Goal: Complete application form

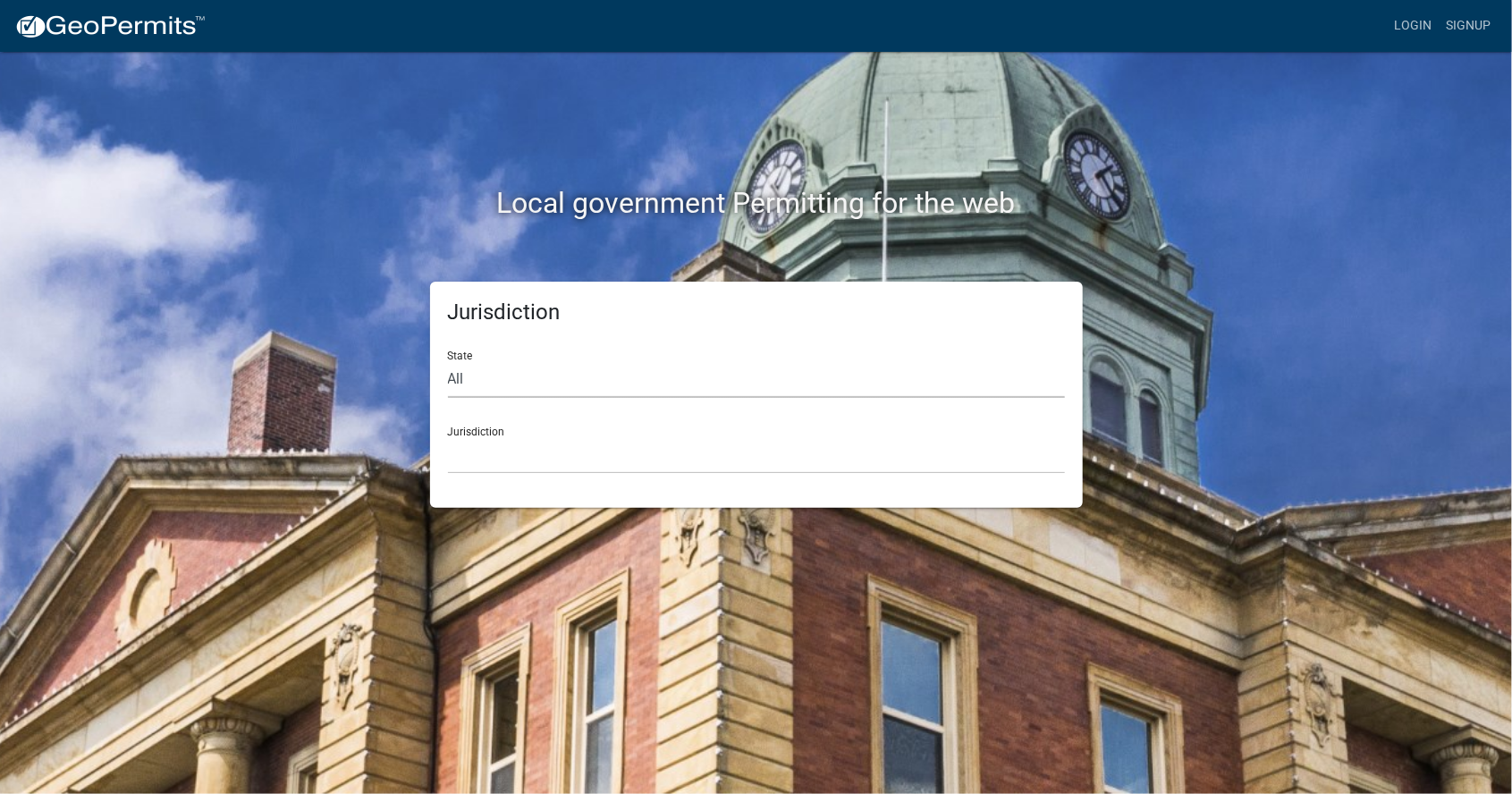
click at [469, 383] on select "All [US_STATE] [US_STATE] [US_STATE] [US_STATE] [US_STATE] [US_STATE] [US_STATE…" at bounding box center [756, 380] width 617 height 37
select select "[US_STATE]"
click at [448, 362] on select "All [US_STATE] [US_STATE] [US_STATE] [US_STATE] [US_STATE] [US_STATE] [US_STATE…" at bounding box center [756, 380] width 617 height 37
click at [581, 451] on select "[GEOGRAPHIC_DATA], [US_STATE][PERSON_NAME][GEOGRAPHIC_DATA], [US_STATE][PERSON_…" at bounding box center [756, 455] width 617 height 37
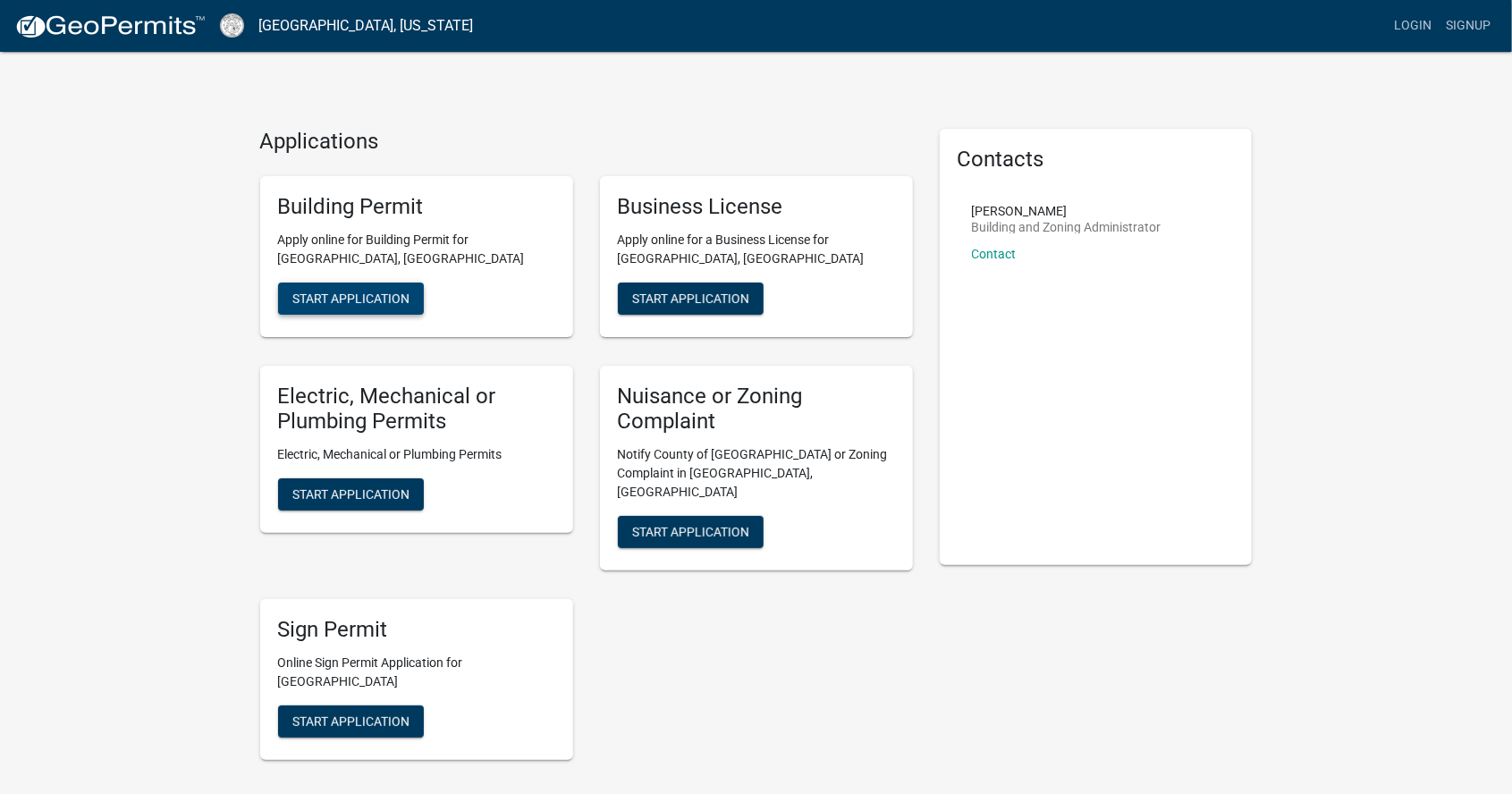
click at [374, 291] on span "Start Application" at bounding box center [351, 298] width 118 height 14
click at [370, 713] on span "Start Application" at bounding box center [351, 720] width 118 height 14
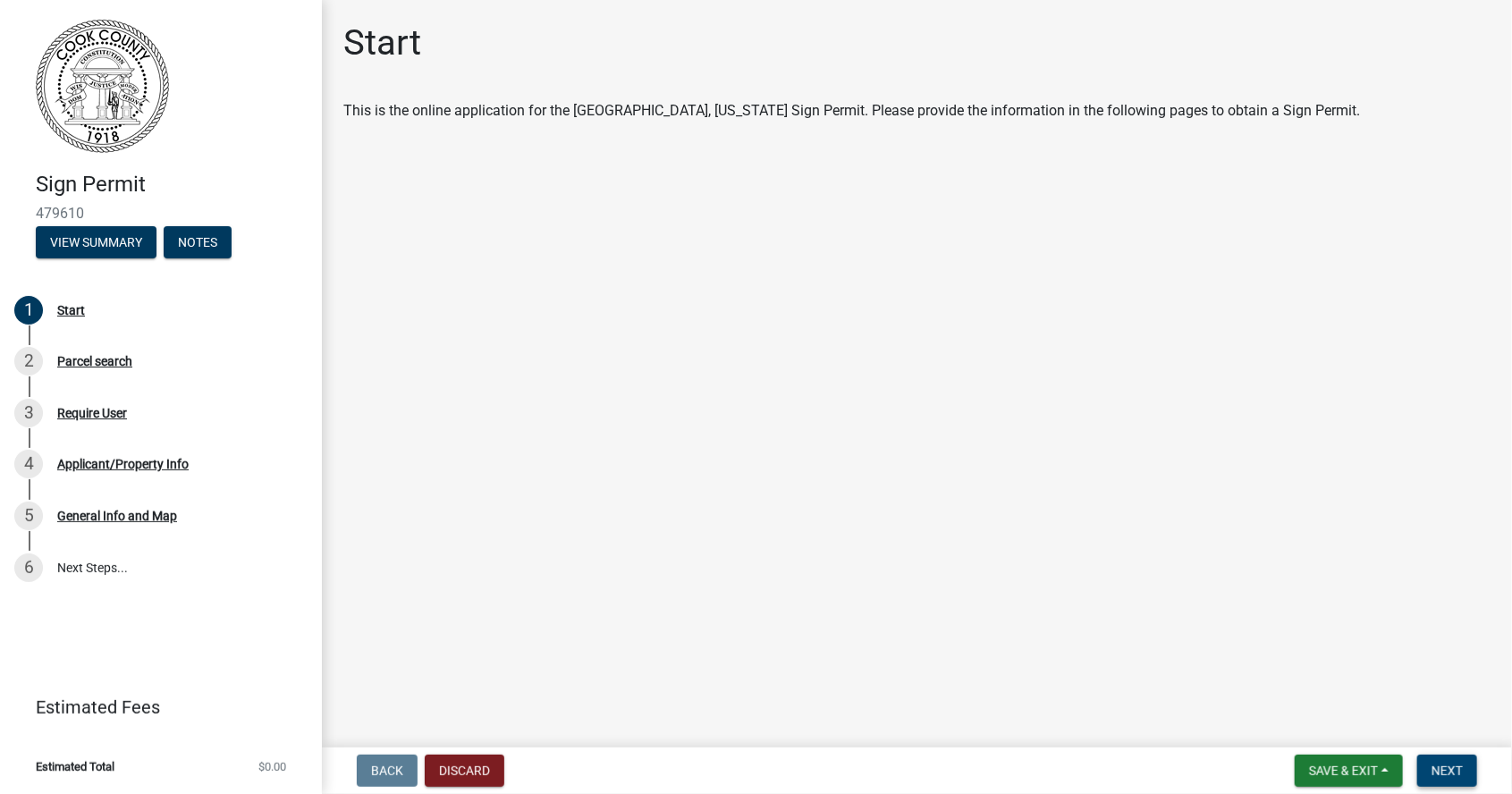
click at [1451, 770] on span "Next" at bounding box center [1446, 771] width 31 height 14
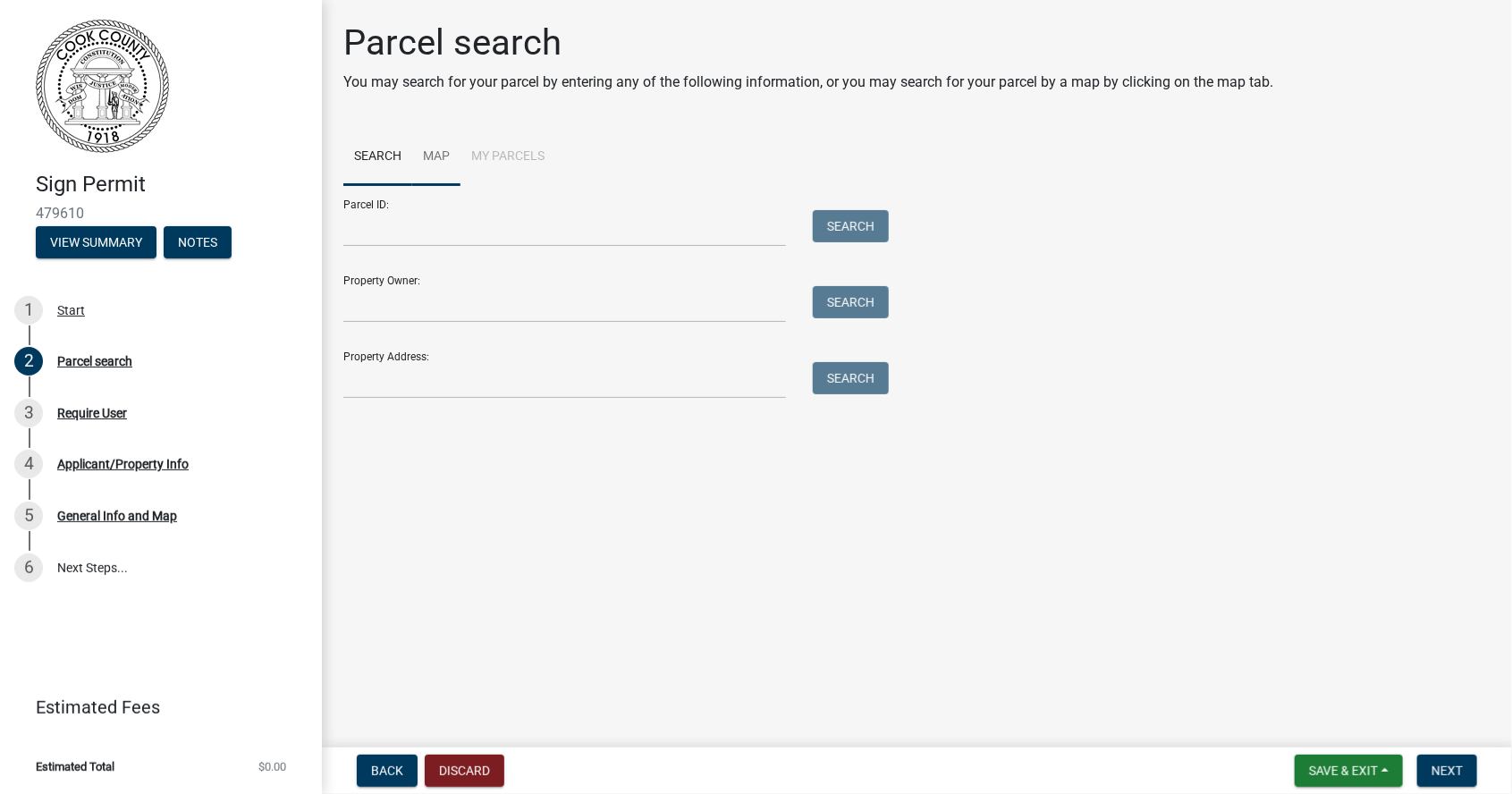
click at [426, 164] on link "Map" at bounding box center [436, 157] width 48 height 57
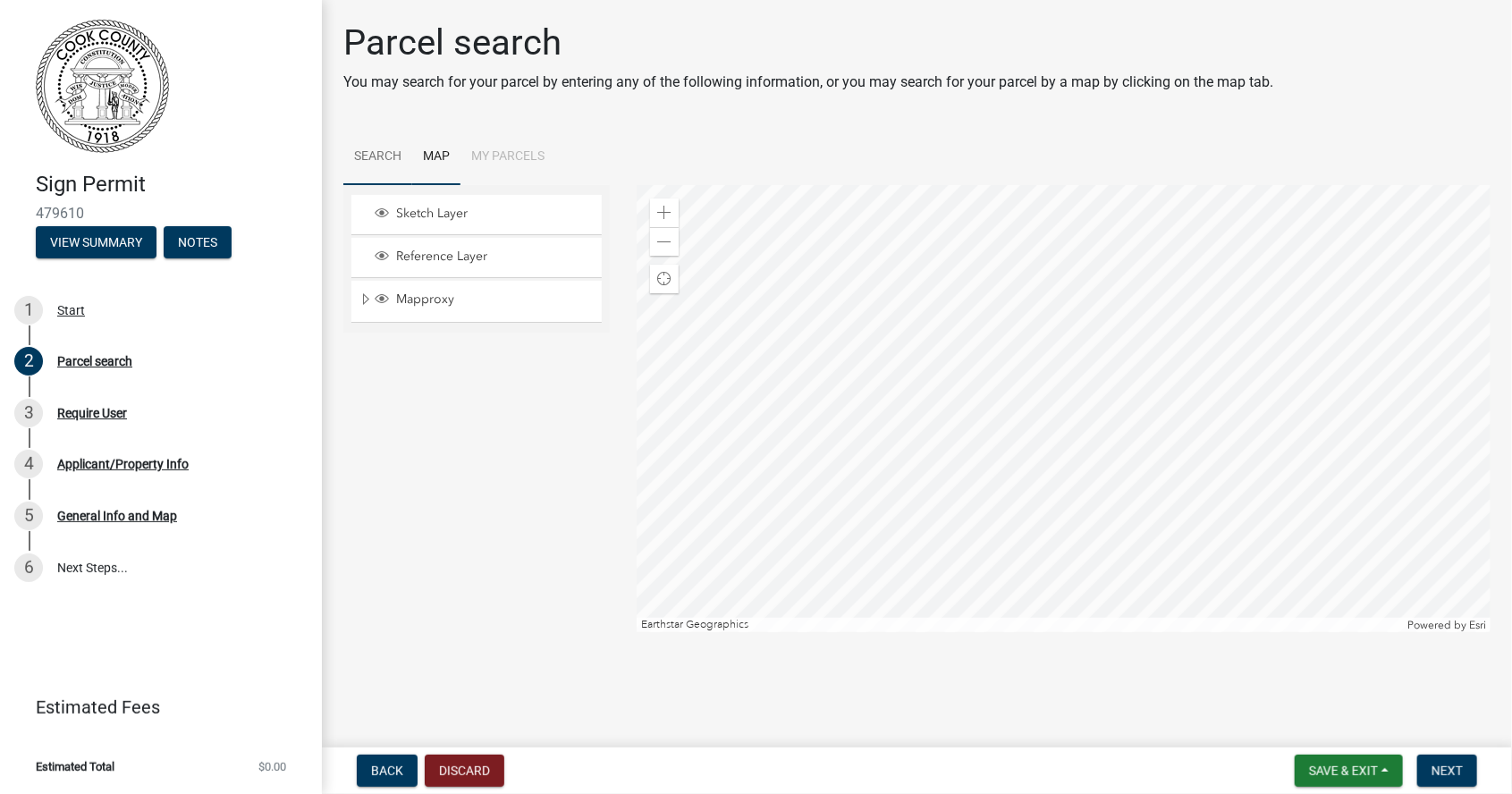
click at [388, 151] on link "Search" at bounding box center [378, 157] width 69 height 57
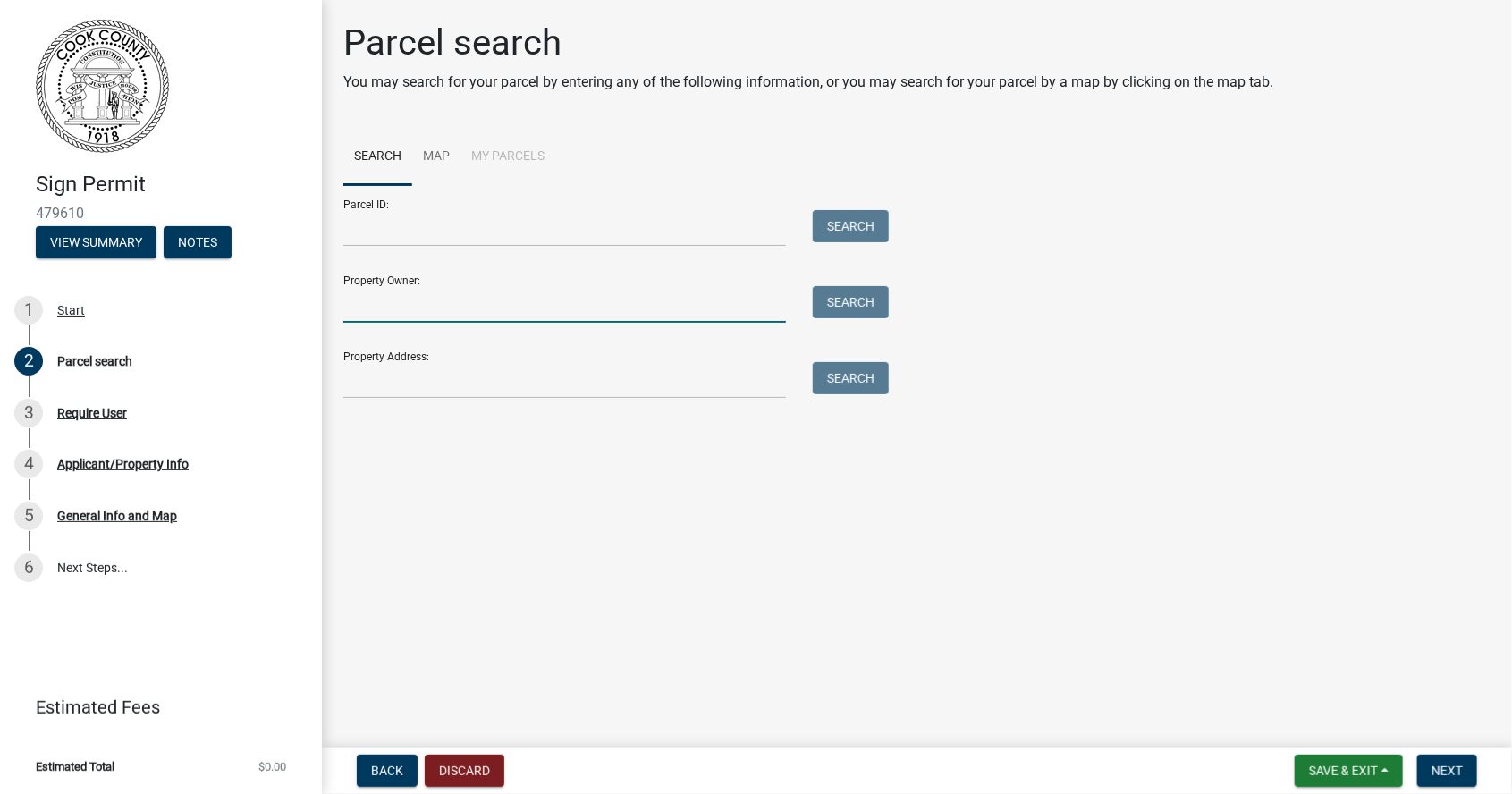
click at [674, 299] on input "Property Owner:" at bounding box center [564, 304] width 442 height 37
click at [619, 386] on input "Property Address:" at bounding box center [564, 380] width 442 height 37
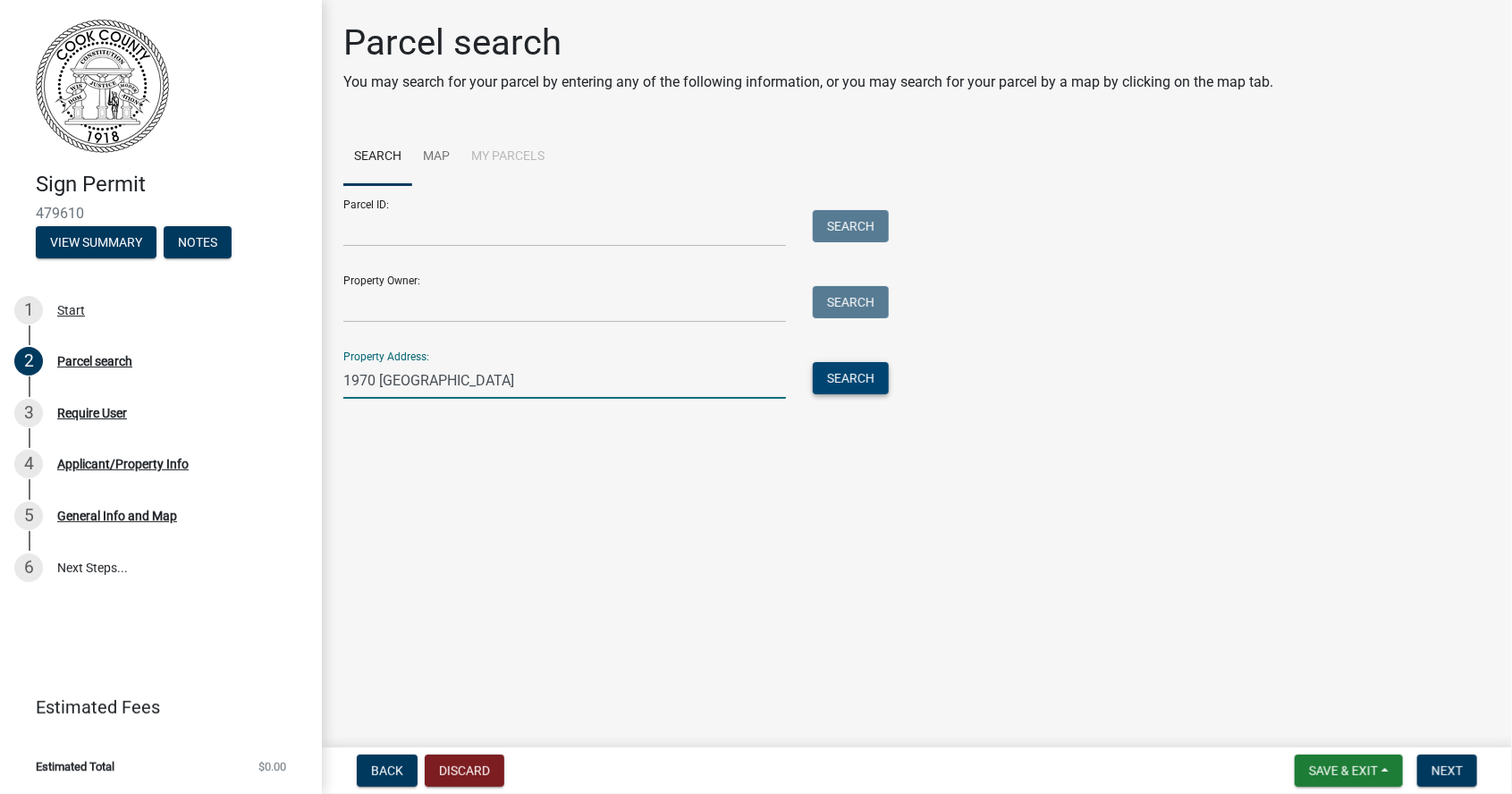
type input "1970 [GEOGRAPHIC_DATA]"
click at [870, 377] on button "Search" at bounding box center [851, 379] width 76 height 32
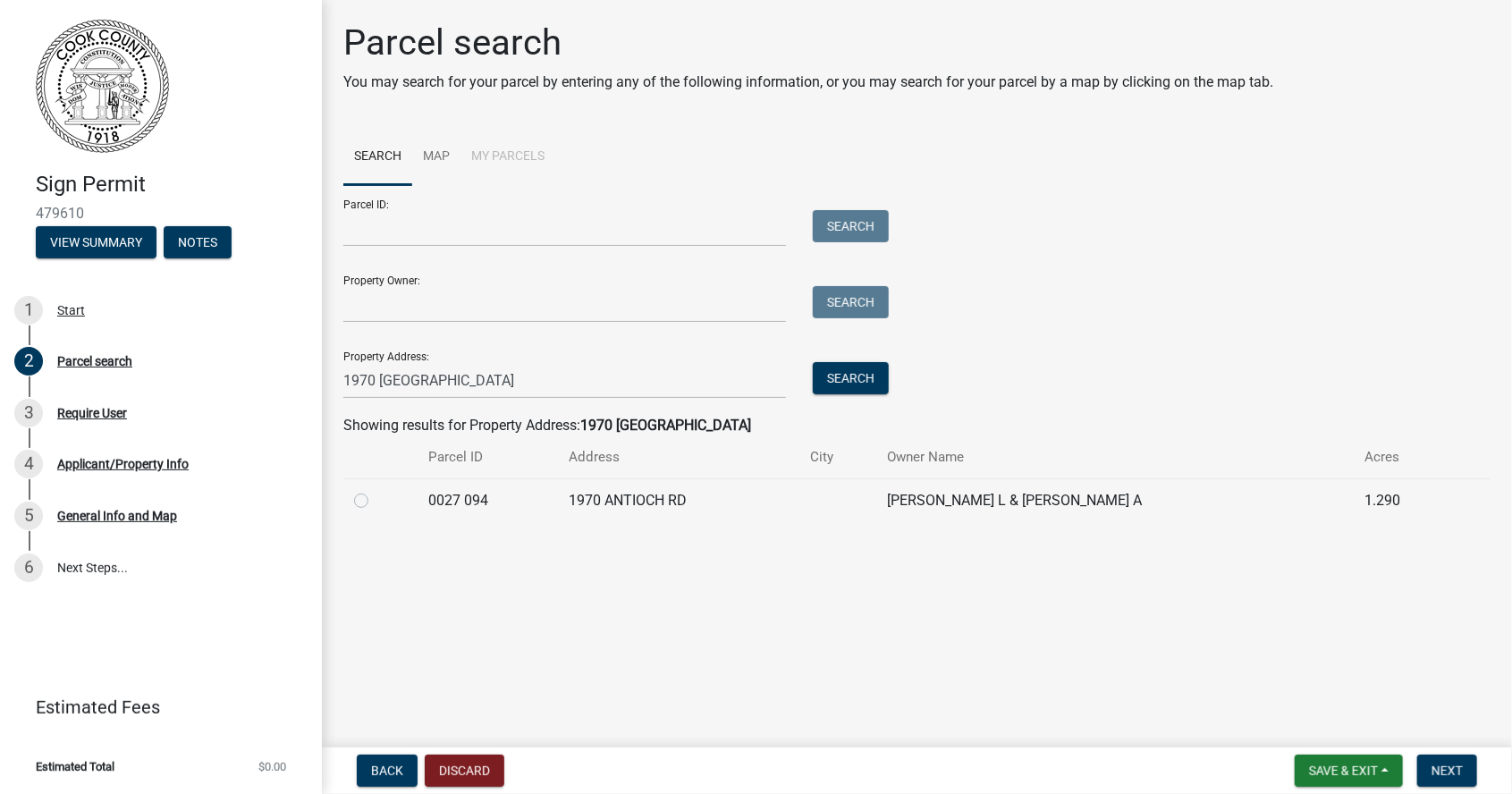
click at [381, 498] on div at bounding box center [380, 501] width 53 height 22
click at [902, 489] on td "[PERSON_NAME] L & [PERSON_NAME] A" at bounding box center [1116, 500] width 477 height 44
click at [1027, 518] on td "[PERSON_NAME] L & [PERSON_NAME] A" at bounding box center [1116, 500] width 477 height 44
click at [376, 490] on label at bounding box center [376, 490] width 0 height 0
click at [376, 498] on 094 "radio" at bounding box center [381, 495] width 12 height 12
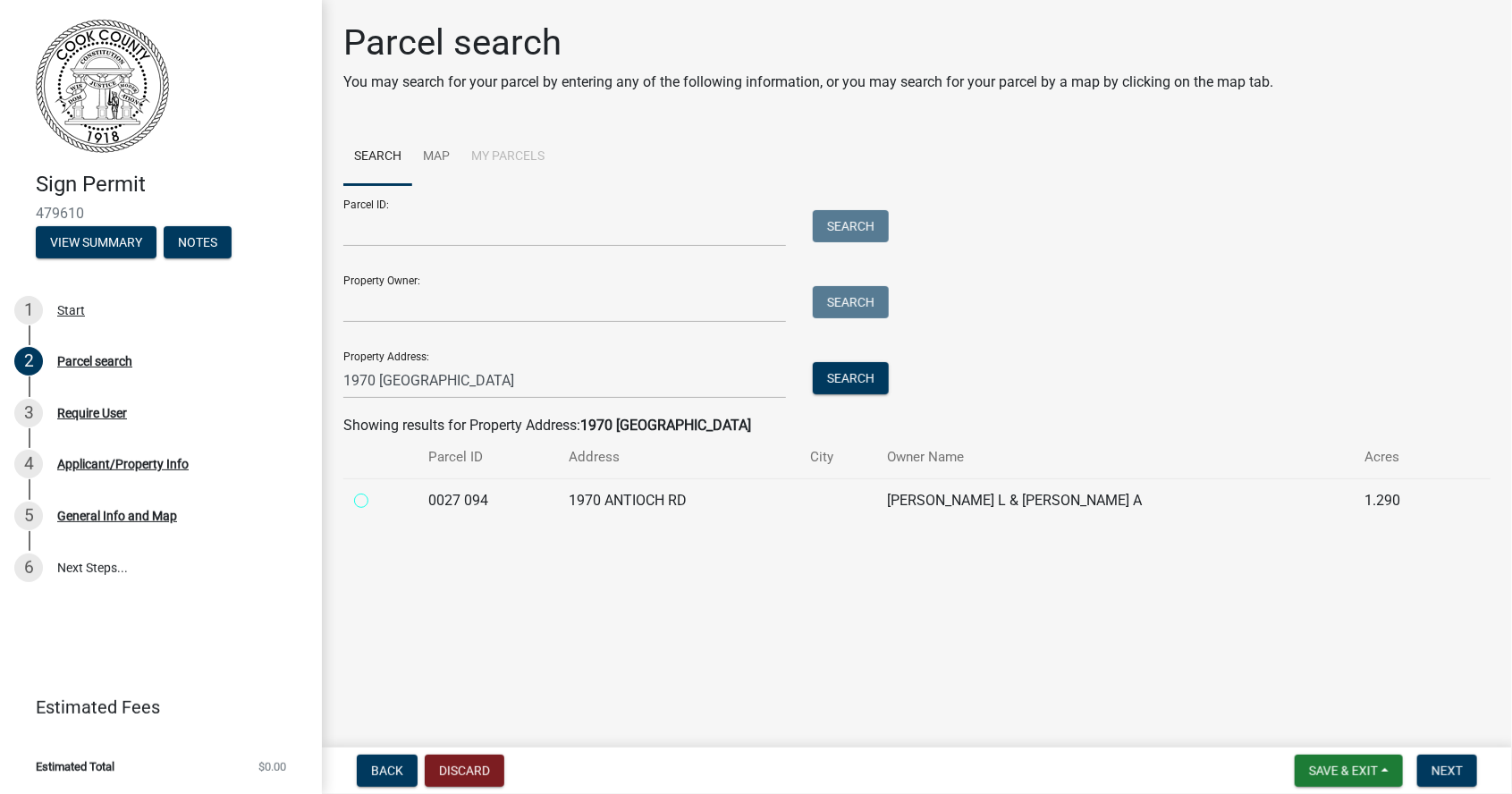
radio 094 "true"
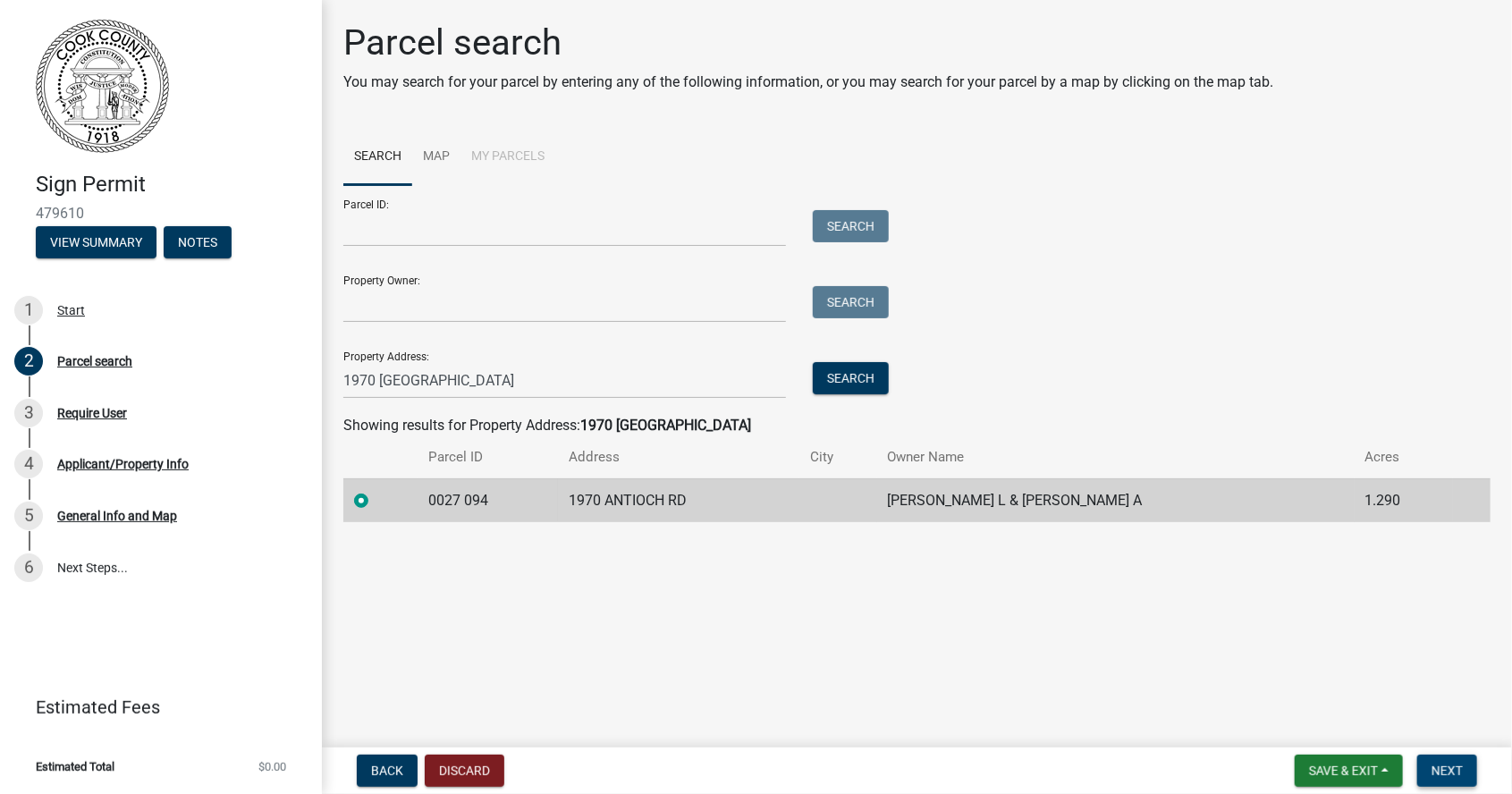
click at [1461, 760] on button "Next" at bounding box center [1446, 771] width 60 height 32
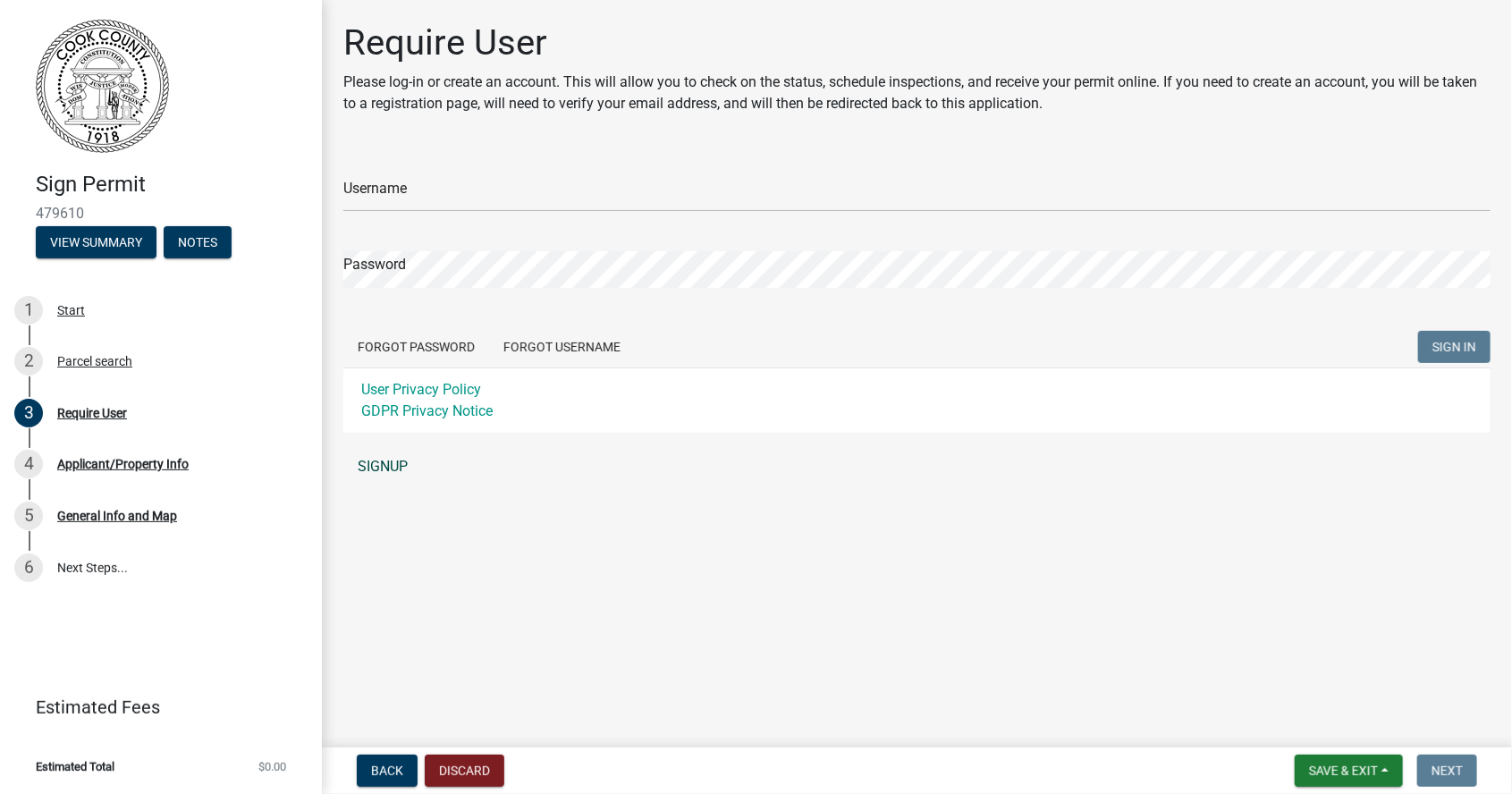
click at [368, 482] on link "SIGNUP" at bounding box center [917, 467] width 1147 height 36
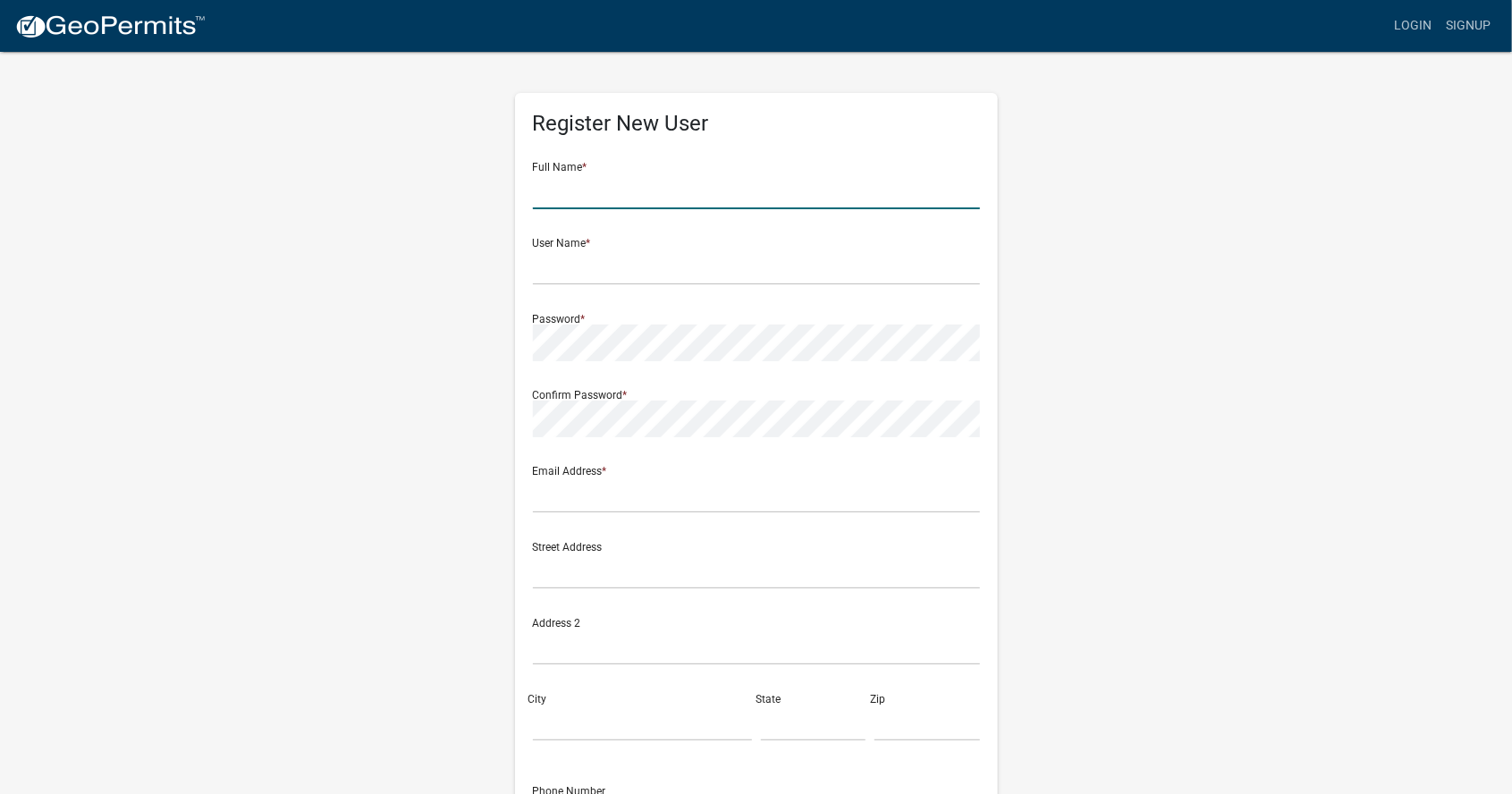
click at [685, 182] on input "text" at bounding box center [756, 190] width 447 height 37
type input "[PERSON_NAME]"
click at [765, 275] on input "text" at bounding box center [756, 266] width 447 height 37
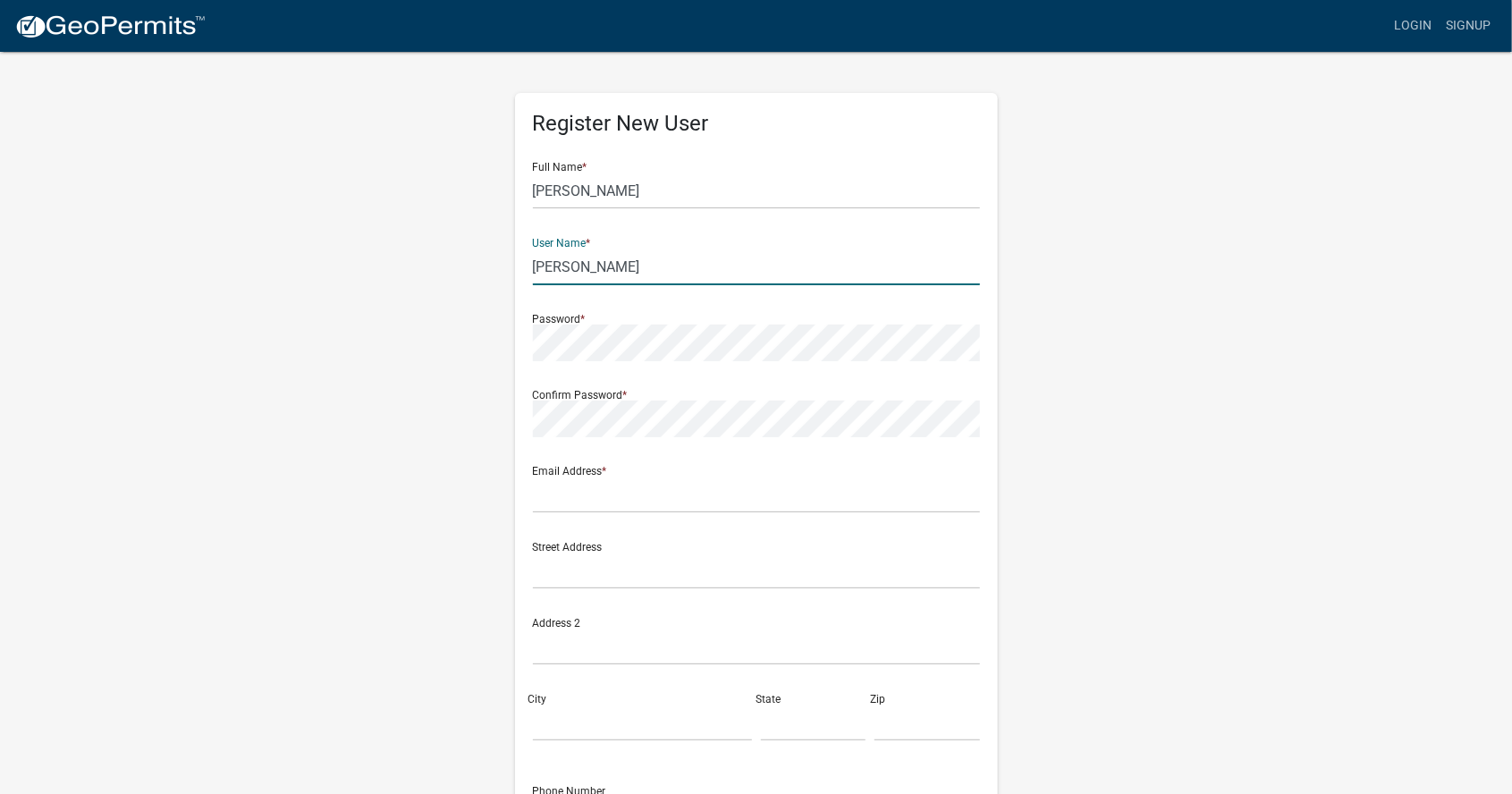
type input "[PERSON_NAME]"
click at [756, 486] on input "text" at bounding box center [756, 494] width 447 height 37
type input "[EMAIL_ADDRESS][DOMAIN_NAME]"
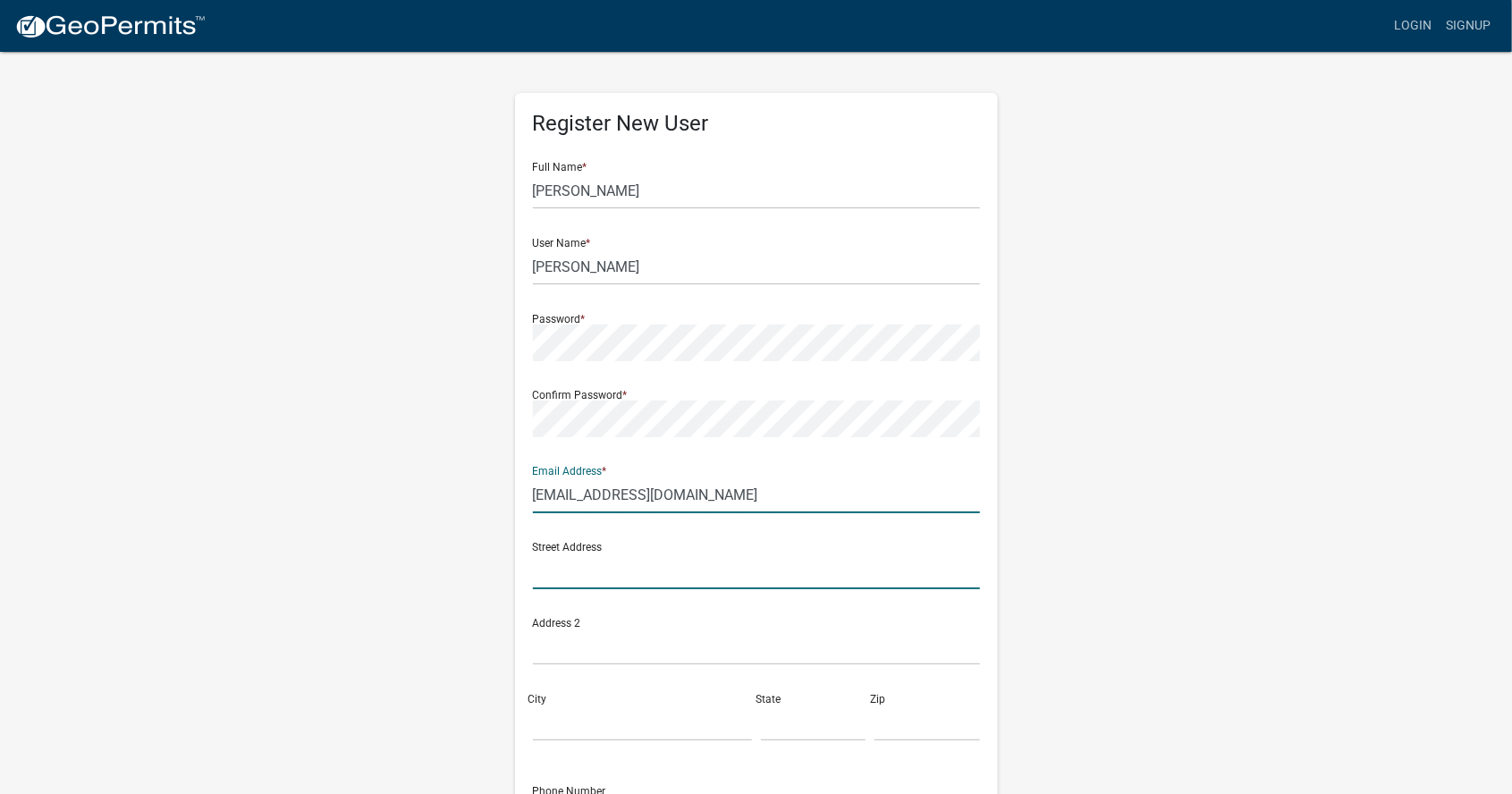
click at [585, 576] on input "text" at bounding box center [756, 571] width 447 height 37
type input "[STREET_ADDRESS]"
click at [571, 730] on input "City" at bounding box center [642, 722] width 219 height 37
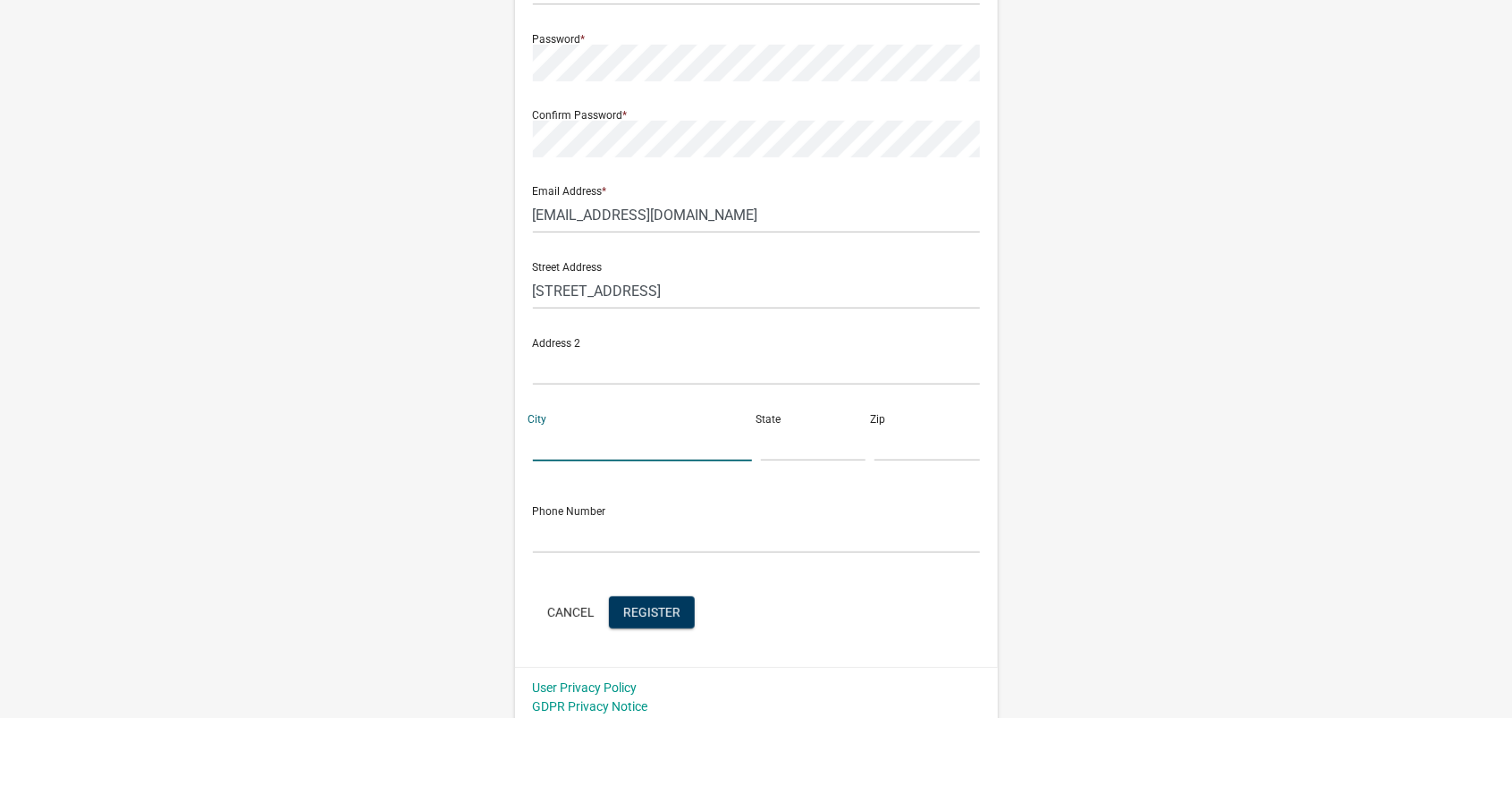
scroll to position [212, 0]
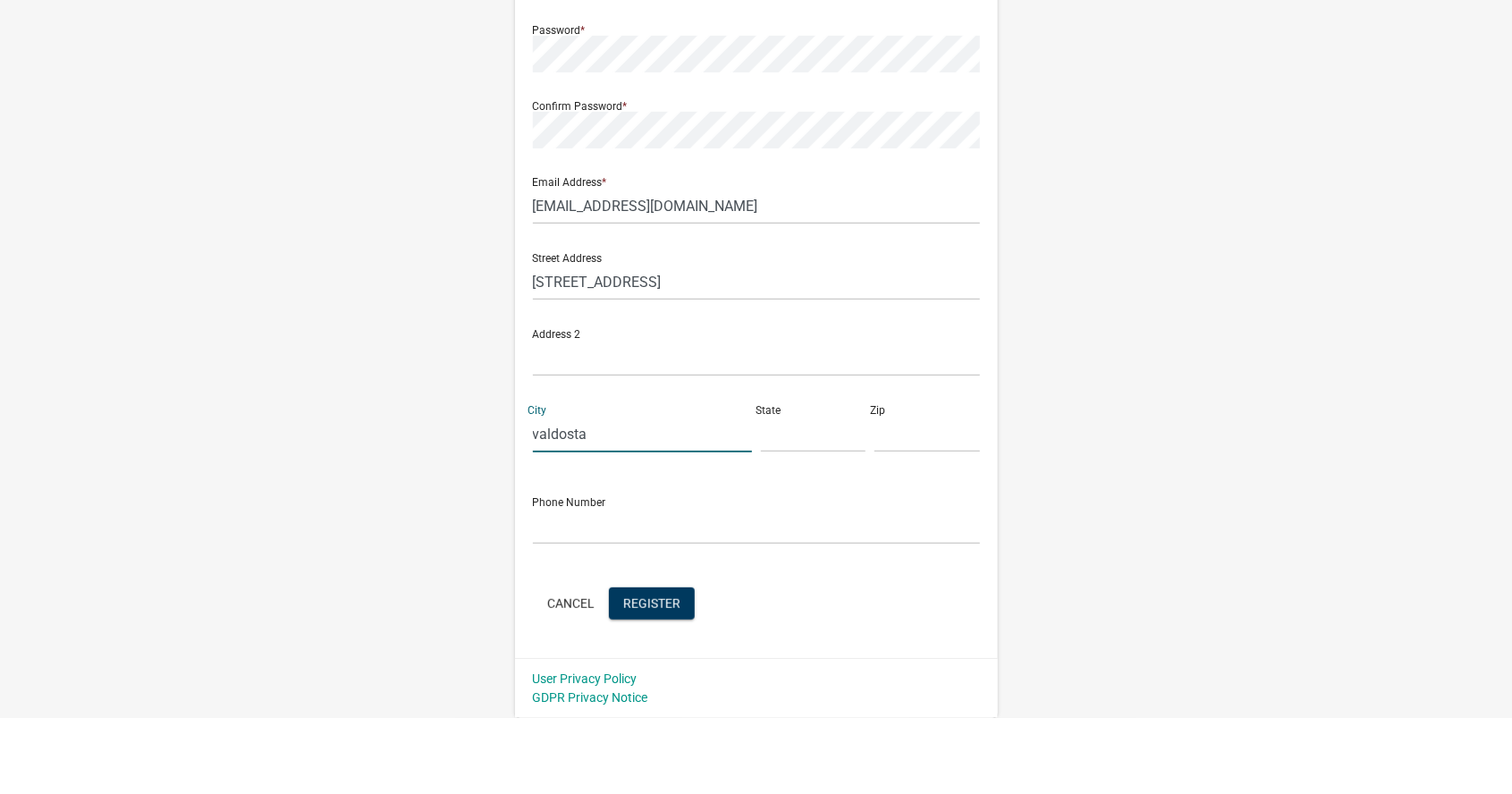
type input "valdosta"
click at [794, 517] on input "text" at bounding box center [814, 510] width 106 height 37
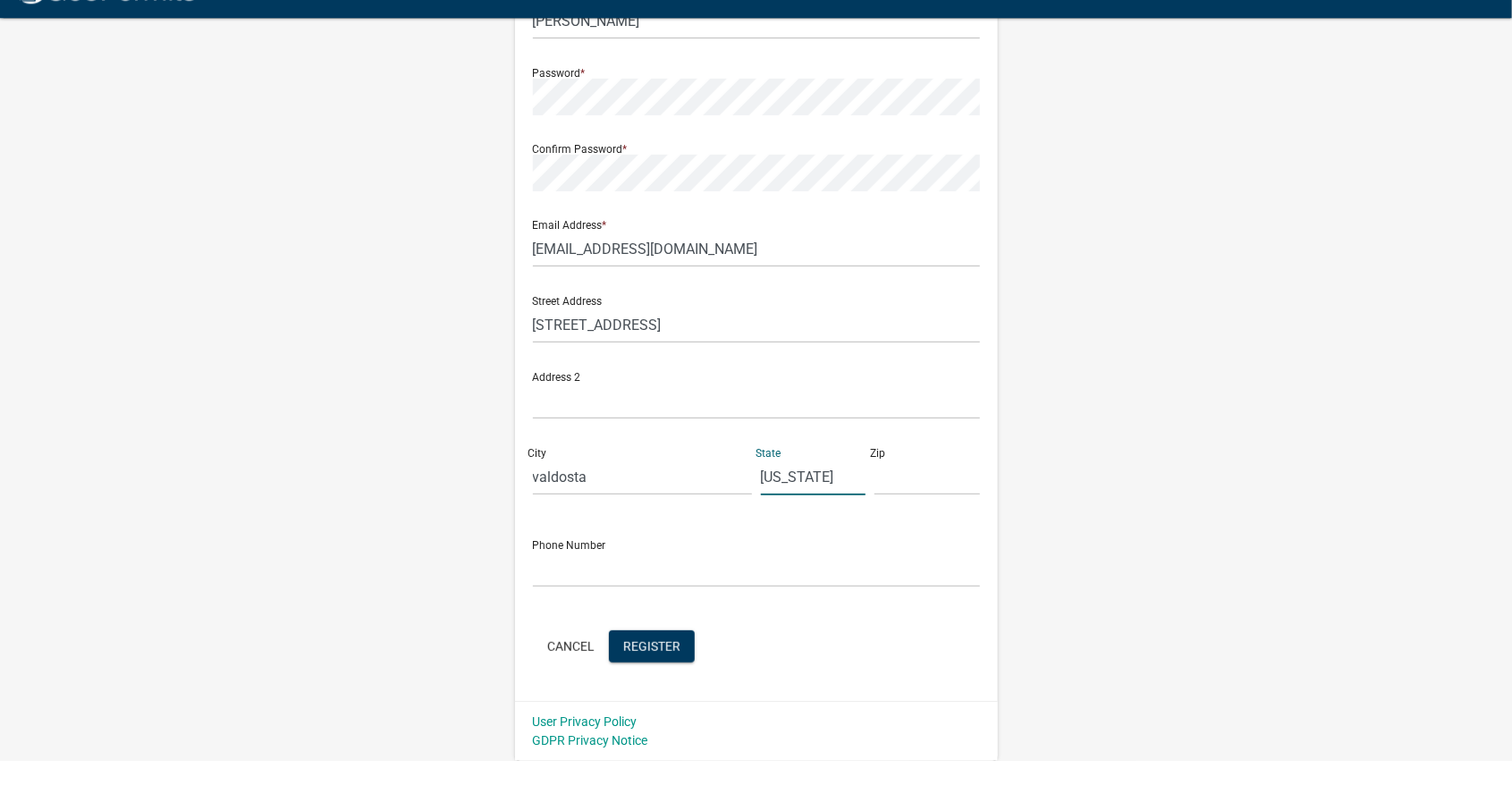
type input "[US_STATE]"
click at [933, 515] on input "text" at bounding box center [928, 510] width 106 height 37
type input "31601"
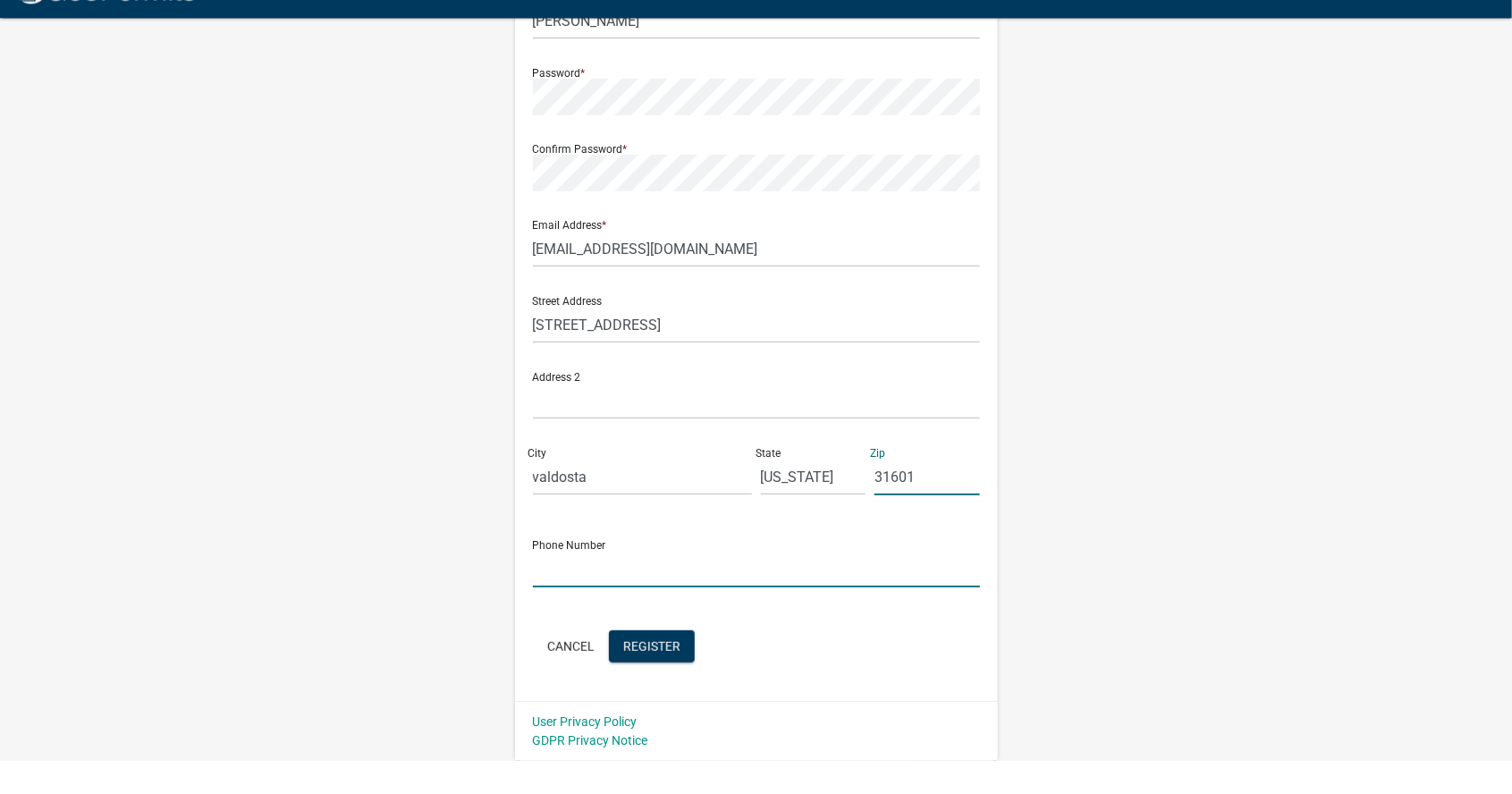
click at [587, 608] on input "text" at bounding box center [756, 603] width 447 height 37
type input "[PHONE_NUMBER]"
click at [669, 679] on span "Register" at bounding box center [652, 679] width 57 height 14
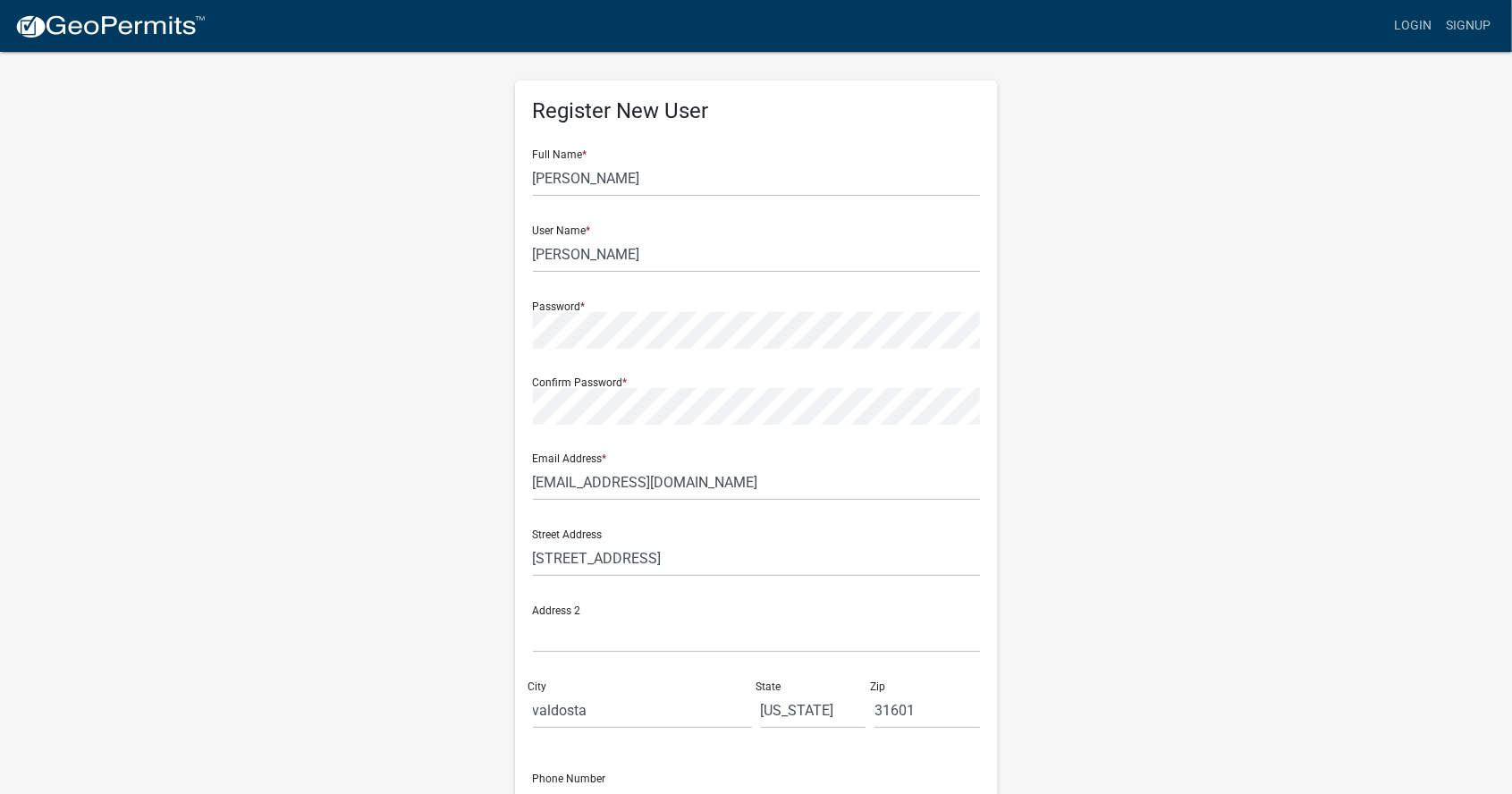
scroll to position [0, 0]
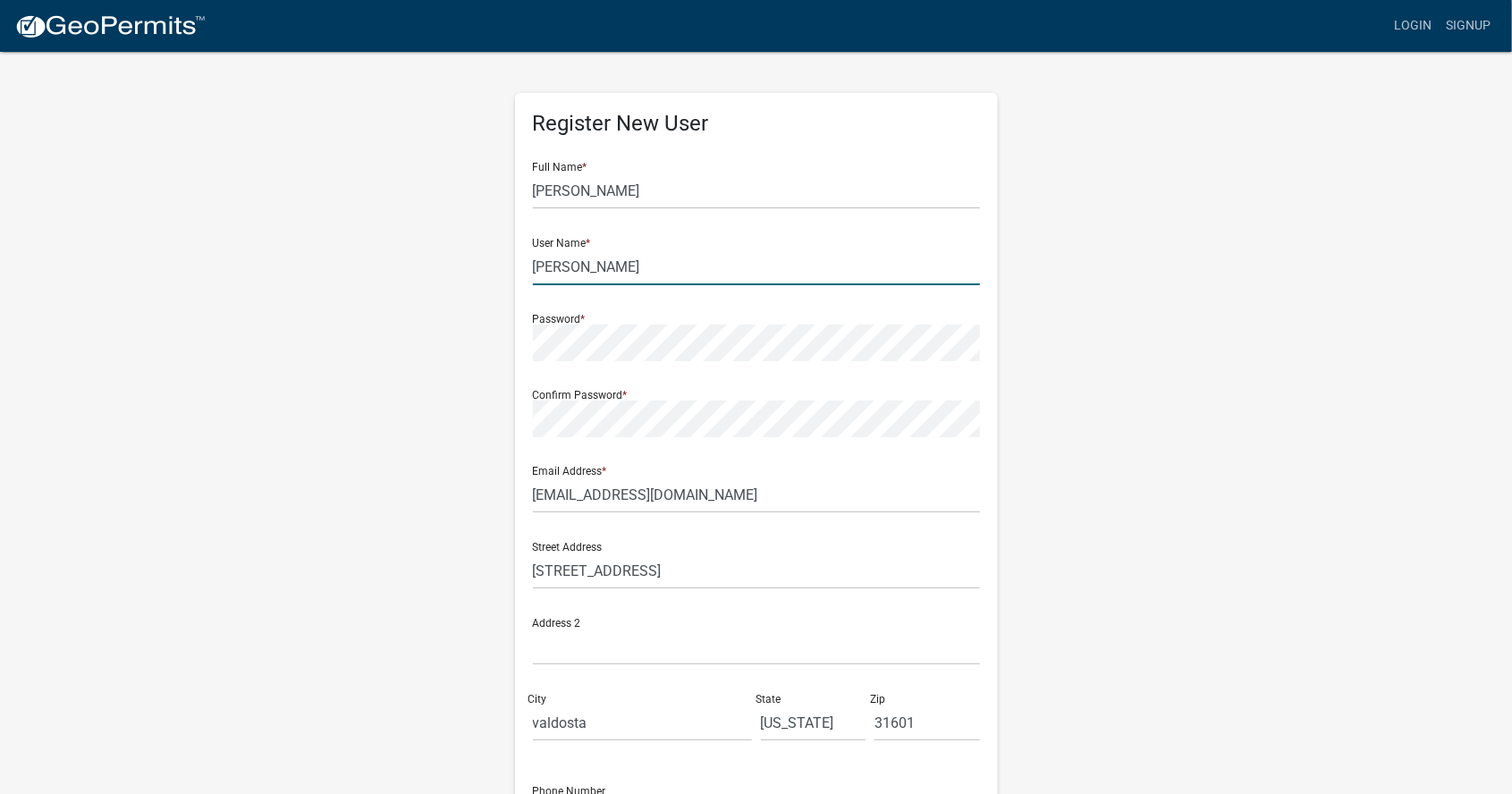
click at [768, 273] on input "[PERSON_NAME]" at bounding box center [756, 266] width 447 height 37
type input "c"
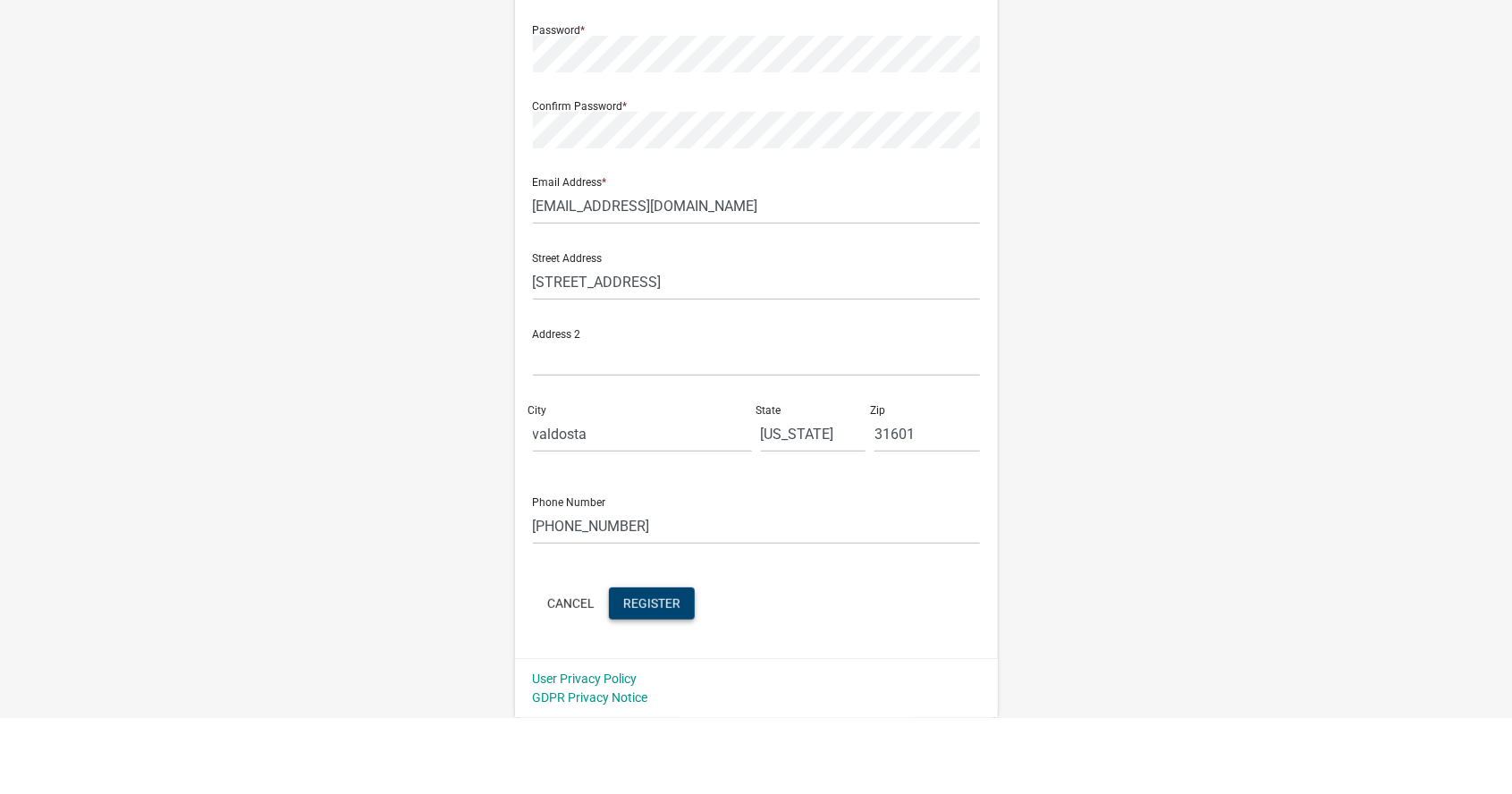
type input "[PERSON_NAME] homes"
click at [670, 683] on span "Register" at bounding box center [652, 679] width 57 height 14
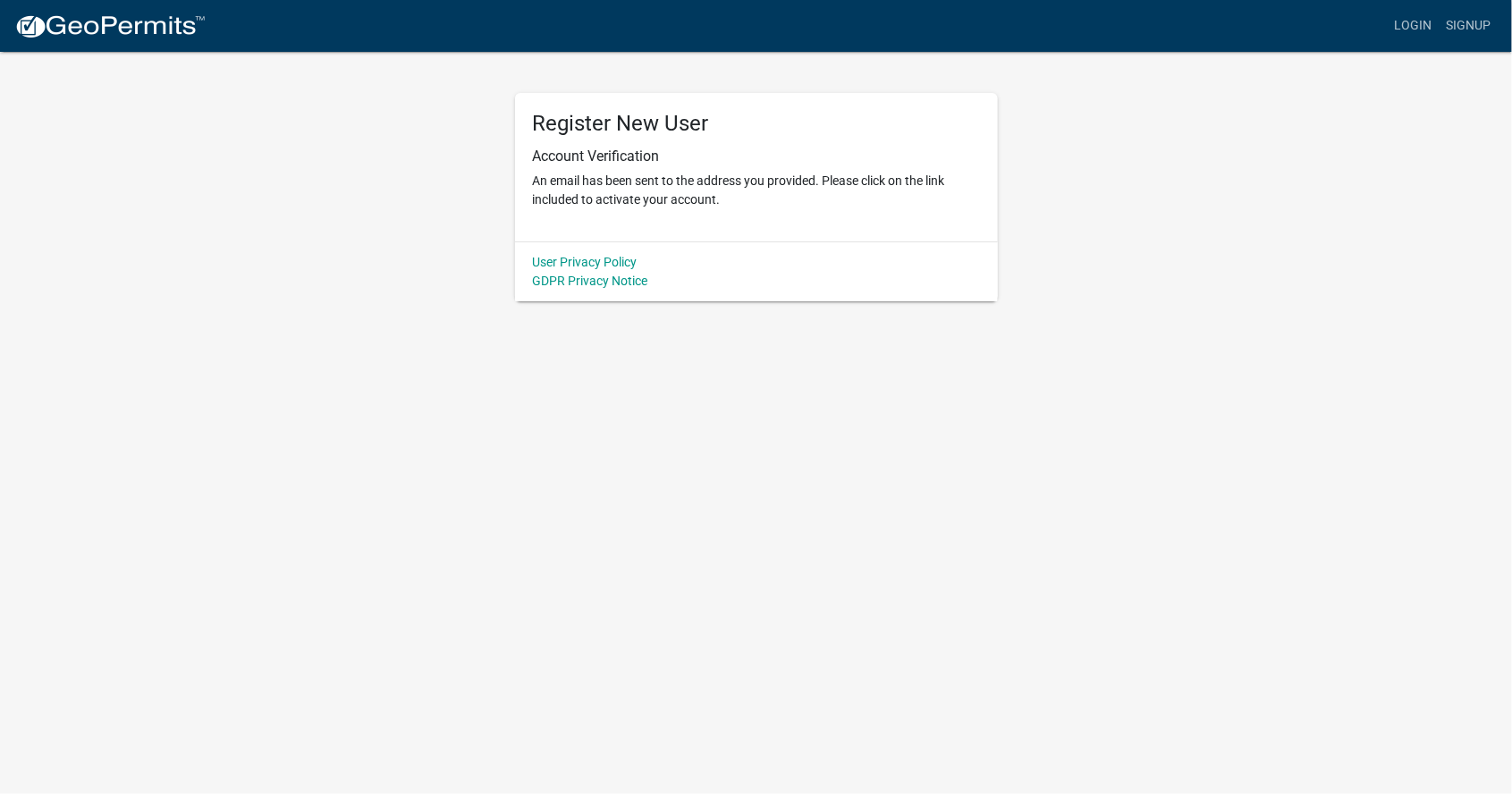
click at [1249, 613] on body "Internet Explorer does NOT work with GeoPermits. Get a new browser for more sec…" at bounding box center [756, 397] width 1512 height 794
click at [619, 256] on link "User Privacy Policy" at bounding box center [585, 262] width 105 height 14
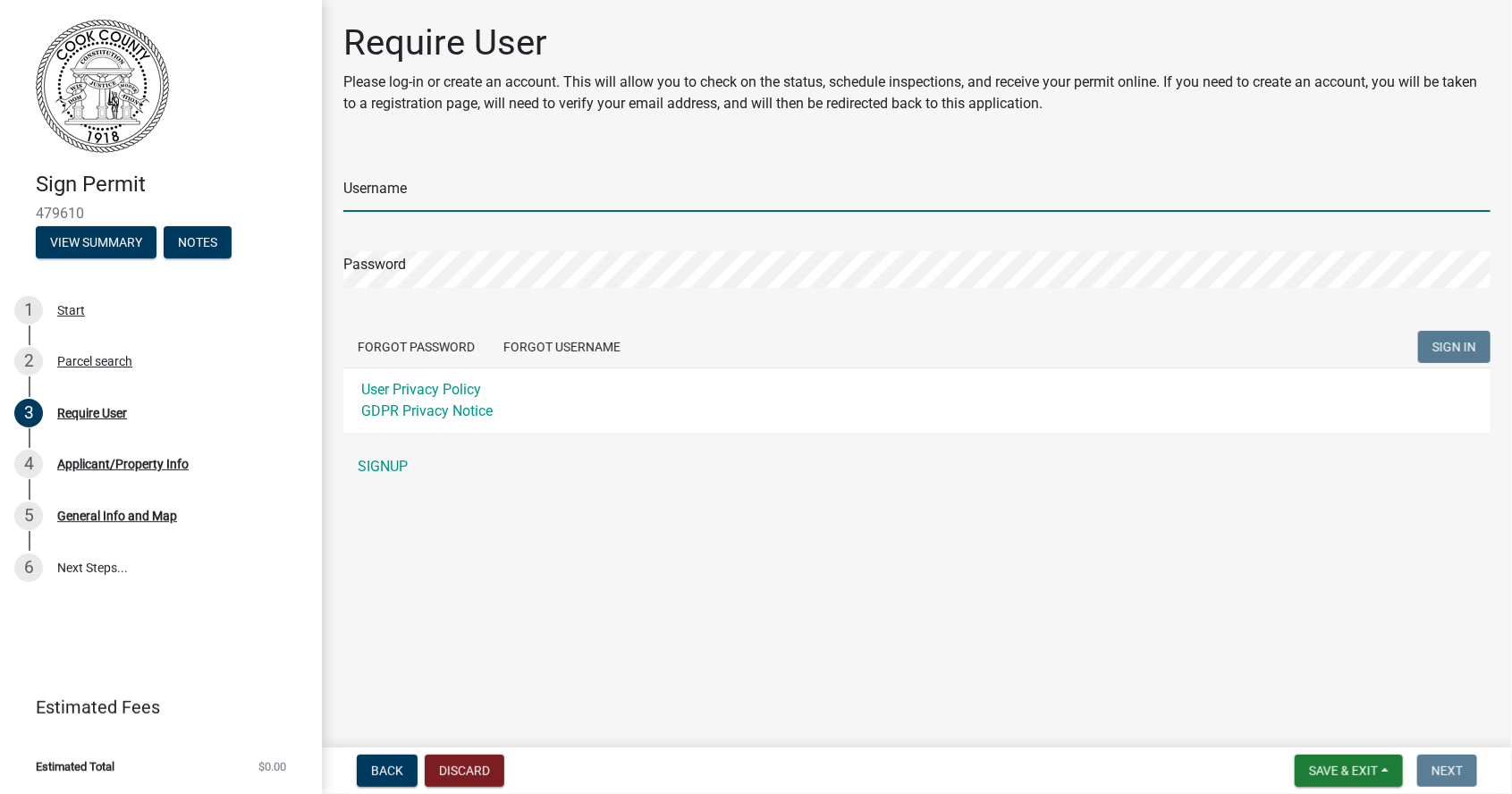
click at [722, 175] on input "Username" at bounding box center [917, 193] width 1147 height 37
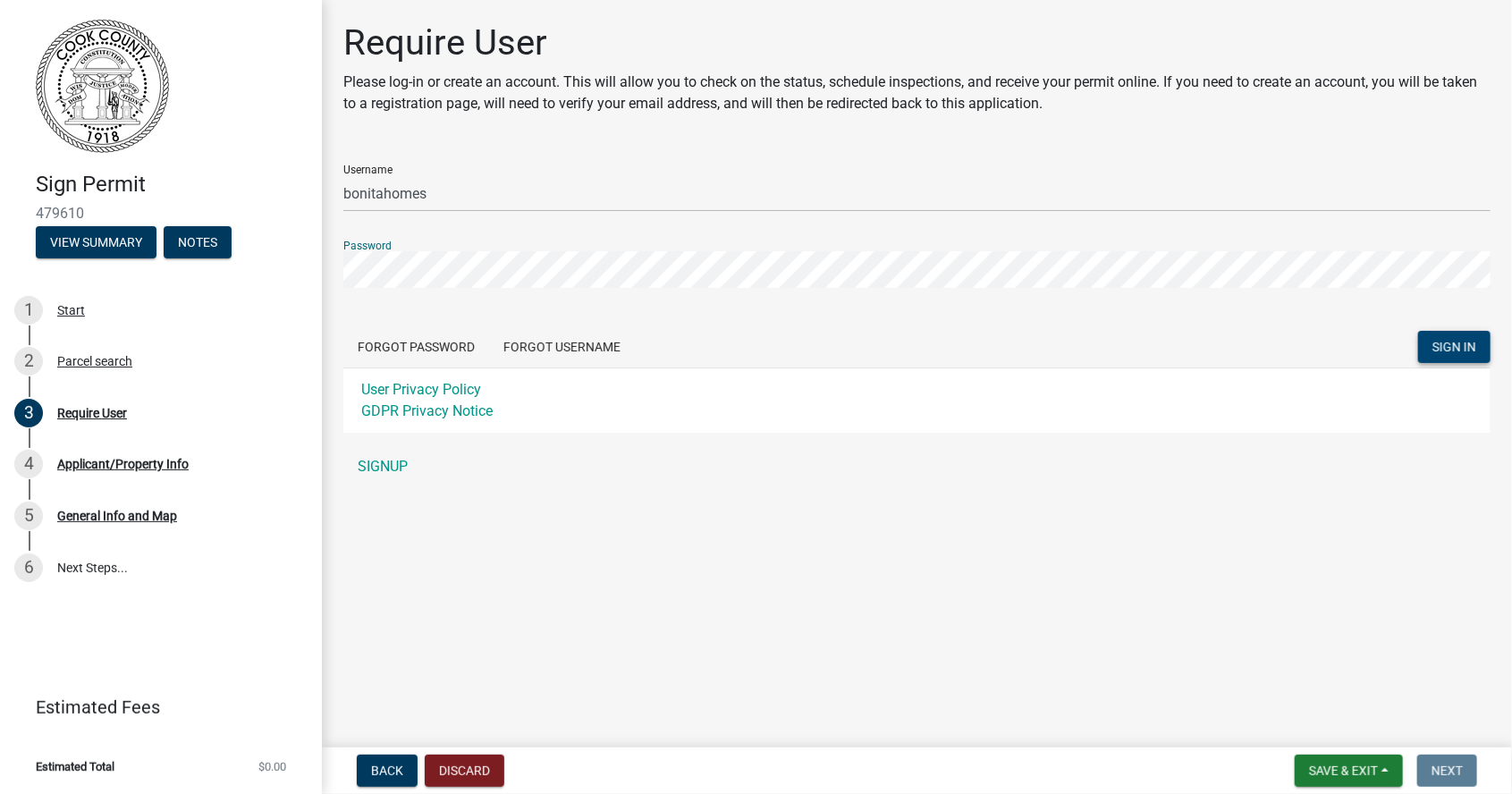
click at [1458, 356] on button "SIGN IN" at bounding box center [1454, 347] width 73 height 32
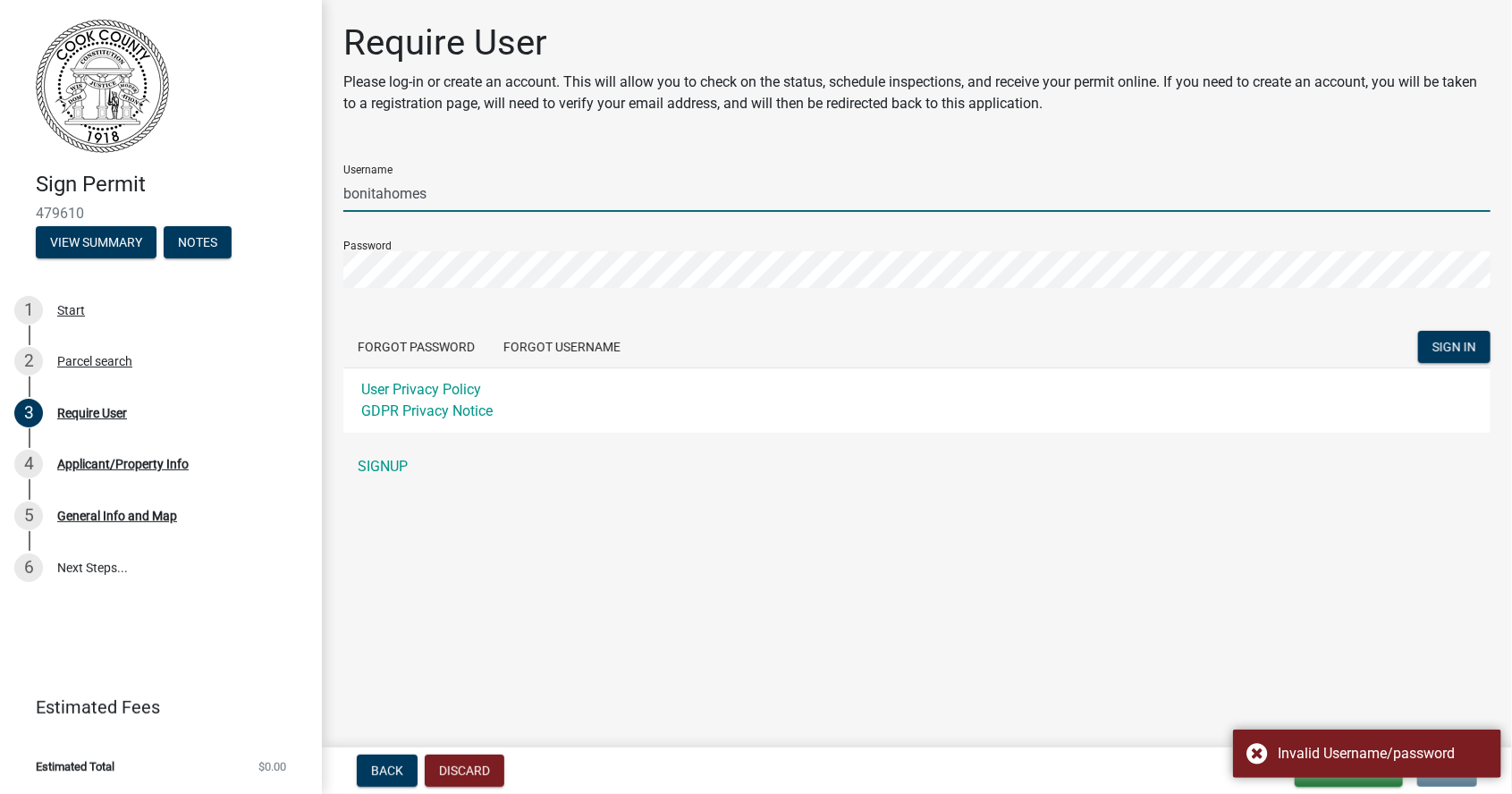
click at [988, 186] on input "bonitahomes" at bounding box center [917, 193] width 1147 height 37
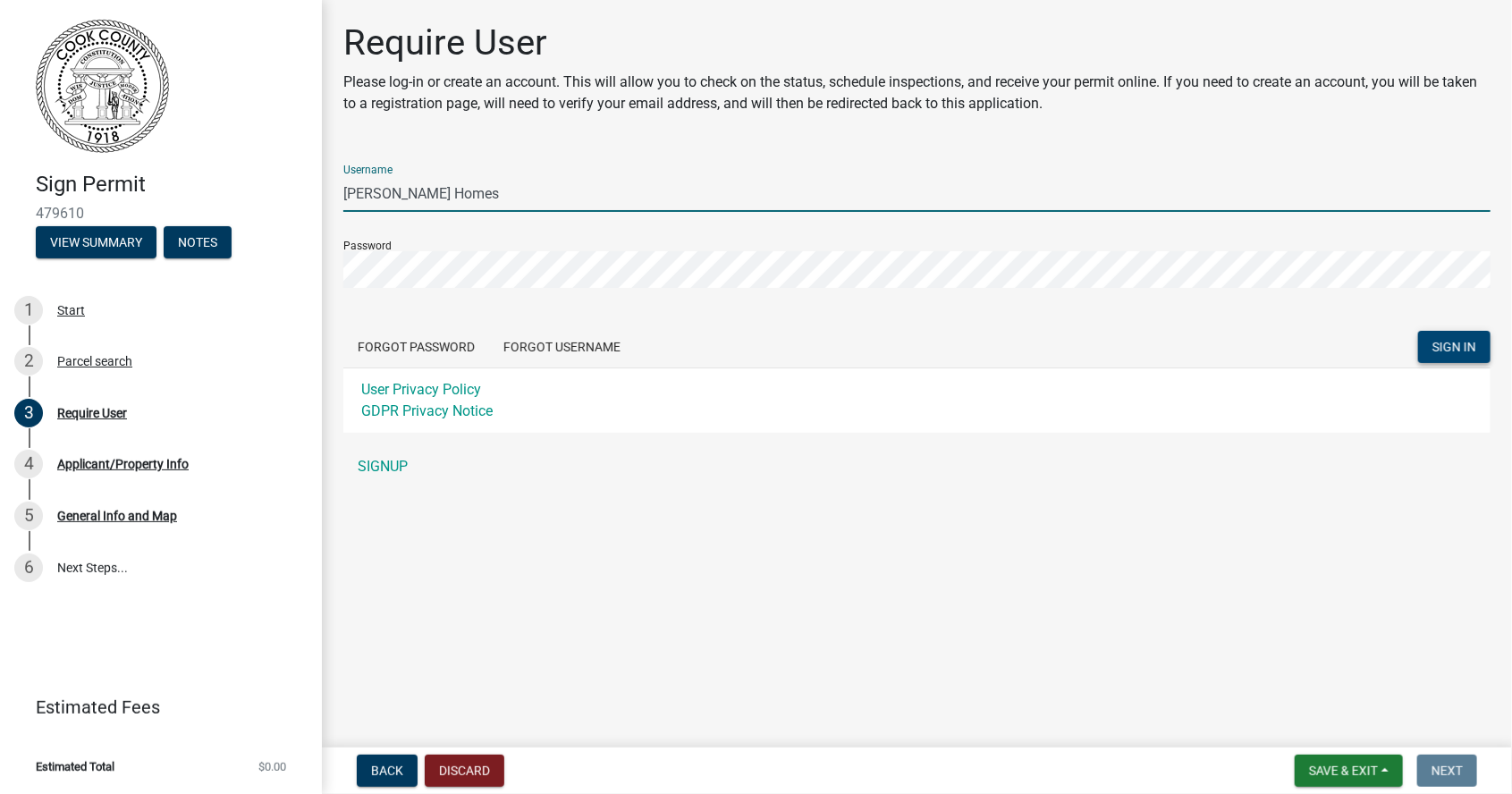
type input "[PERSON_NAME] Homes"
click at [1466, 352] on span "SIGN IN" at bounding box center [1454, 347] width 44 height 14
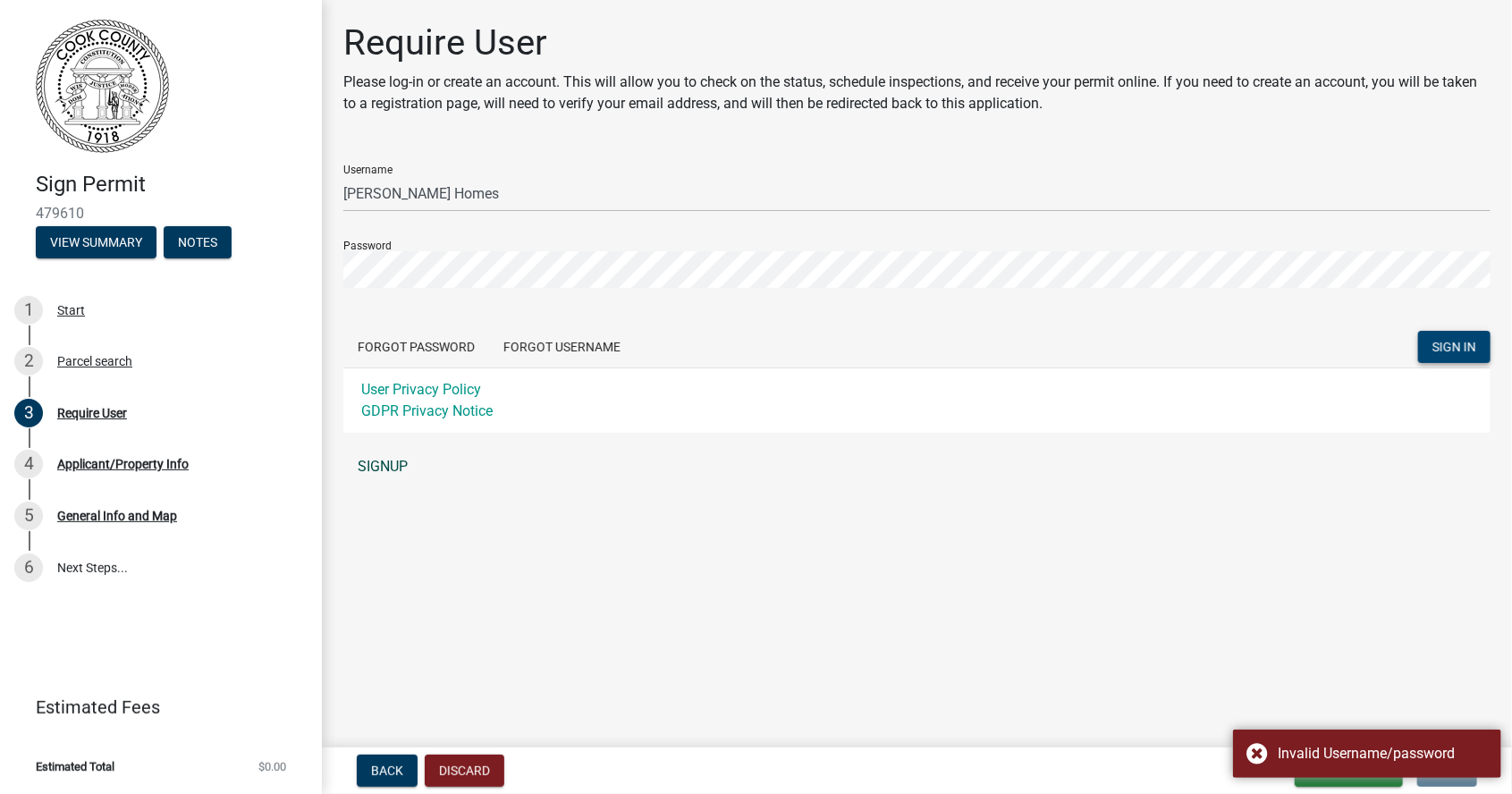
click at [401, 478] on link "SIGNUP" at bounding box center [917, 467] width 1147 height 36
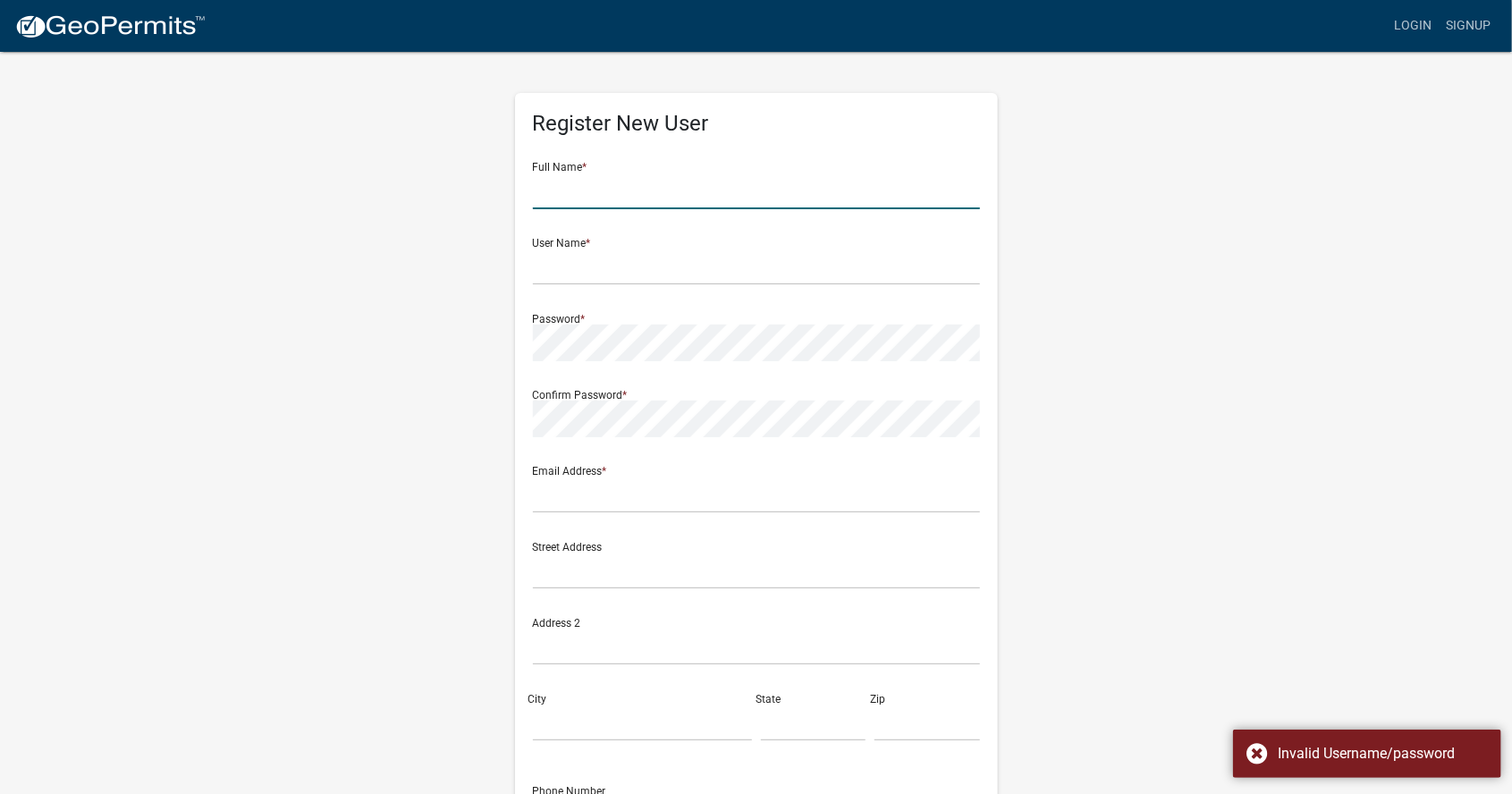
click at [737, 188] on input "text" at bounding box center [756, 190] width 447 height 37
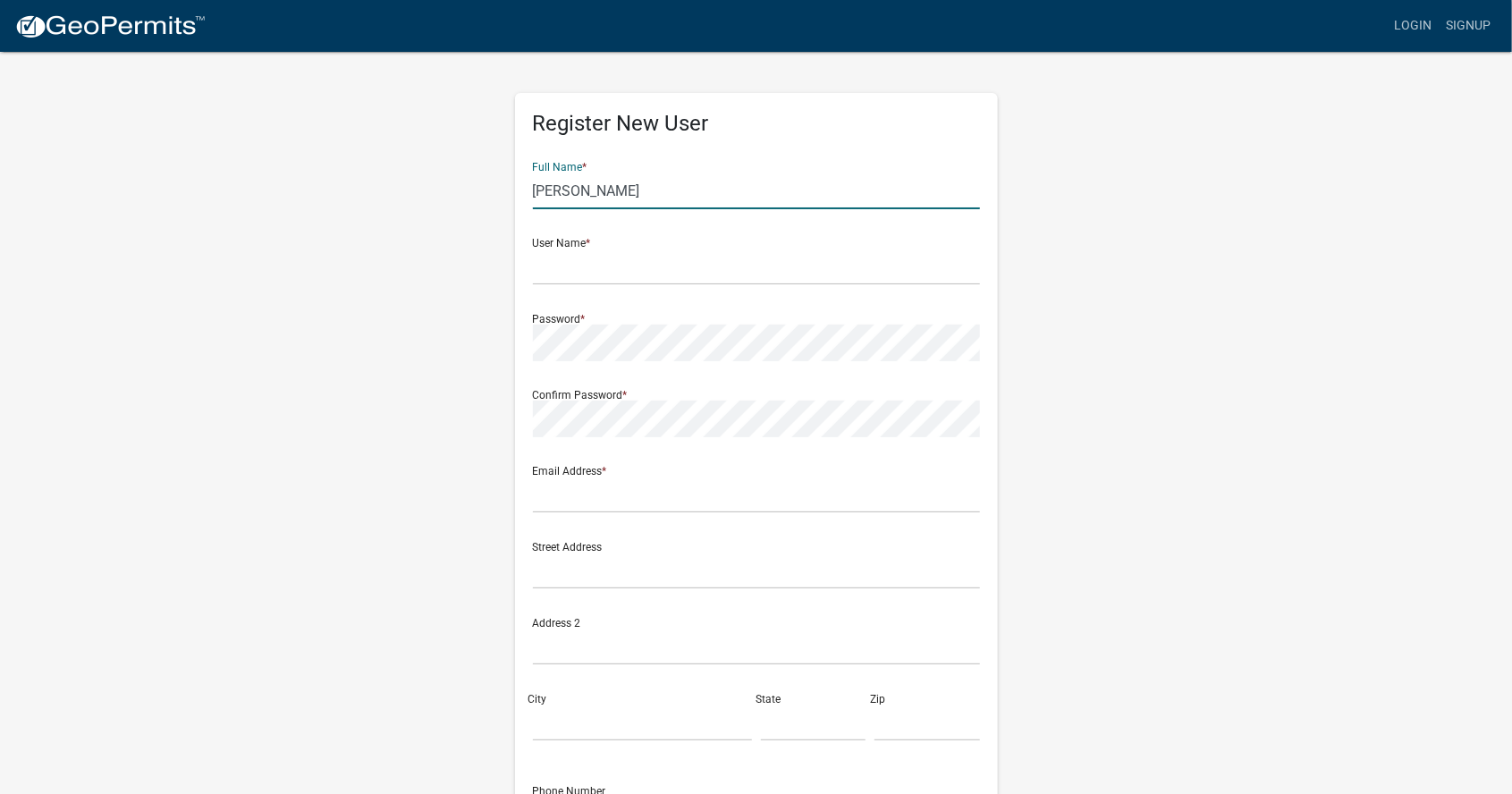
type input "[PERSON_NAME]"
click at [745, 281] on input "text" at bounding box center [756, 266] width 447 height 37
type input "[PERSON_NAME] homes"
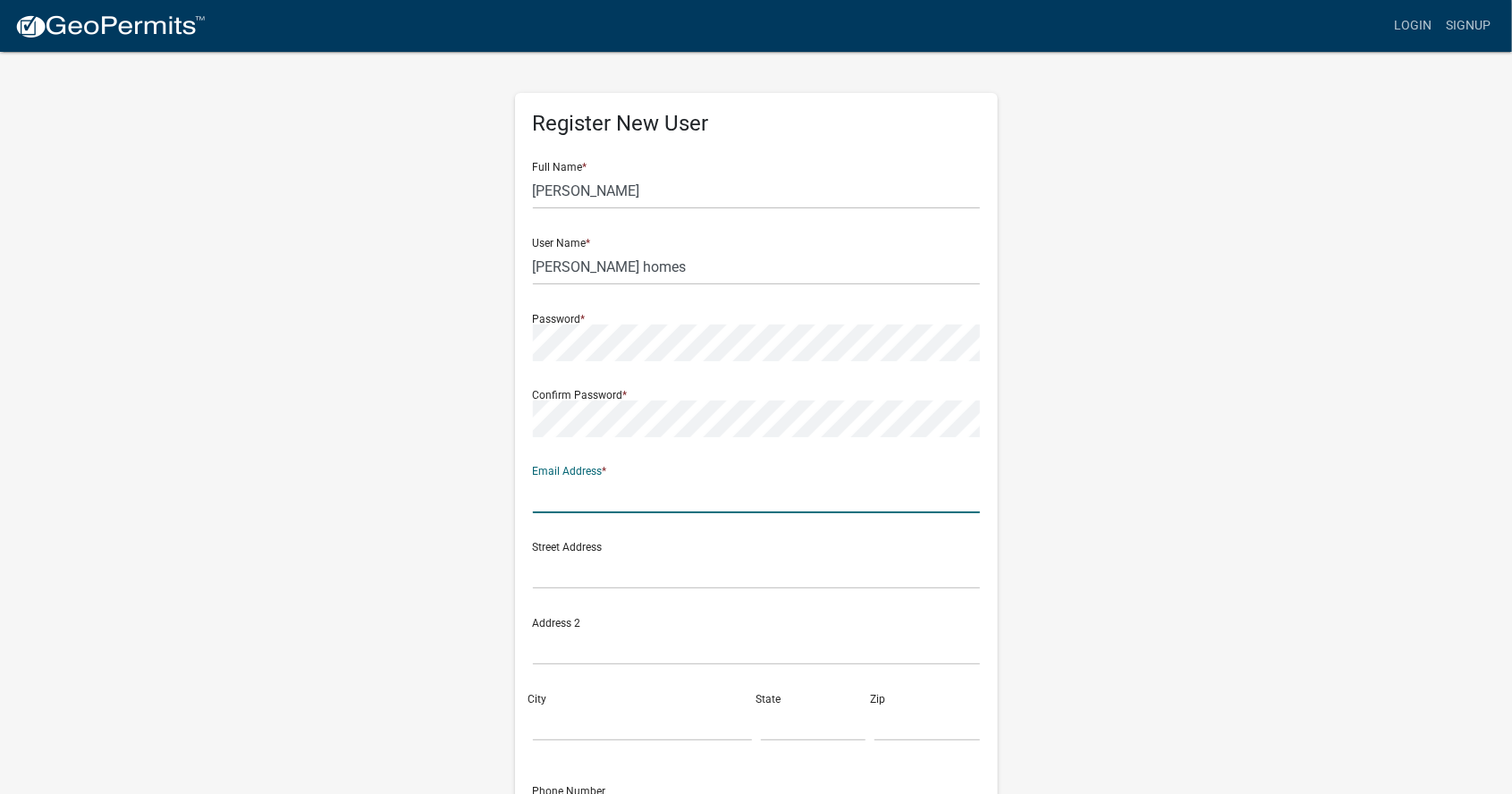
type input "[EMAIL_ADDRESS][DOMAIN_NAME]"
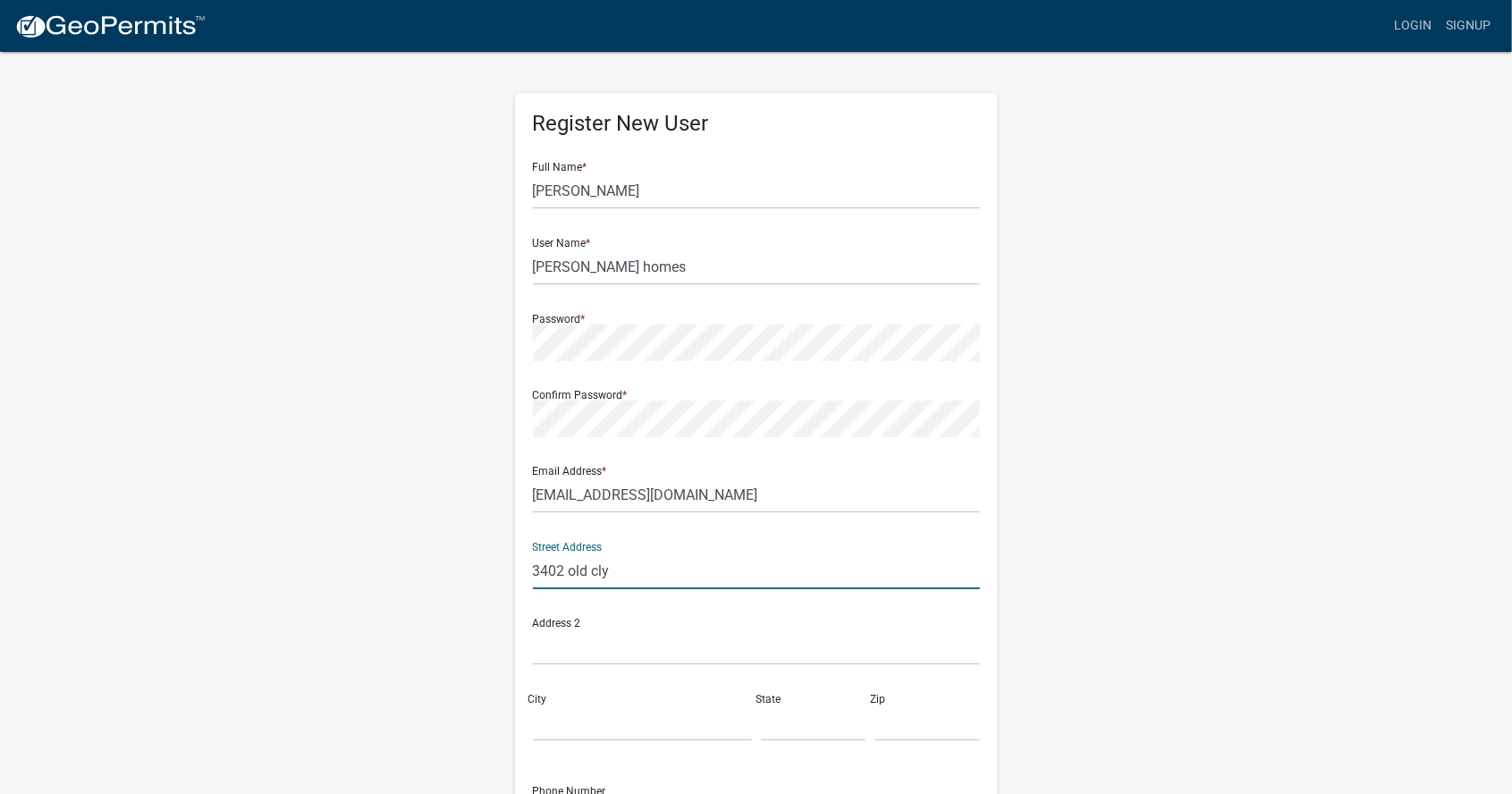
type input "[STREET_ADDRESS]"
click at [570, 721] on input "City" at bounding box center [642, 722] width 219 height 37
type input "valdosta"
type input "[US_STATE]"
type input "31601"
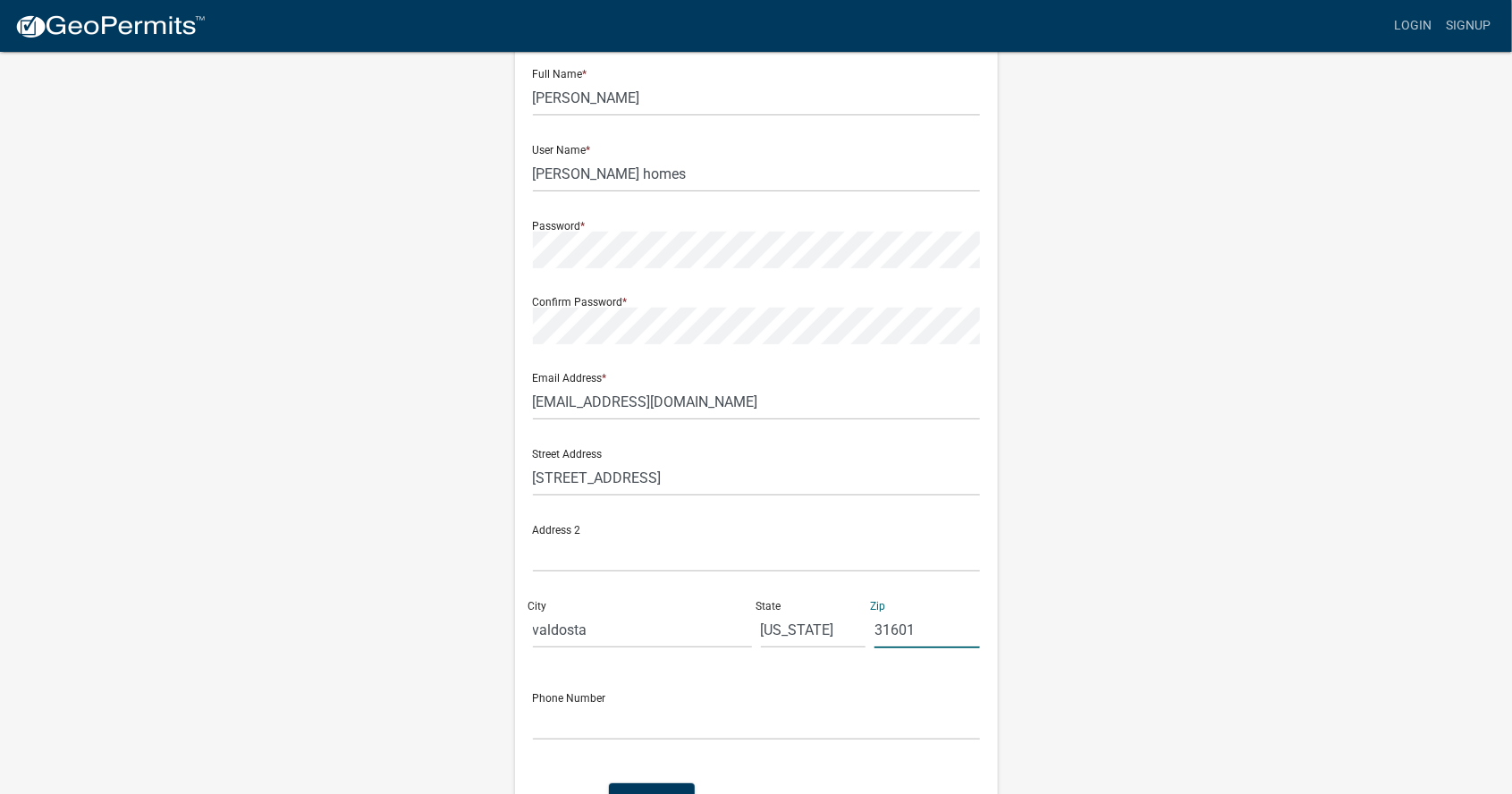
scroll to position [99, 0]
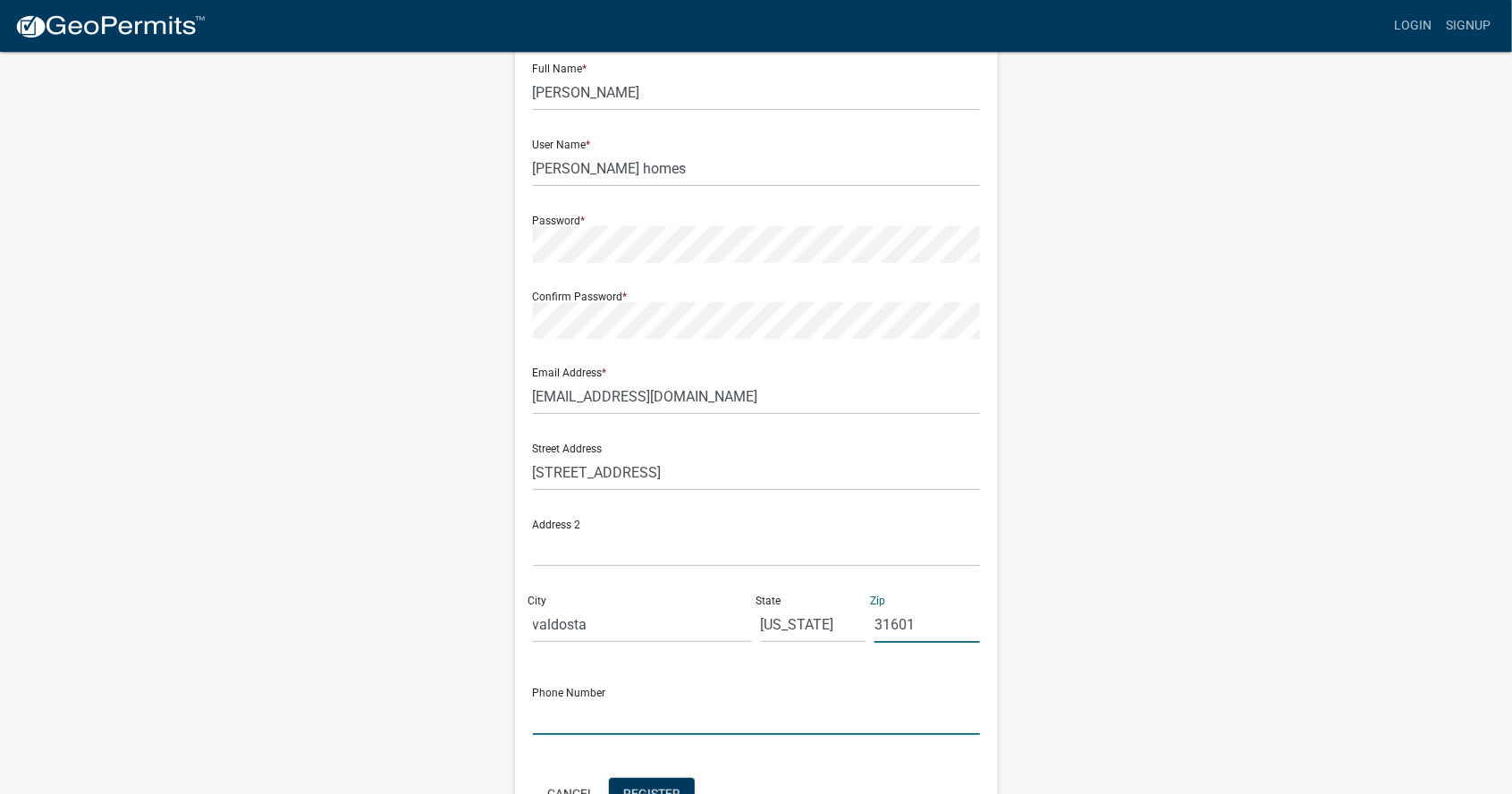
click at [553, 715] on input "text" at bounding box center [756, 716] width 447 height 37
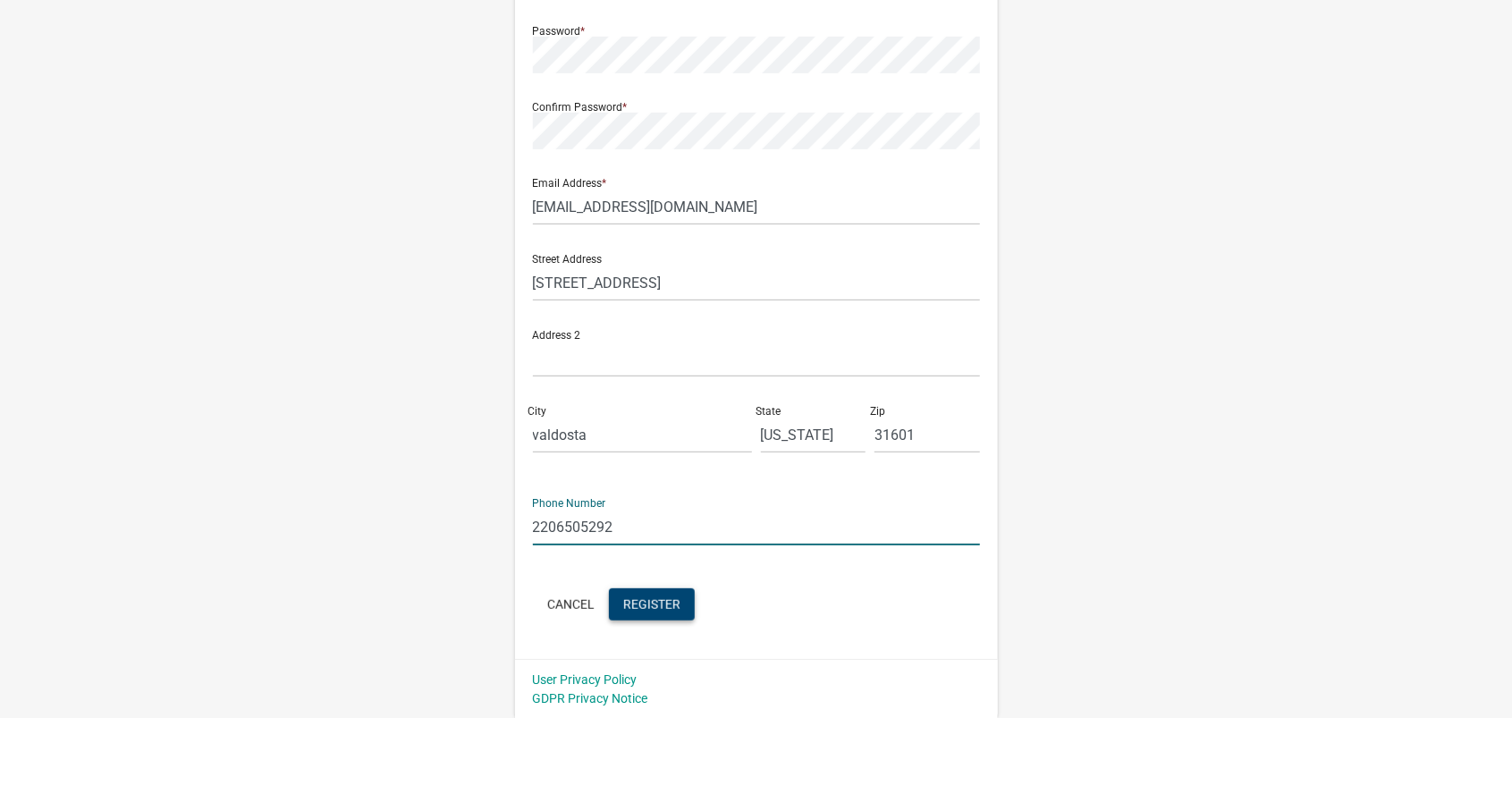
type input "2206505292"
click at [669, 680] on span "Register" at bounding box center [652, 679] width 57 height 14
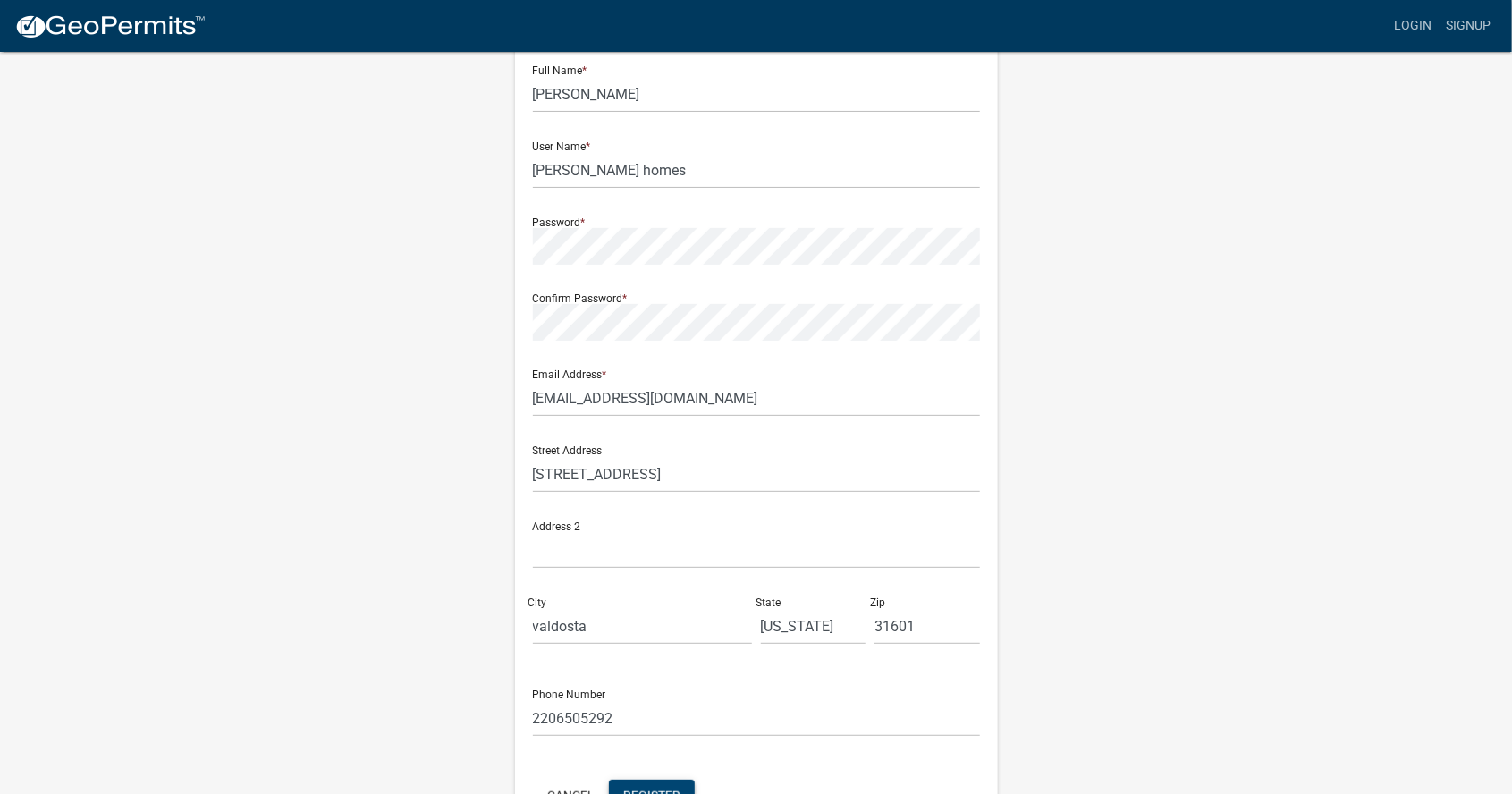
scroll to position [93, 0]
click at [815, 706] on input "2206505292" at bounding box center [756, 721] width 447 height 37
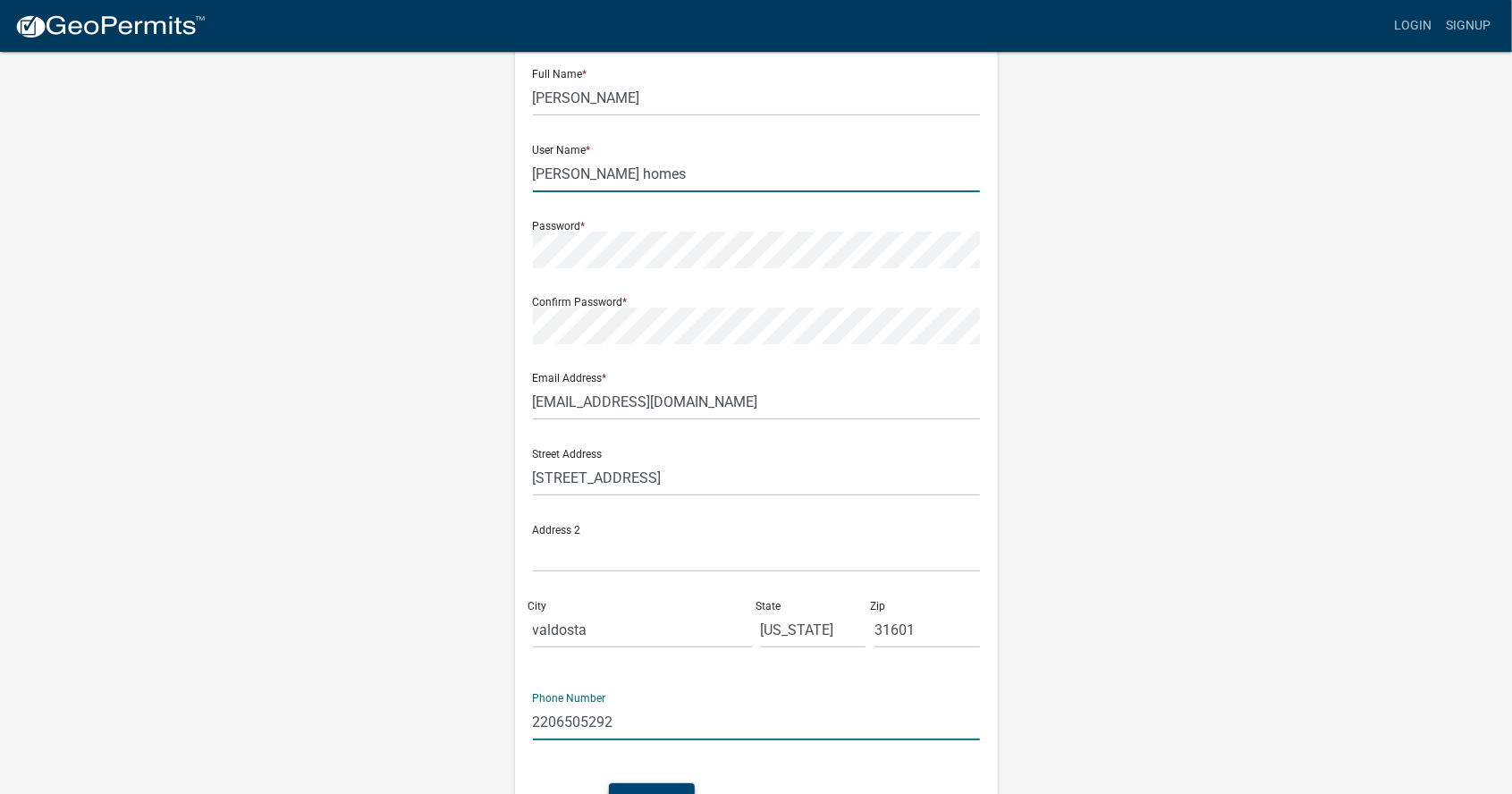
click at [779, 164] on input "[PERSON_NAME] homes" at bounding box center [756, 173] width 447 height 37
type input "b"
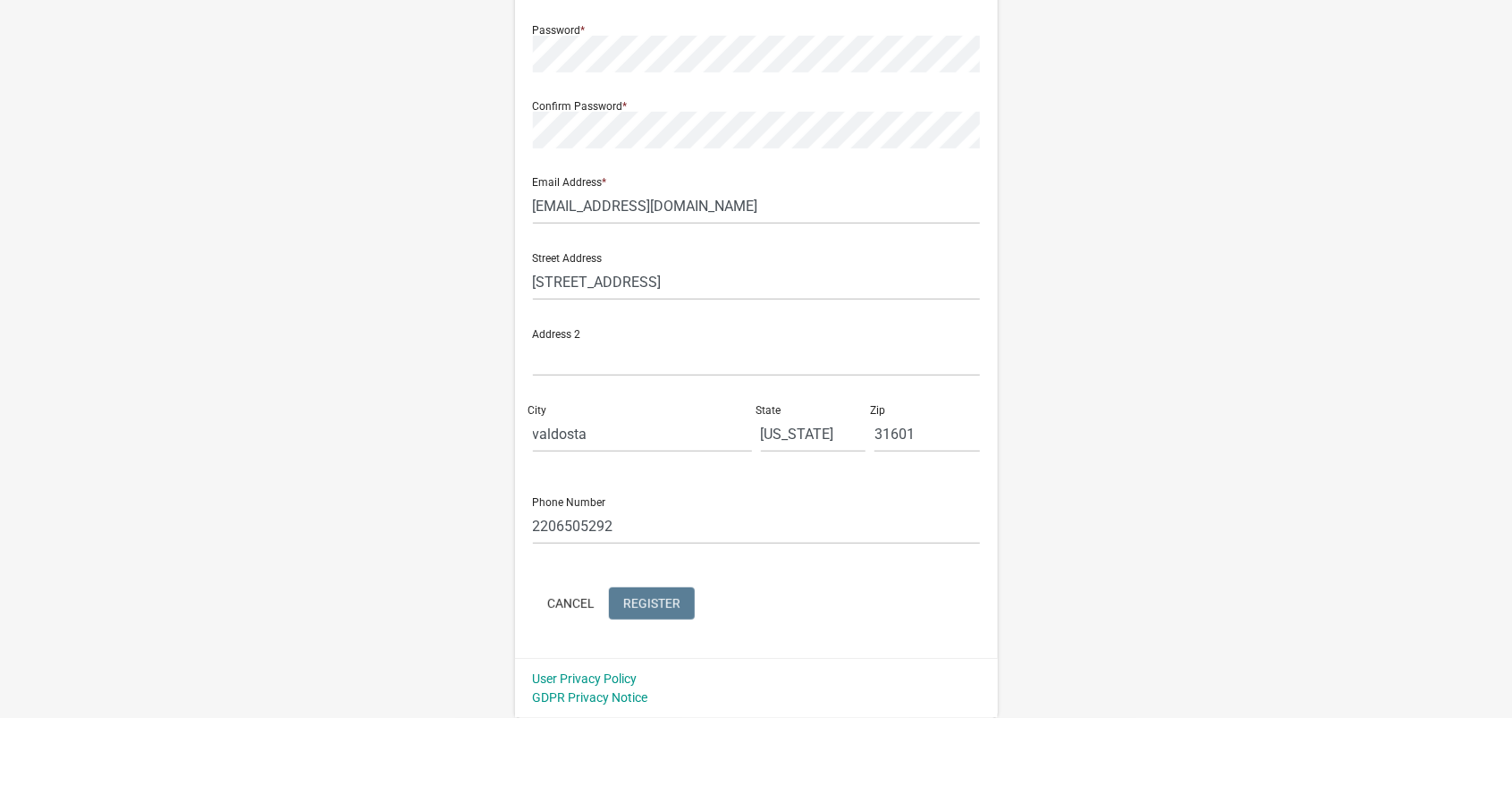
click at [656, 686] on span "Register" at bounding box center [652, 679] width 57 height 14
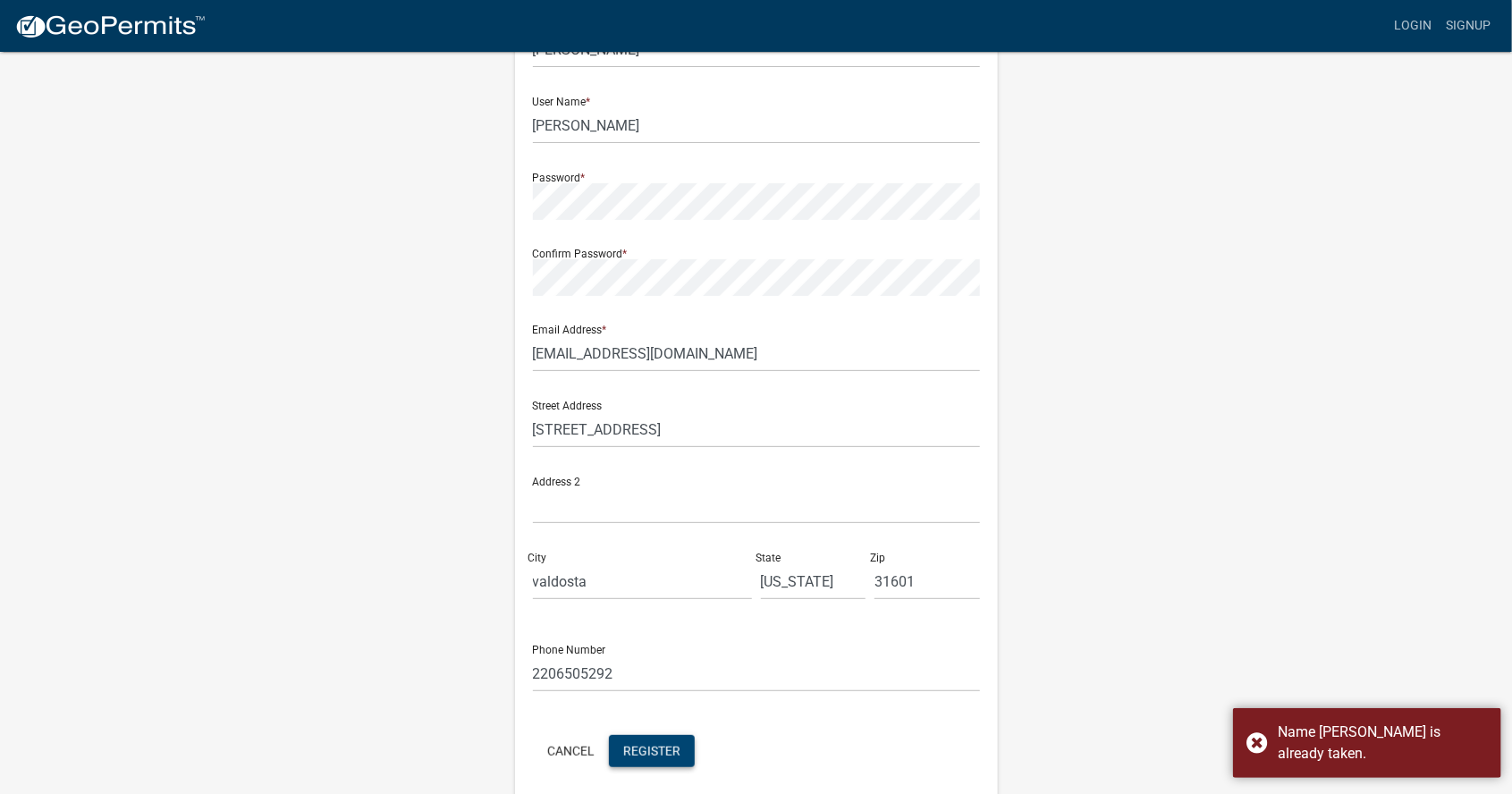
scroll to position [140, 0]
click at [669, 129] on input "[PERSON_NAME]" at bounding box center [756, 127] width 447 height 37
type input "c"
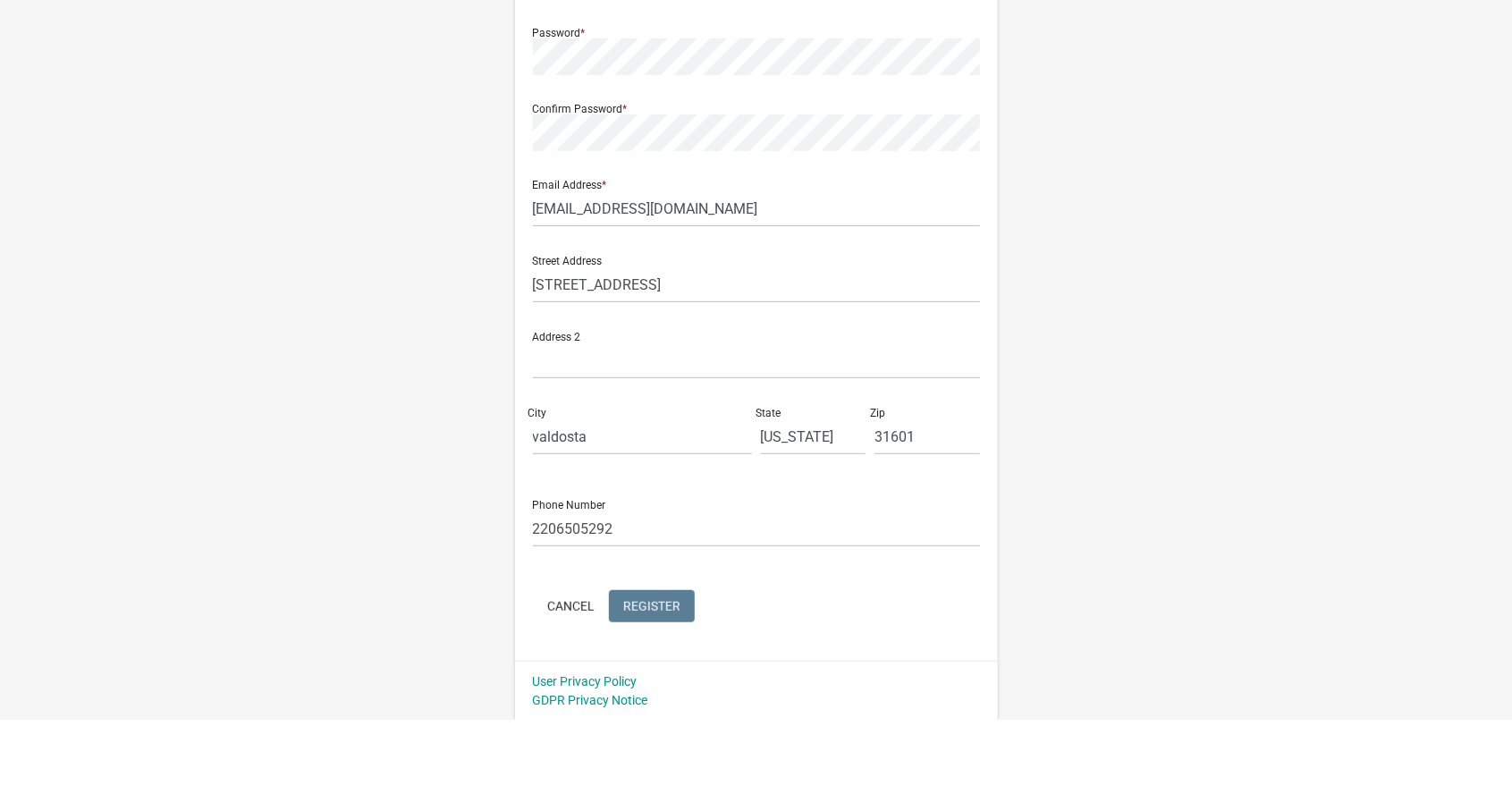
type input "[PERSON_NAME]"
click at [677, 676] on span "Register" at bounding box center [652, 679] width 57 height 14
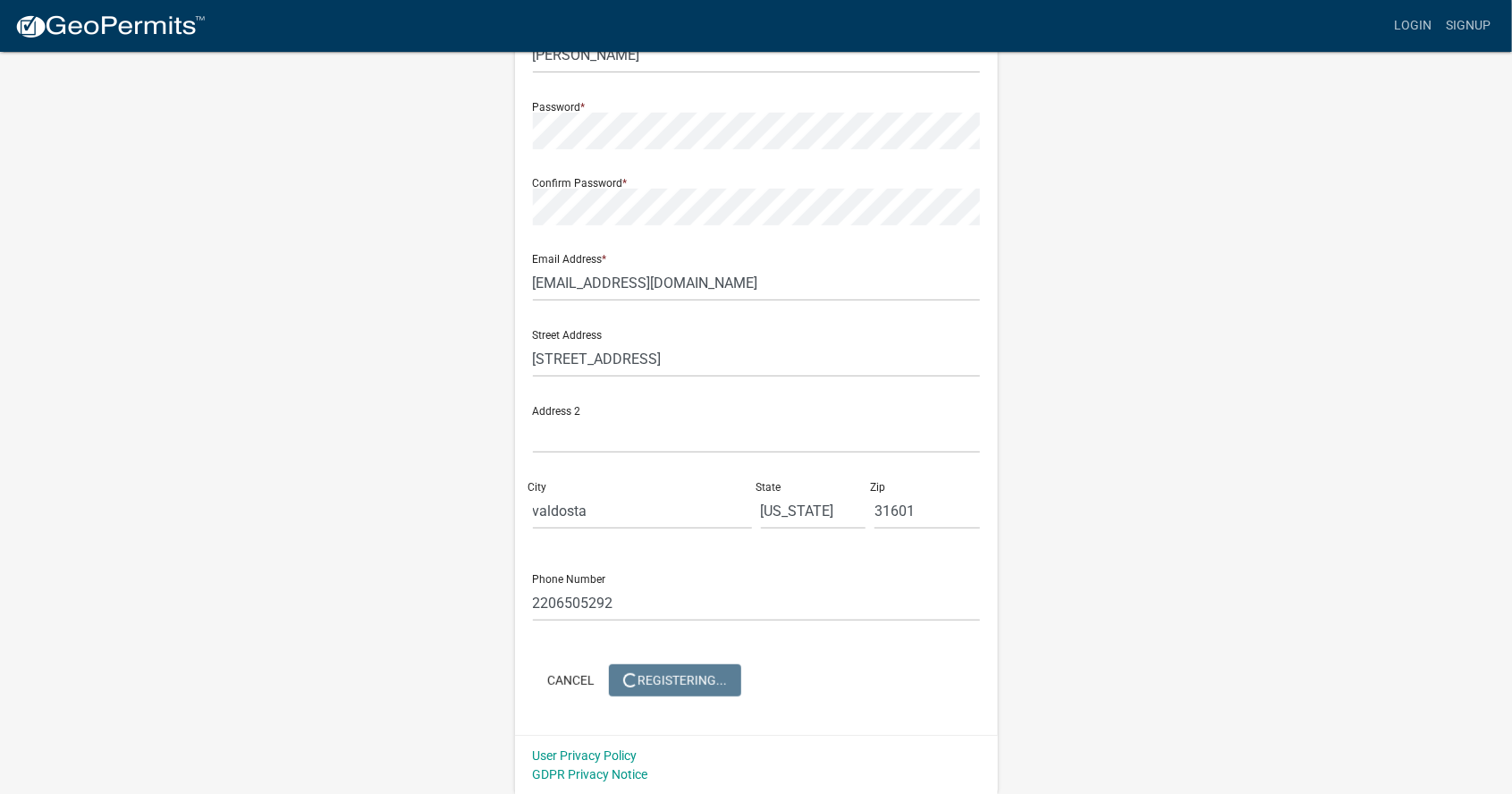
scroll to position [0, 0]
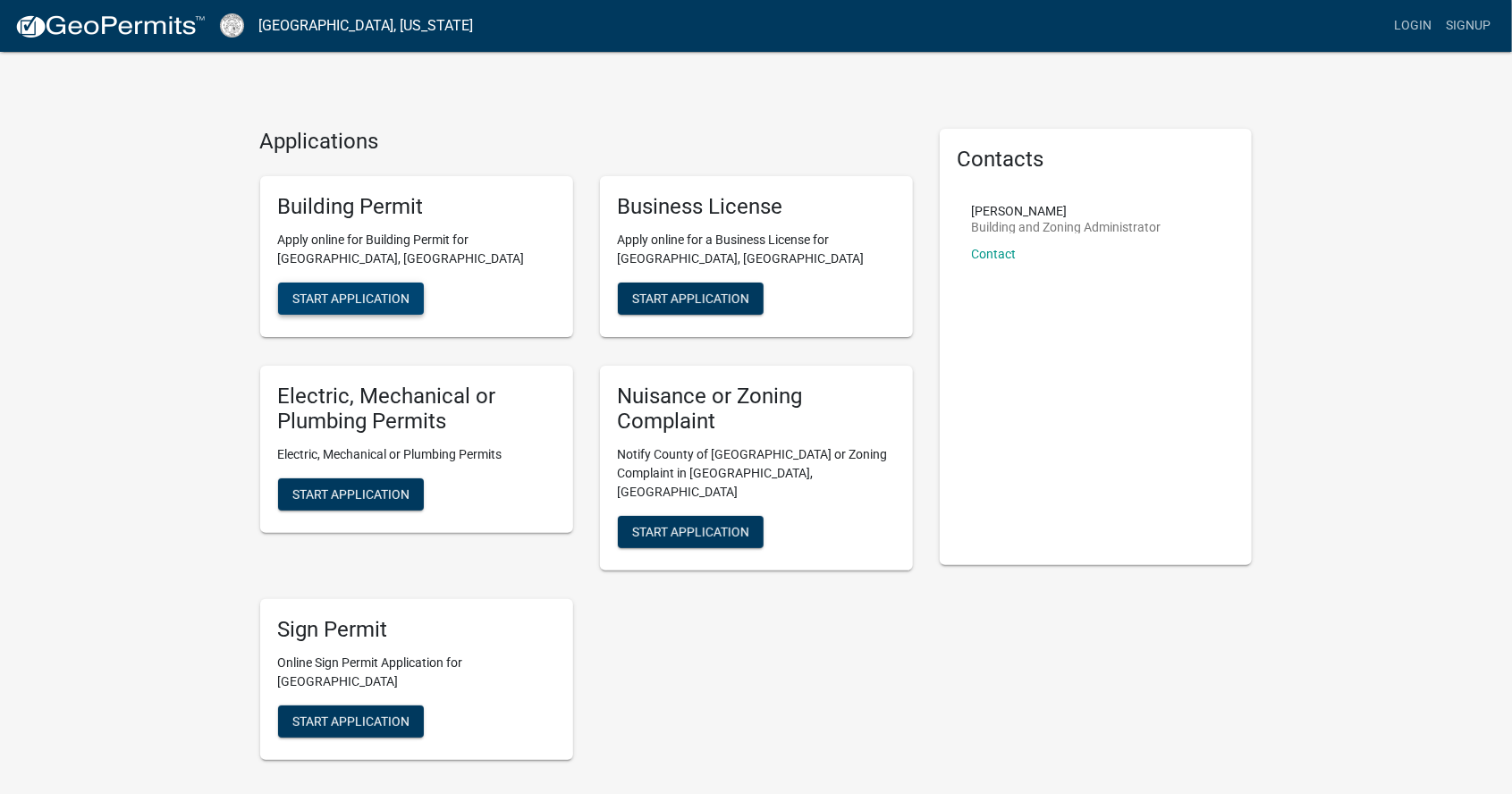
click at [317, 292] on span "Start Application" at bounding box center [351, 298] width 118 height 14
click at [340, 287] on button "Start Application" at bounding box center [351, 299] width 145 height 32
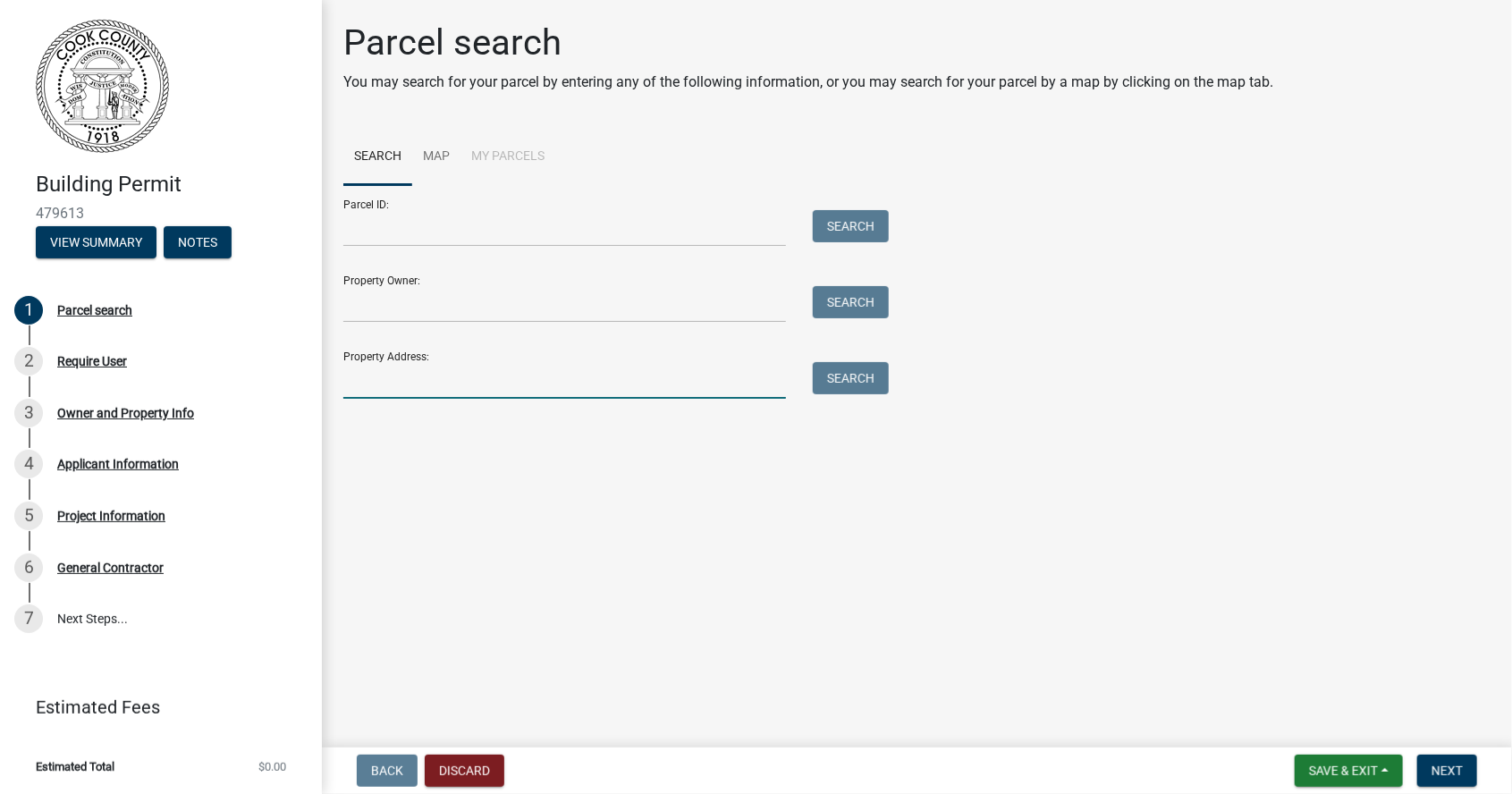
click at [383, 377] on input "Property Address:" at bounding box center [564, 380] width 442 height 37
type input "1970 Antioch"
click at [870, 371] on button "Search" at bounding box center [851, 379] width 76 height 32
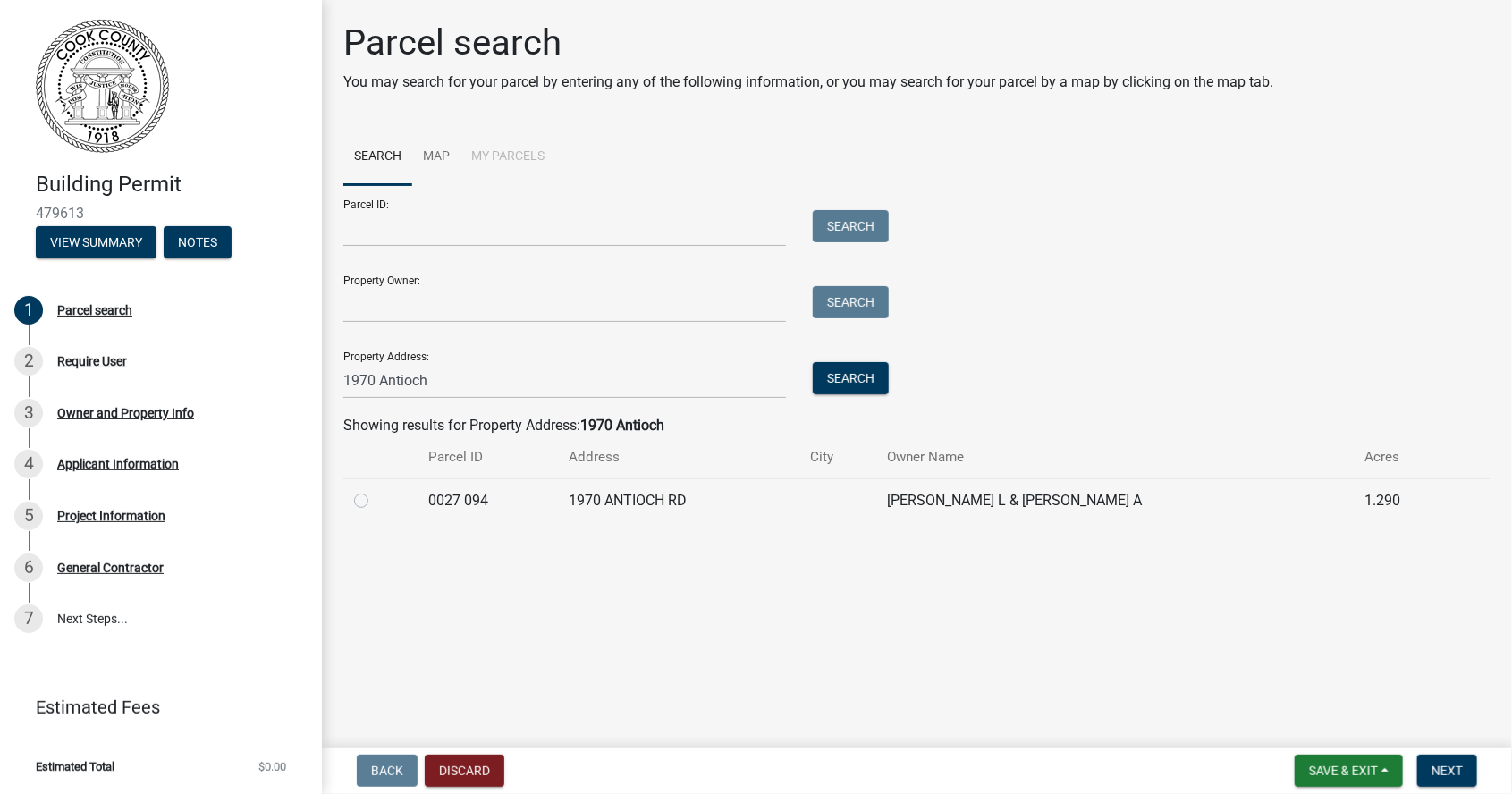
click at [376, 490] on label at bounding box center [376, 490] width 0 height 0
click at [376, 499] on 094 "radio" at bounding box center [381, 495] width 12 height 12
radio 094 "true"
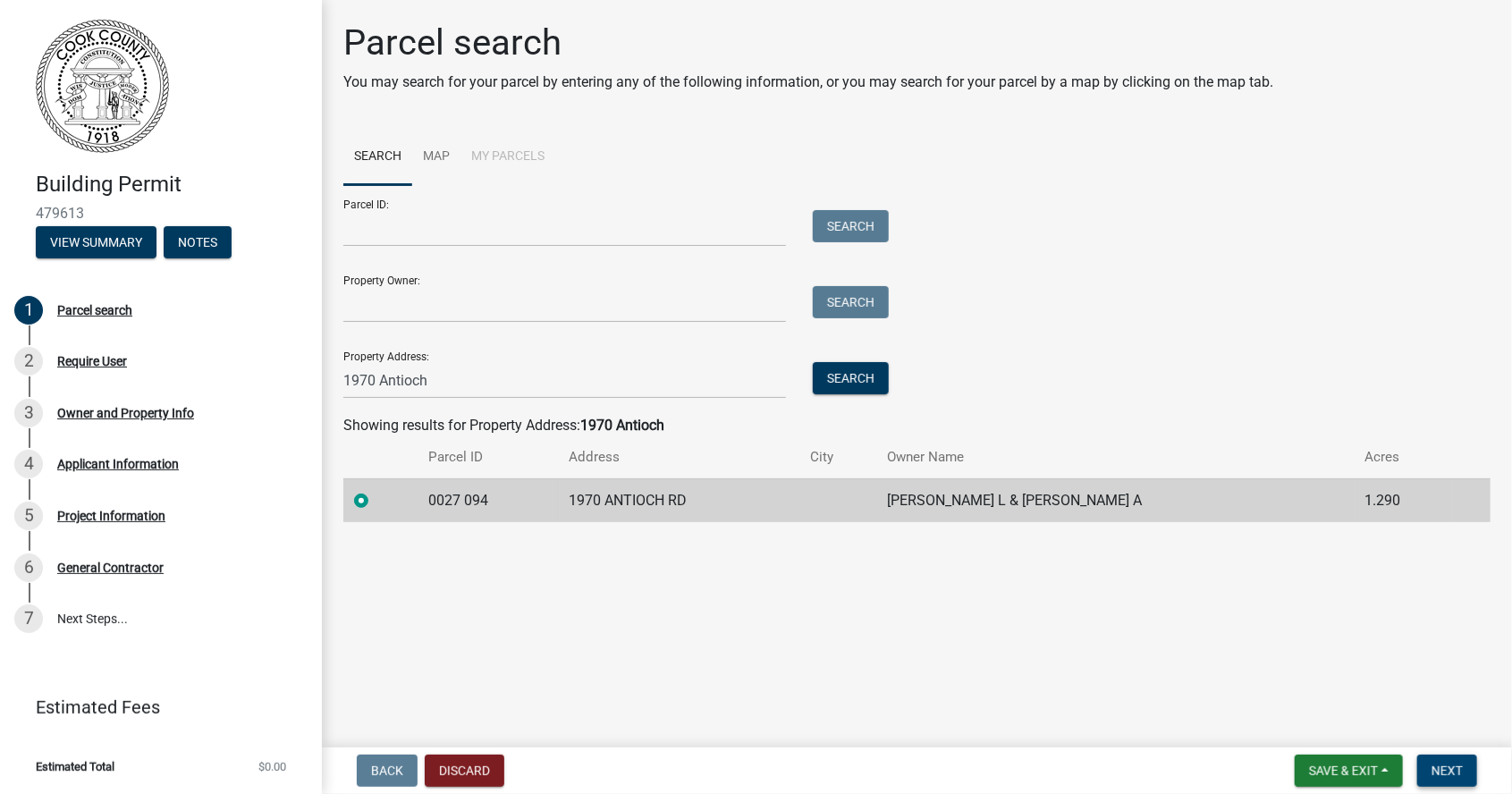
click at [1456, 763] on span "Next" at bounding box center [1446, 771] width 31 height 14
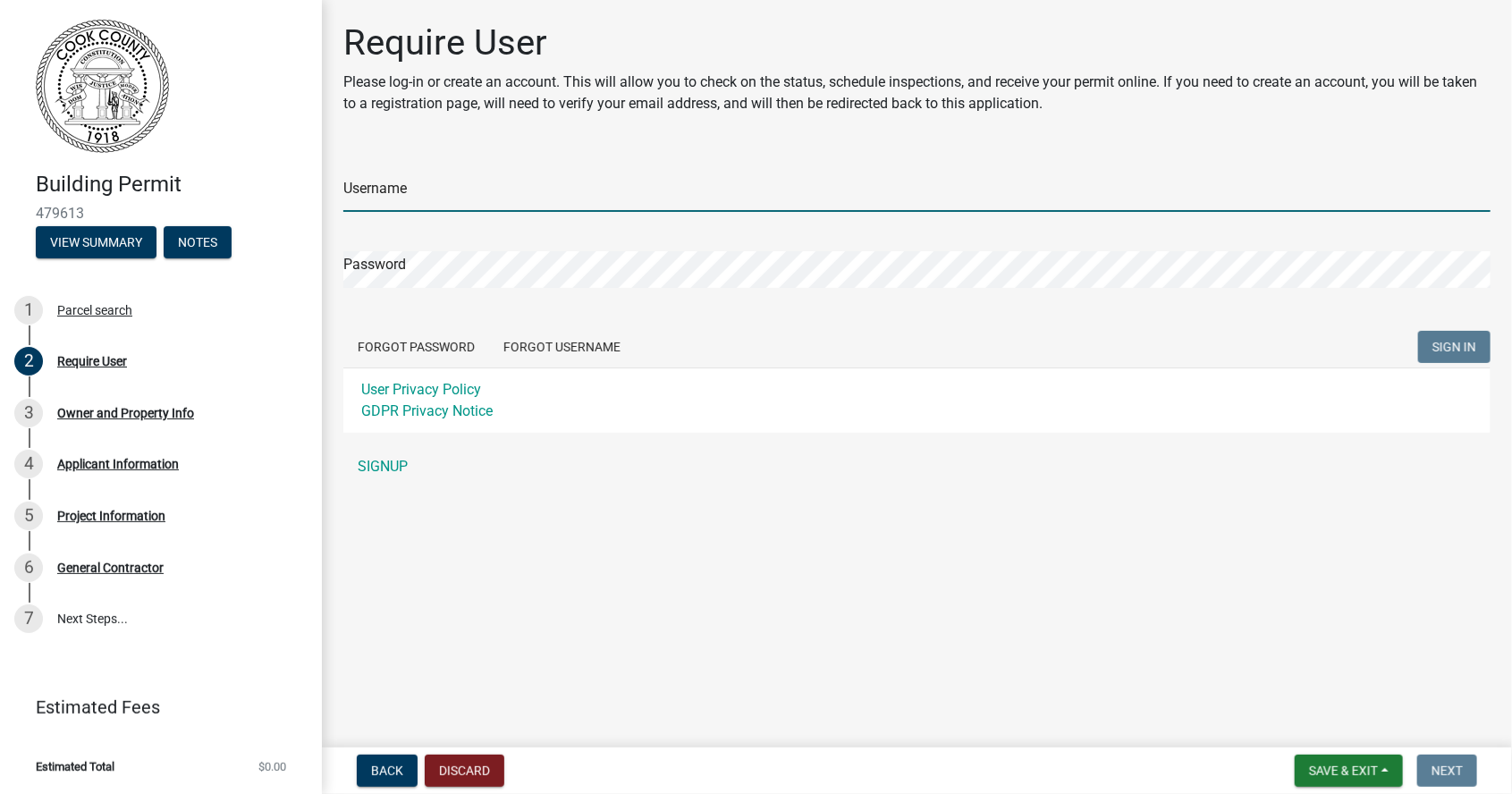
click at [386, 192] on input "Username" at bounding box center [917, 193] width 1147 height 37
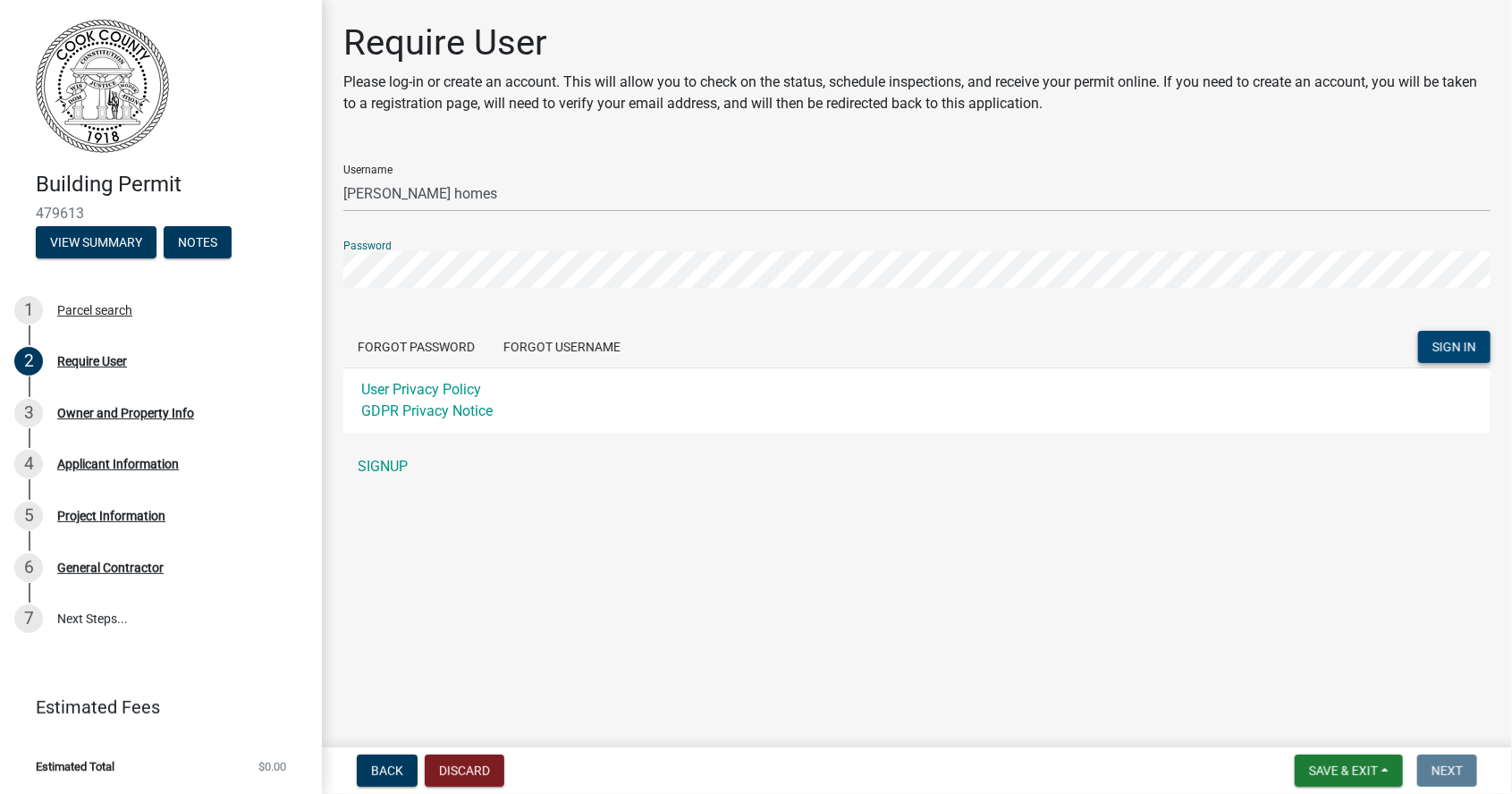
click at [1481, 345] on button "SIGN IN" at bounding box center [1454, 347] width 73 height 32
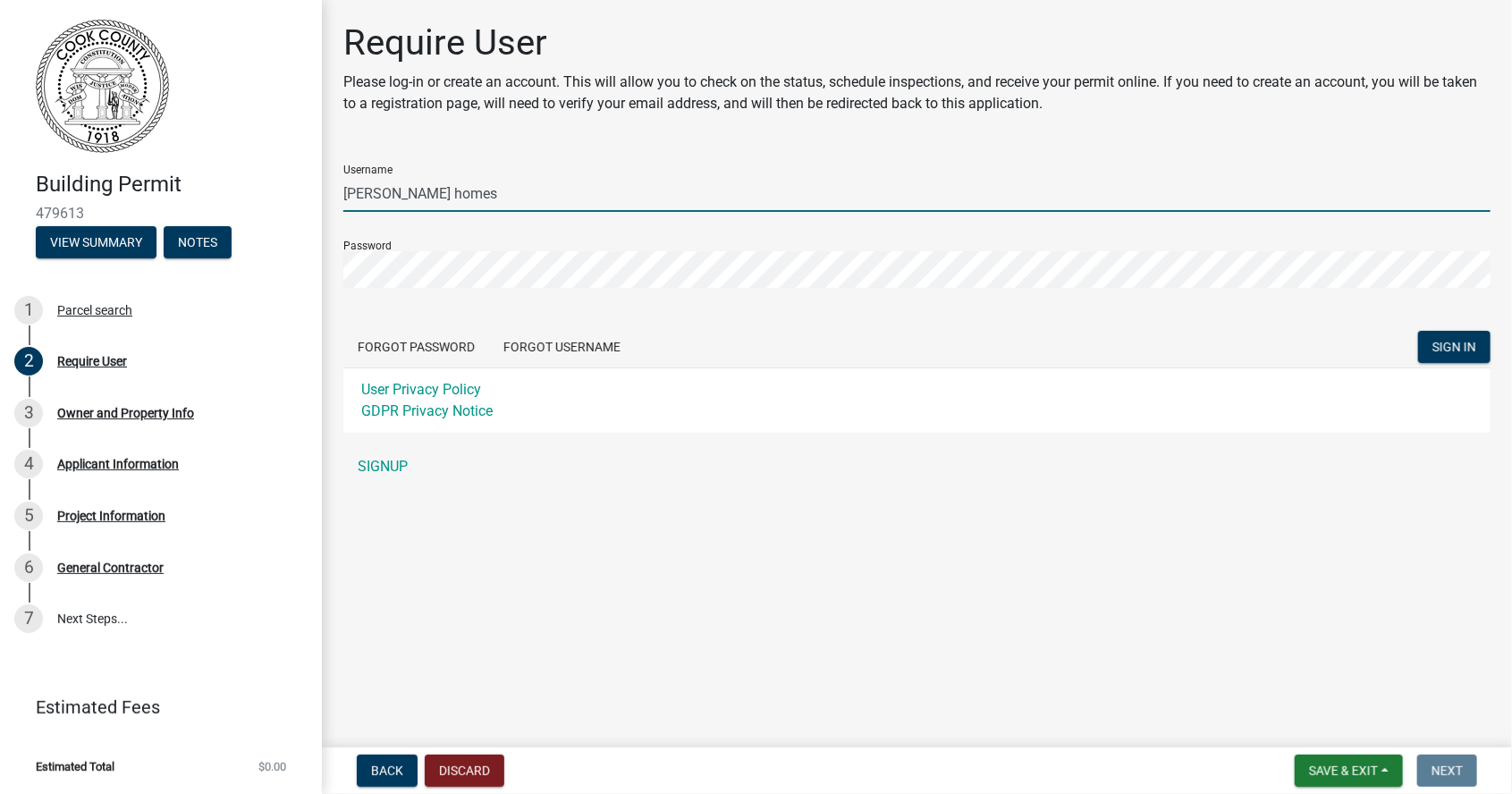
click at [905, 201] on input "[PERSON_NAME] homes" at bounding box center [917, 193] width 1147 height 37
type input "bo"
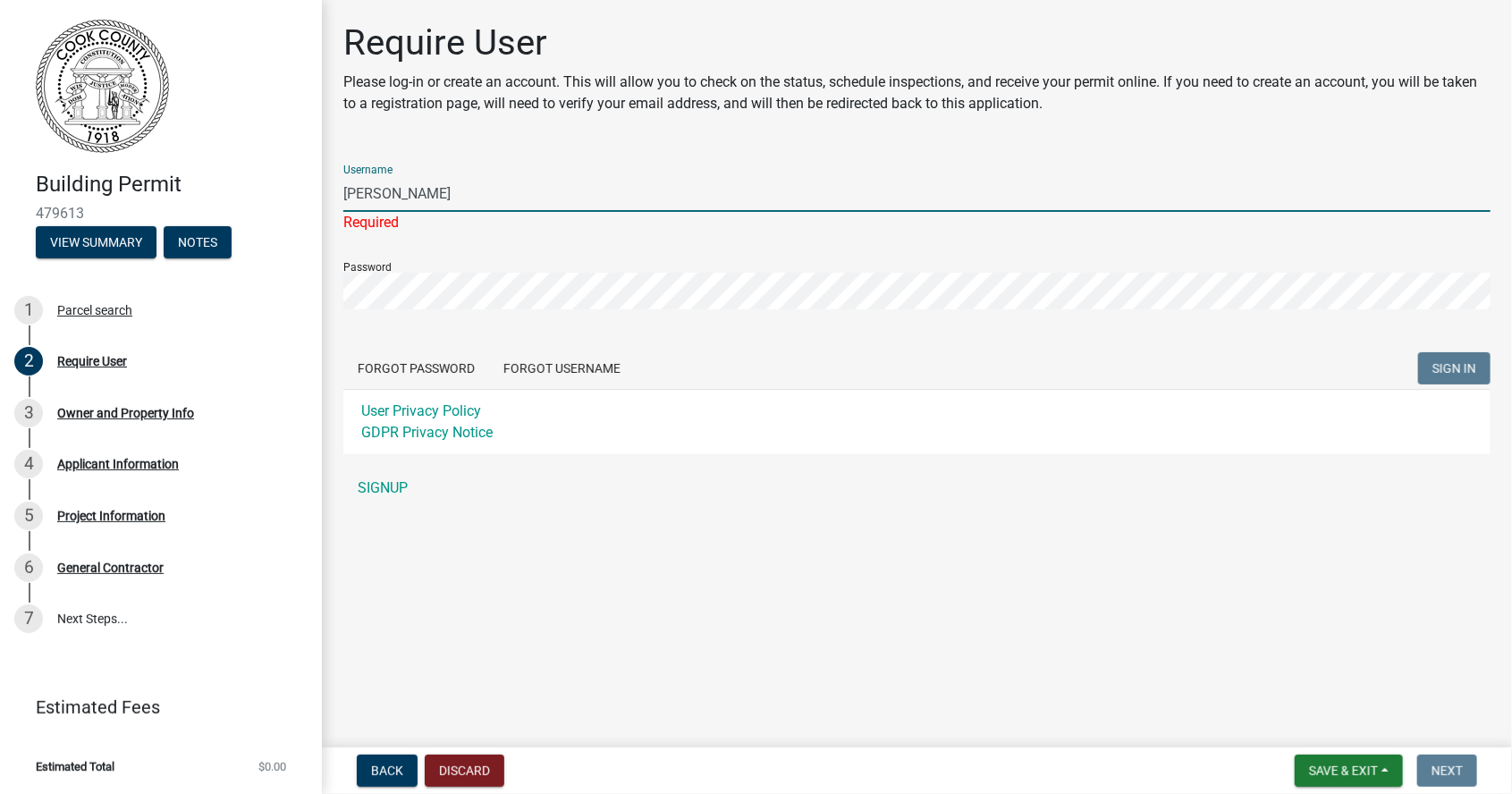
type input "[PERSON_NAME]"
click at [784, 293] on form "Username [PERSON_NAME] Required Password Forgot Password Forgot Username SIGN I…" at bounding box center [917, 301] width 1147 height 304
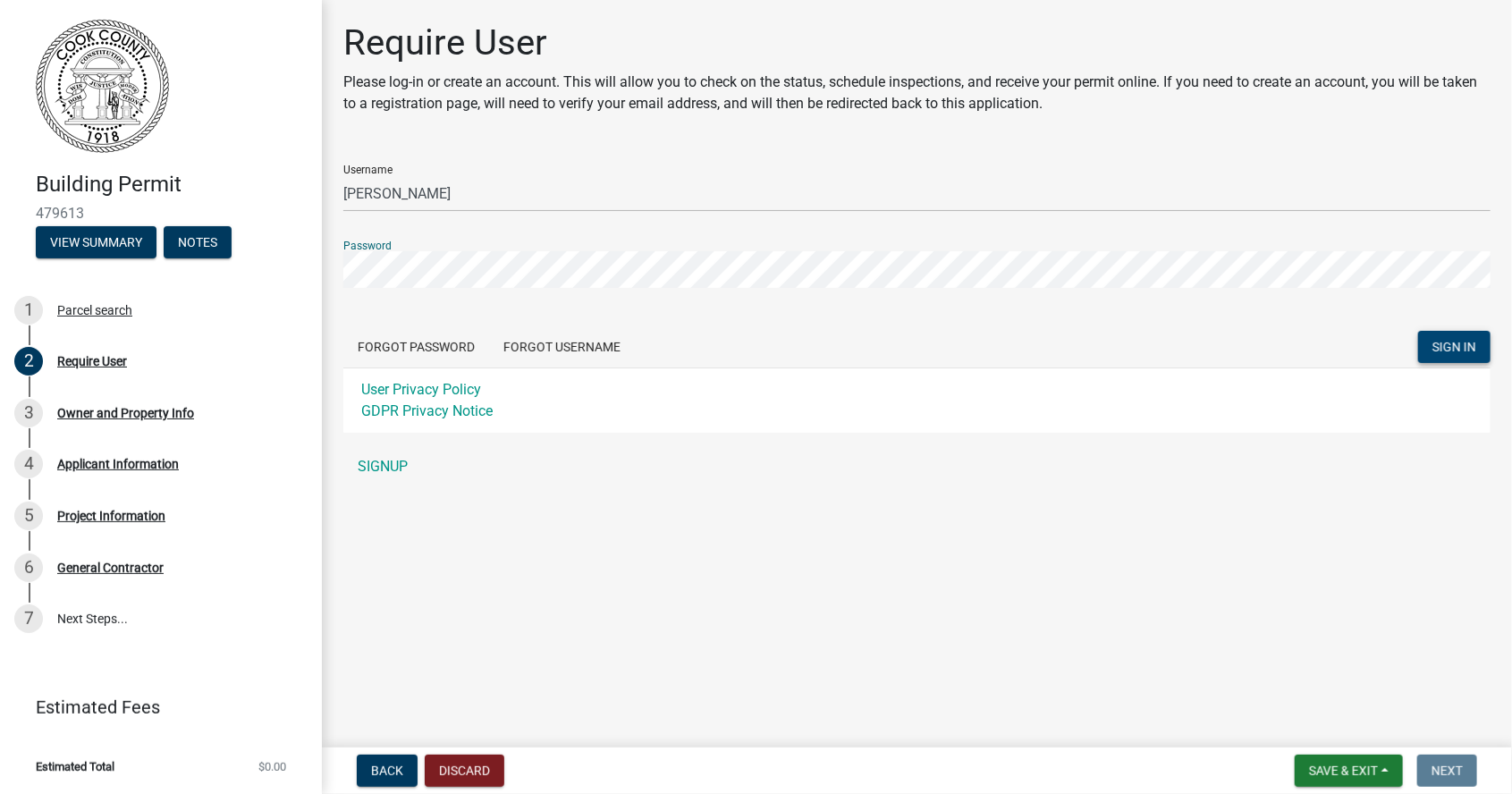
click at [1465, 358] on button "SIGN IN" at bounding box center [1454, 347] width 73 height 32
click at [487, 763] on button "Discard" at bounding box center [464, 771] width 80 height 32
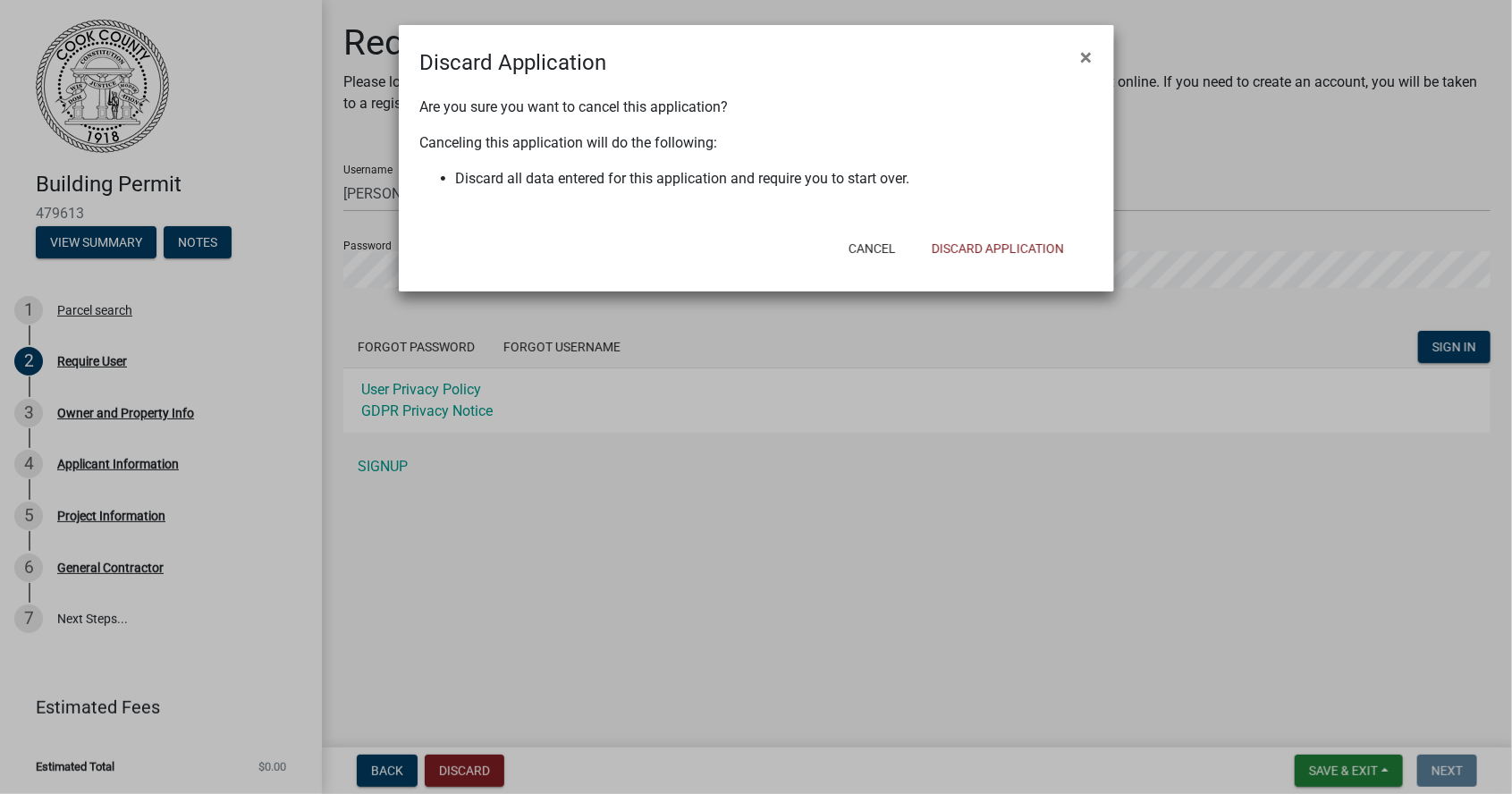
click at [598, 624] on ngb-modal-window "Discard Application × Are you sure you want to cancel this application? Canceli…" at bounding box center [756, 397] width 1512 height 794
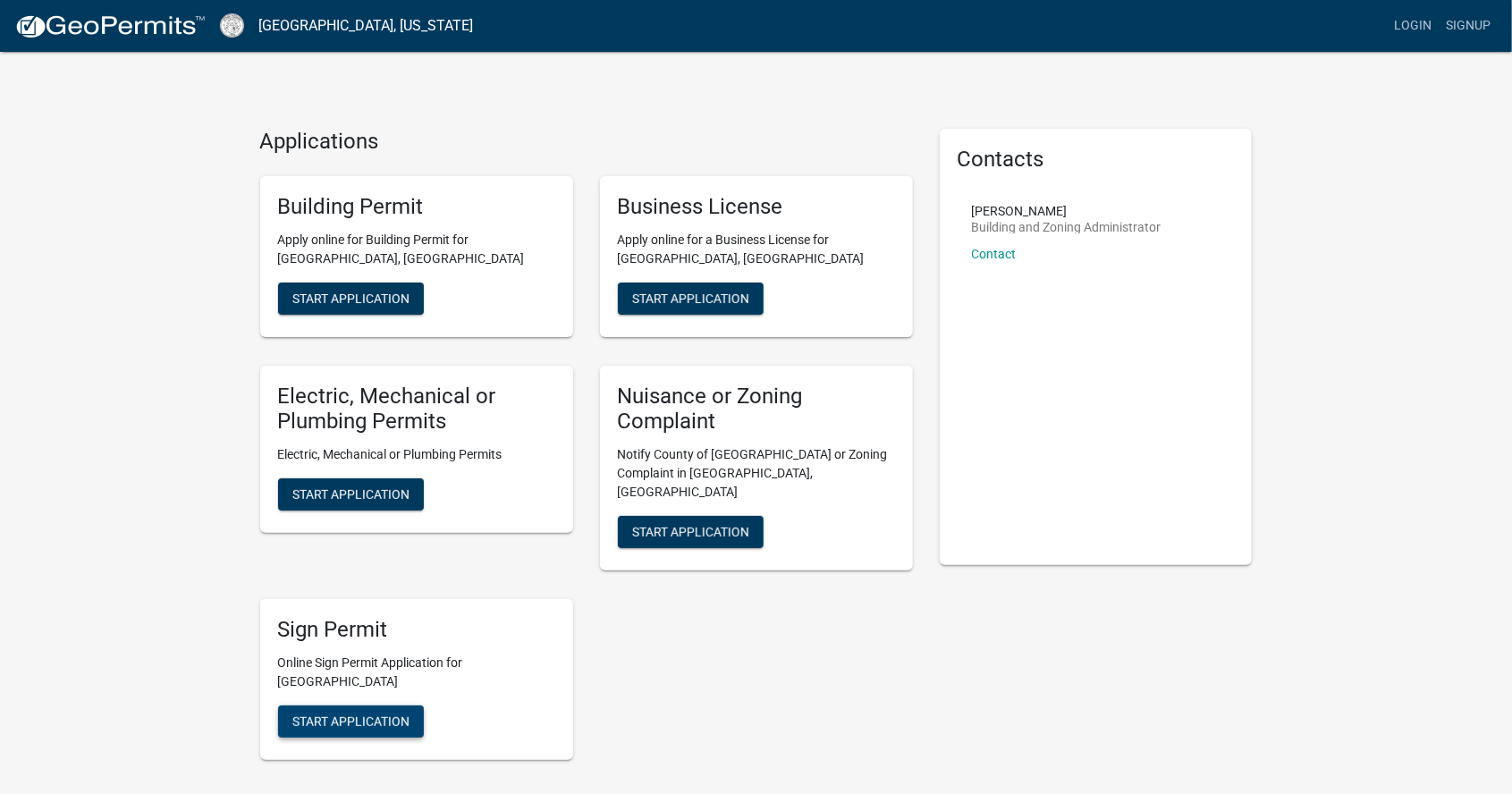
click at [354, 705] on button "Start Application" at bounding box center [351, 721] width 145 height 32
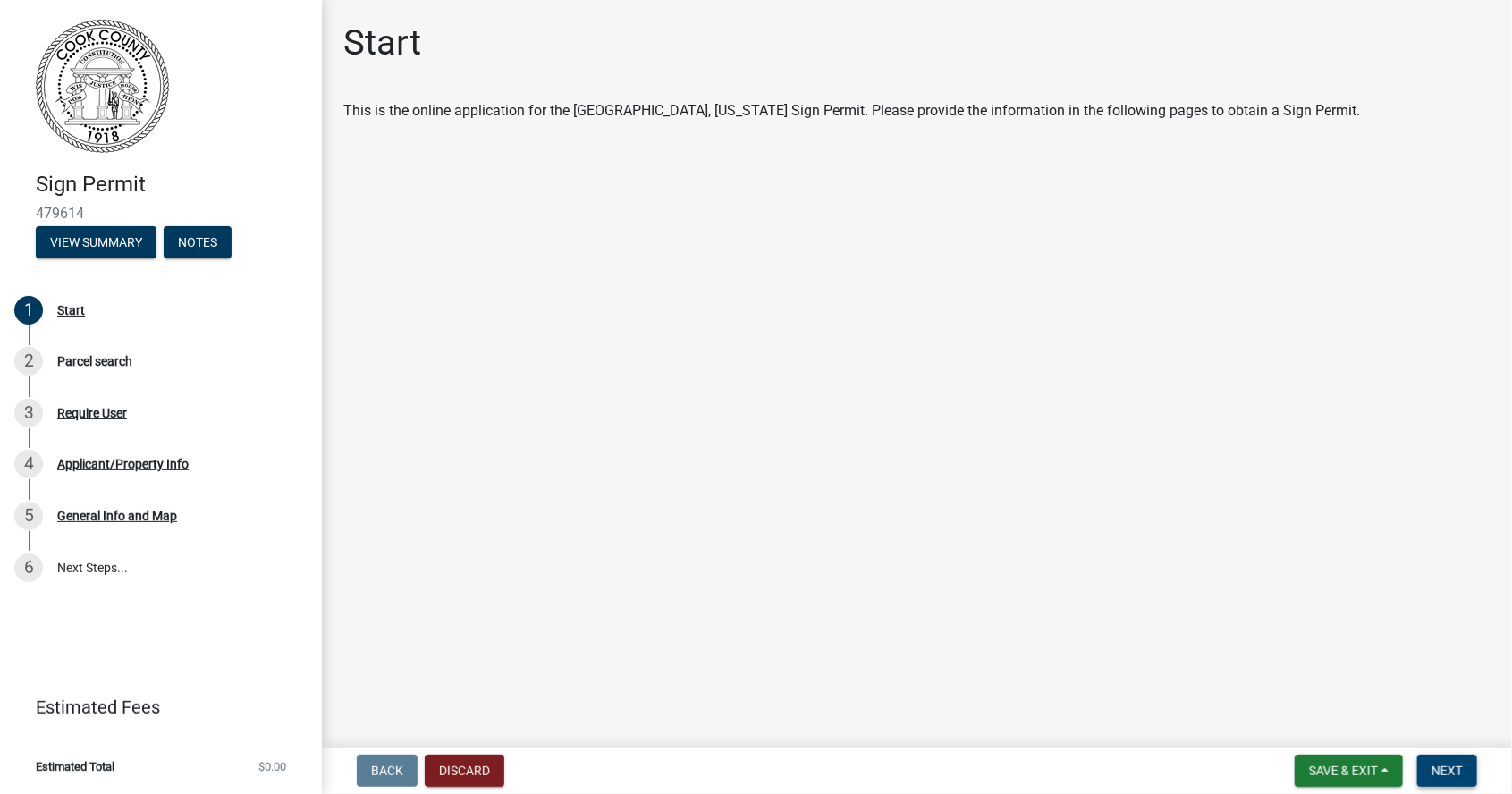
click at [1452, 767] on span "Next" at bounding box center [1446, 771] width 31 height 14
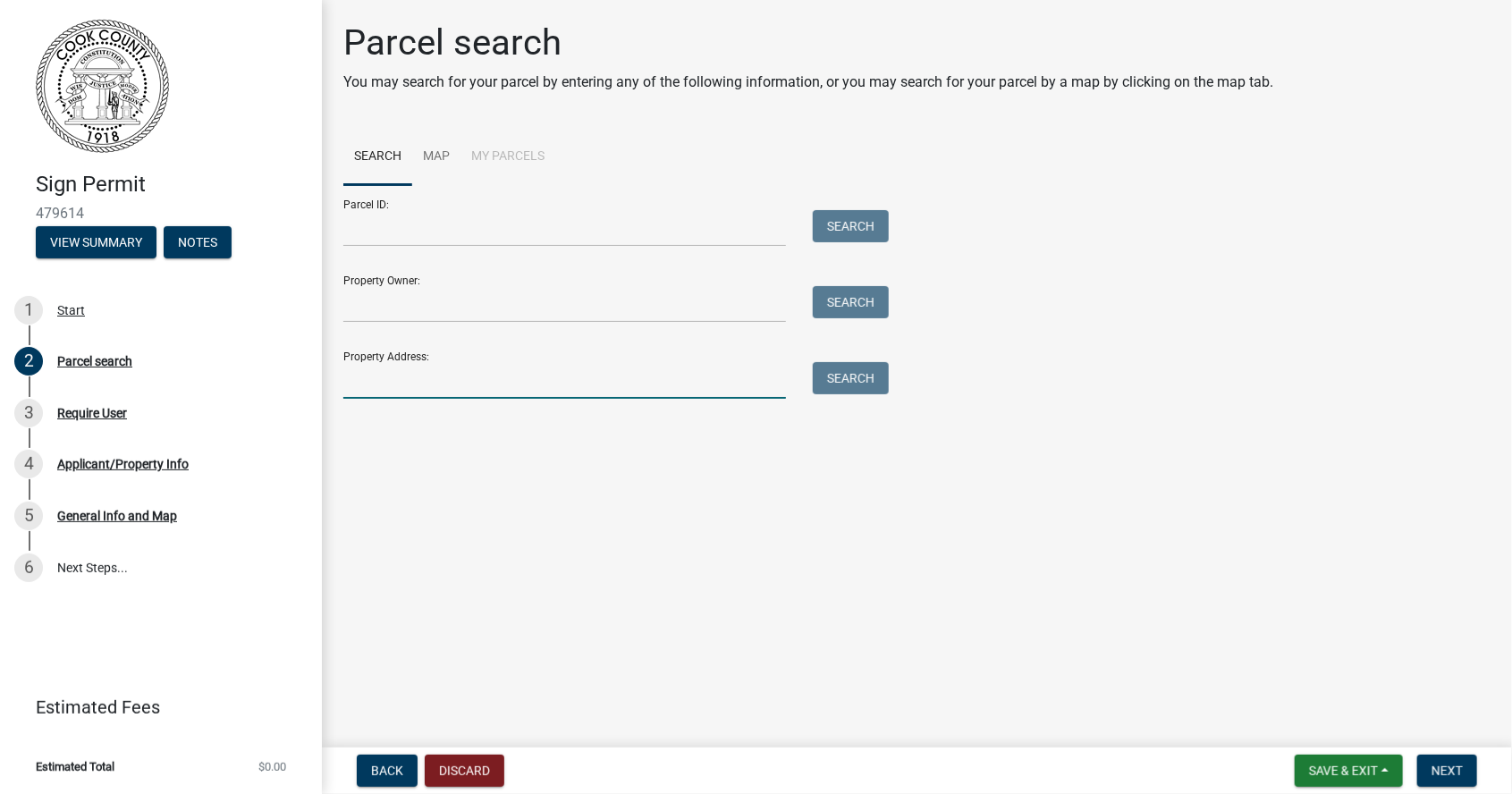
click at [678, 387] on input "Property Address:" at bounding box center [564, 380] width 442 height 37
type input "1970 [GEOGRAPHIC_DATA]"
click at [837, 381] on button "Search" at bounding box center [851, 379] width 76 height 32
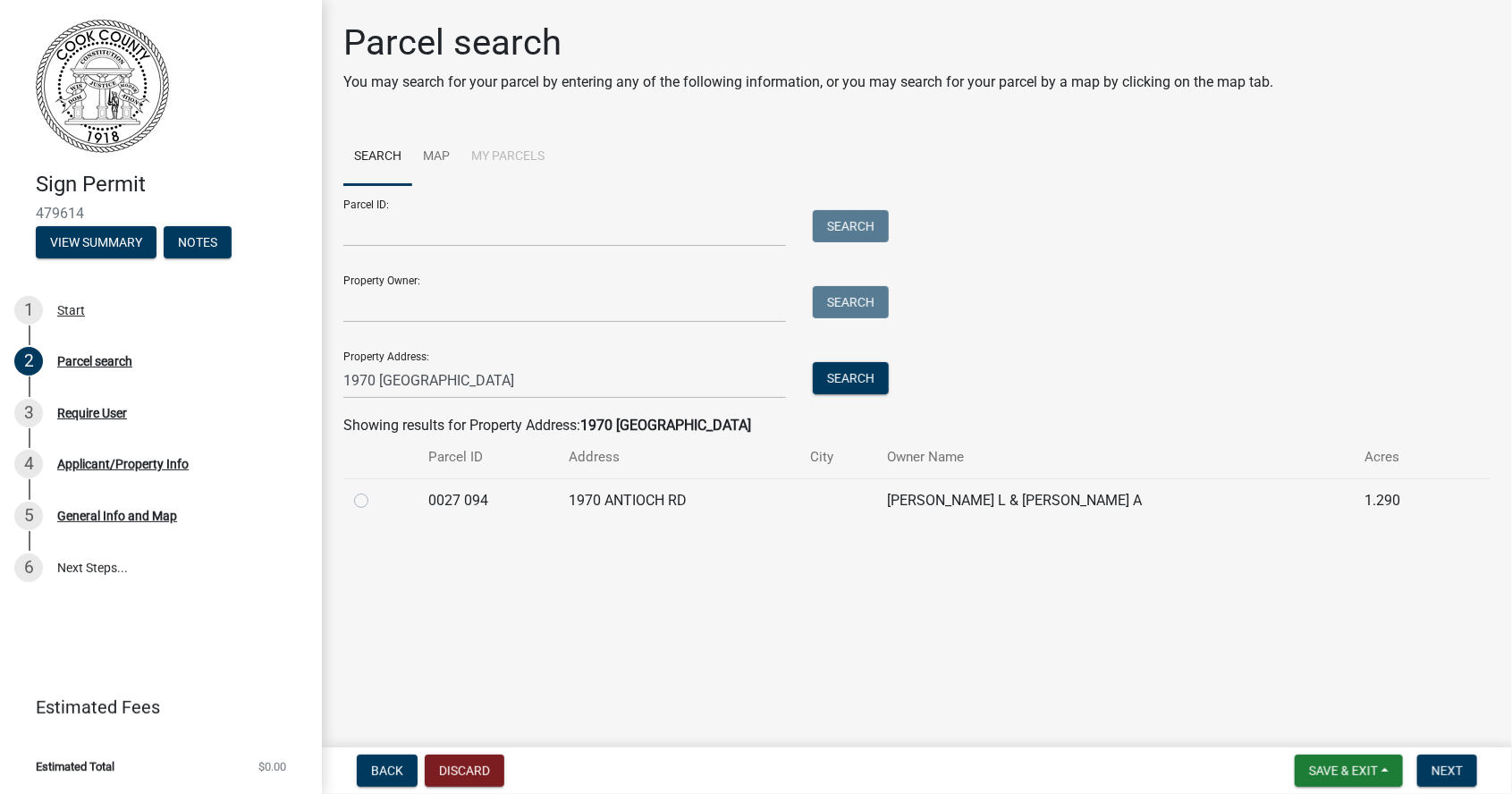
click at [376, 490] on label at bounding box center [376, 490] width 0 height 0
click at [376, 495] on 094 "radio" at bounding box center [381, 495] width 12 height 12
radio 094 "true"
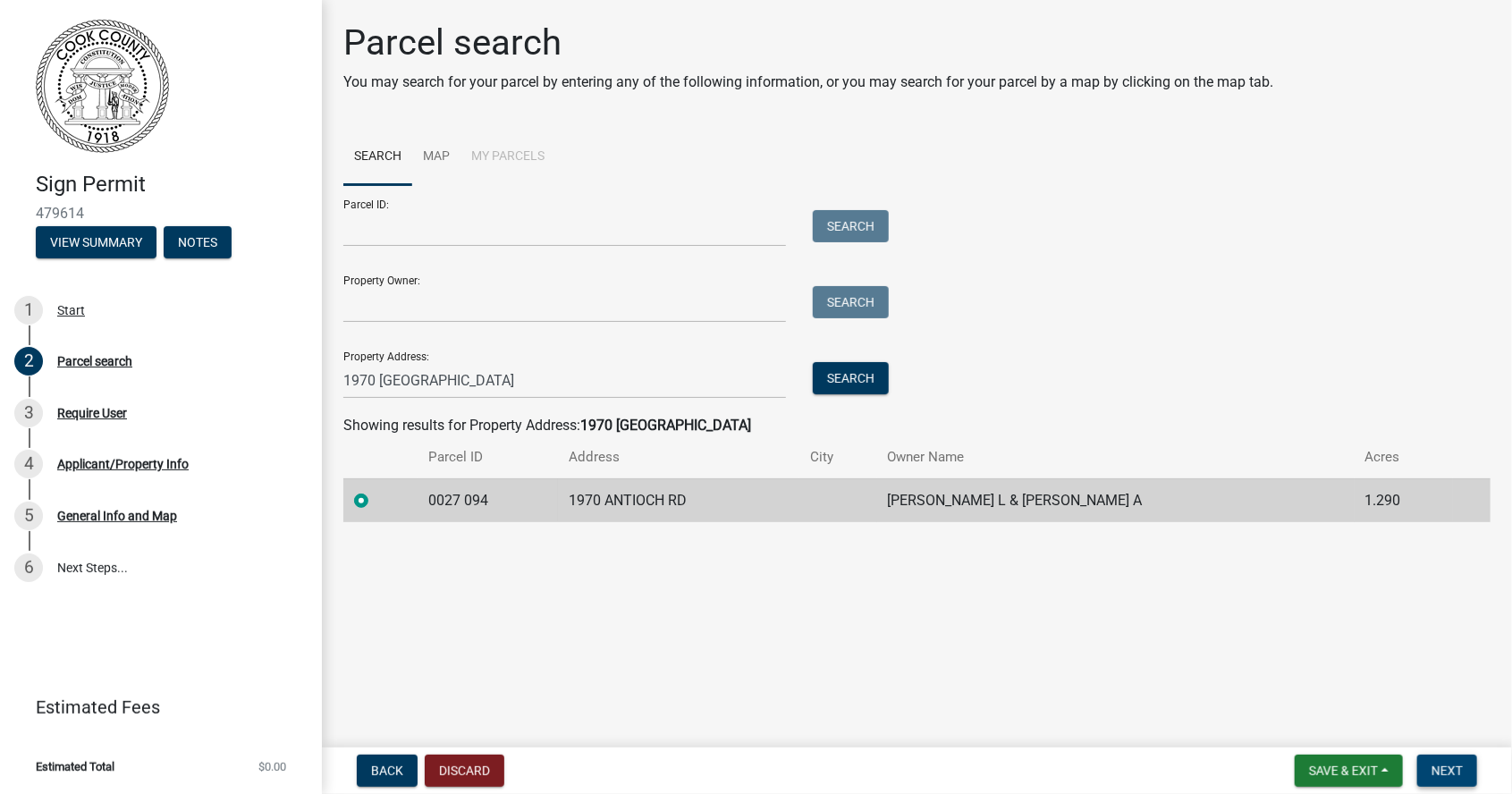
click at [1461, 776] on span "Next" at bounding box center [1446, 771] width 31 height 14
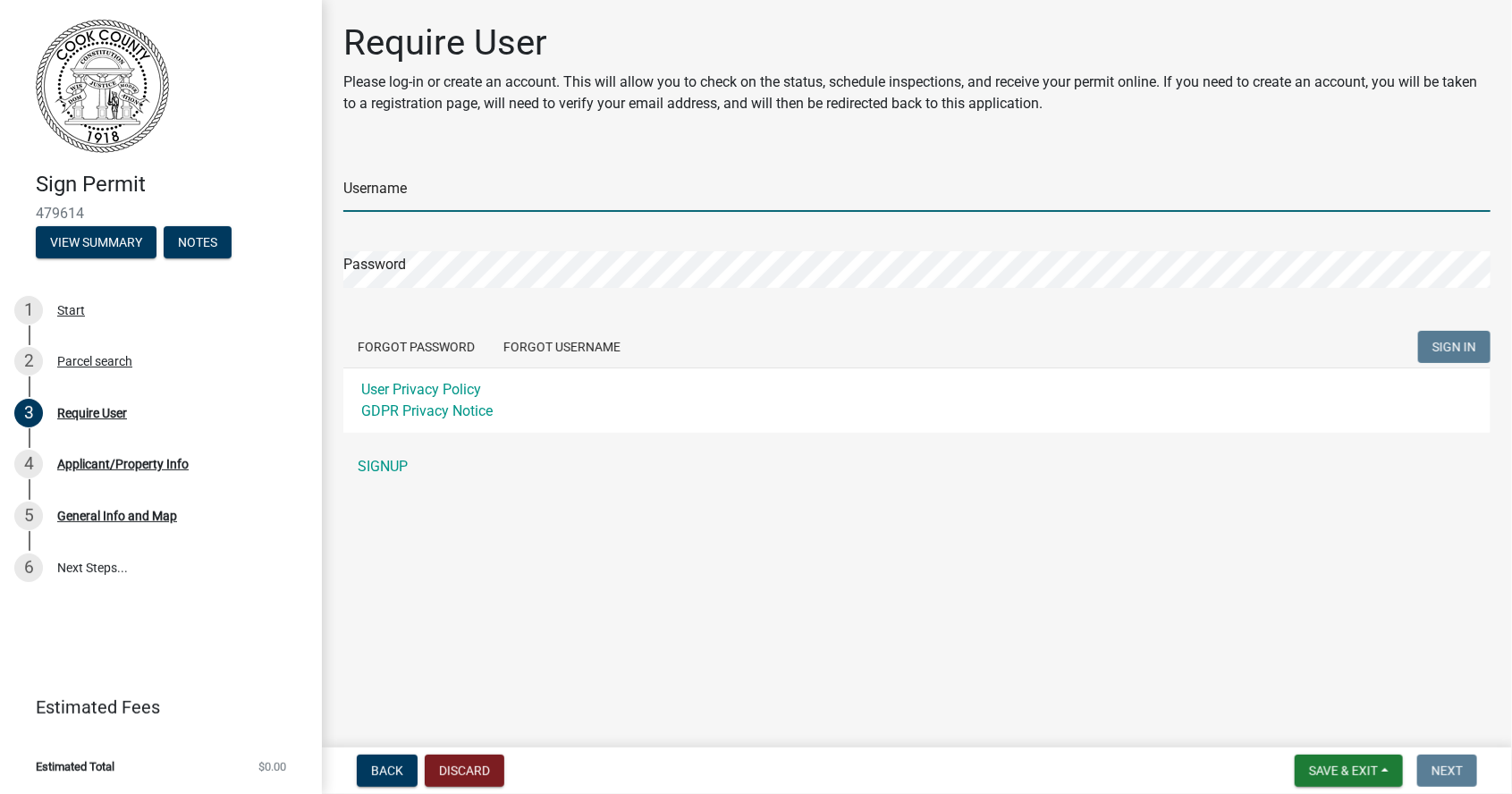
click at [617, 191] on input "Username" at bounding box center [917, 193] width 1147 height 37
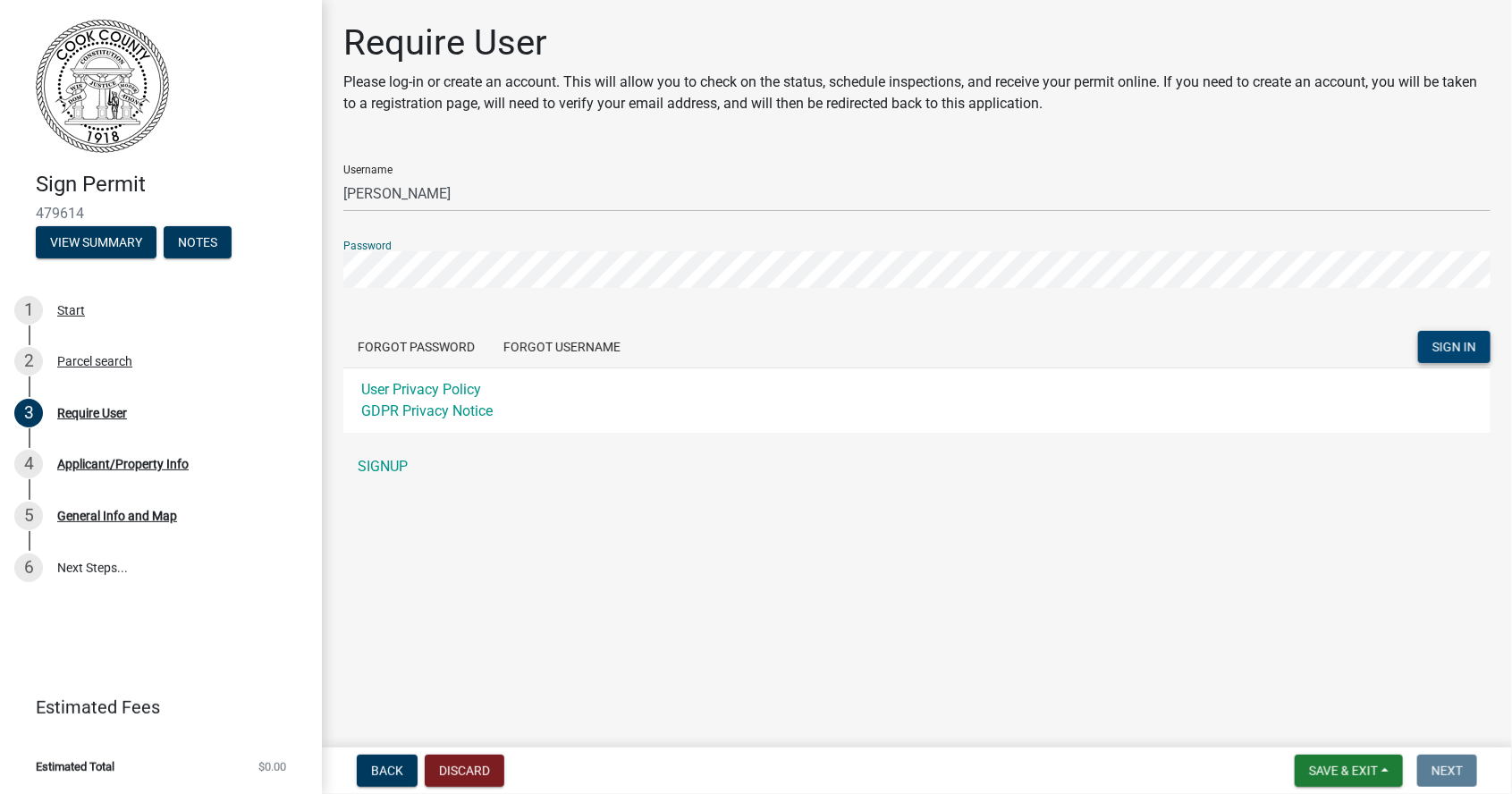
click at [1470, 349] on span "SIGN IN" at bounding box center [1454, 347] width 44 height 14
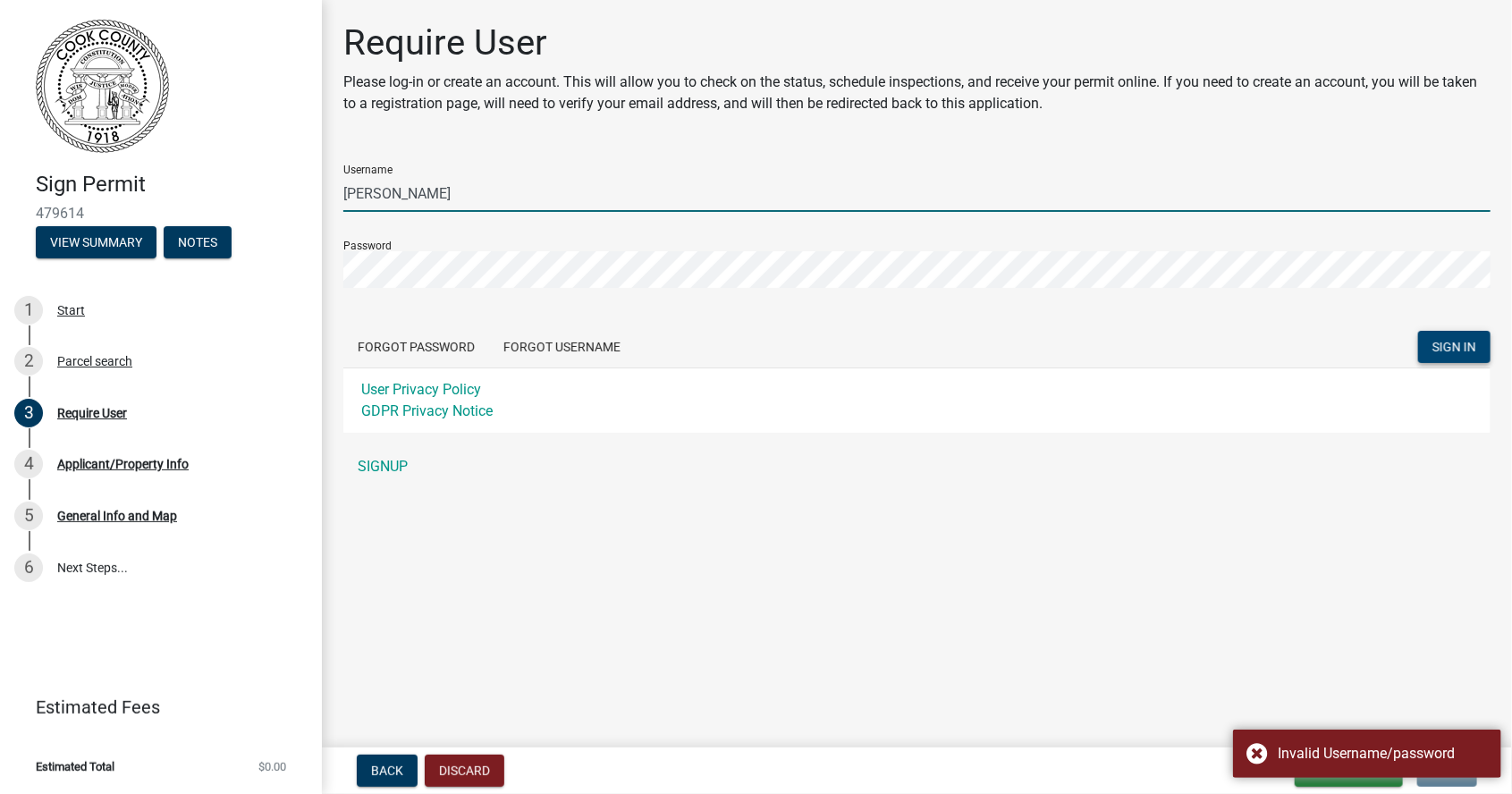
click at [597, 193] on input "[PERSON_NAME]" at bounding box center [917, 193] width 1147 height 37
type input "c"
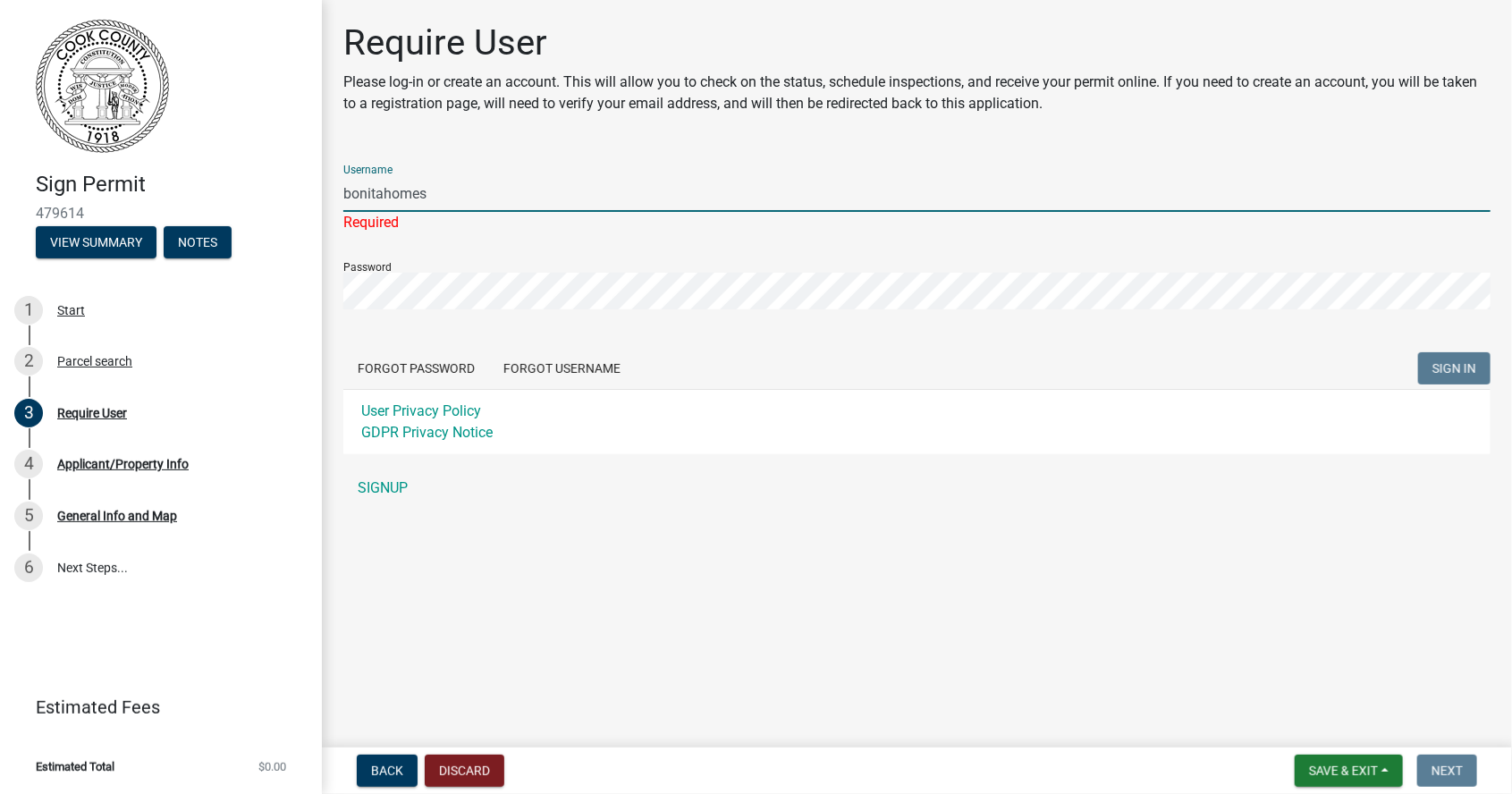
click at [1449, 381] on form "Username bonitahomes Required Password Forgot Password Forgot Username SIGN IN …" at bounding box center [917, 301] width 1147 height 304
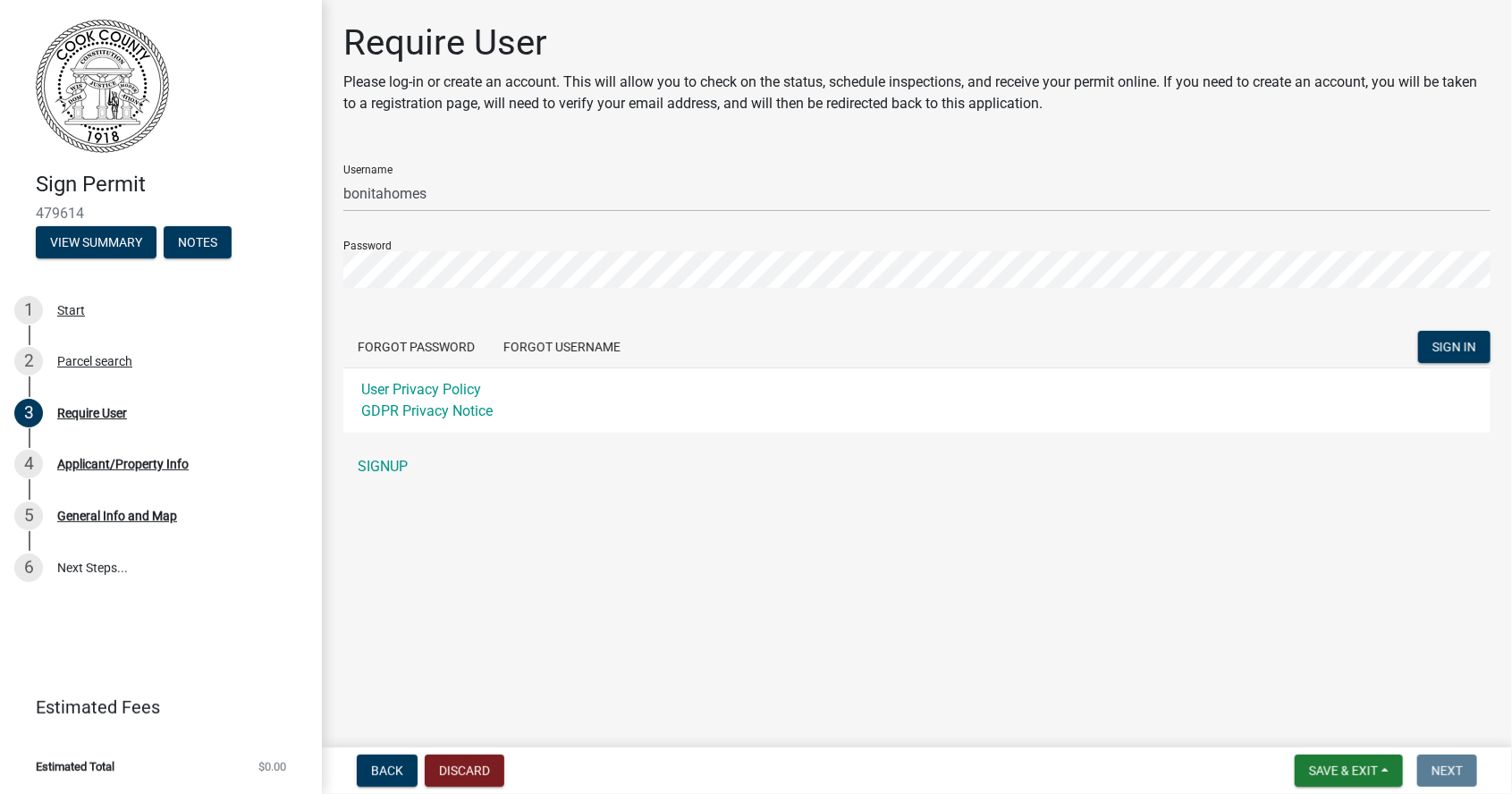
click at [1459, 373] on div "User Privacy Policy GDPR Privacy Notice" at bounding box center [917, 400] width 1147 height 65
click at [1443, 362] on button "SIGN IN" at bounding box center [1454, 347] width 73 height 32
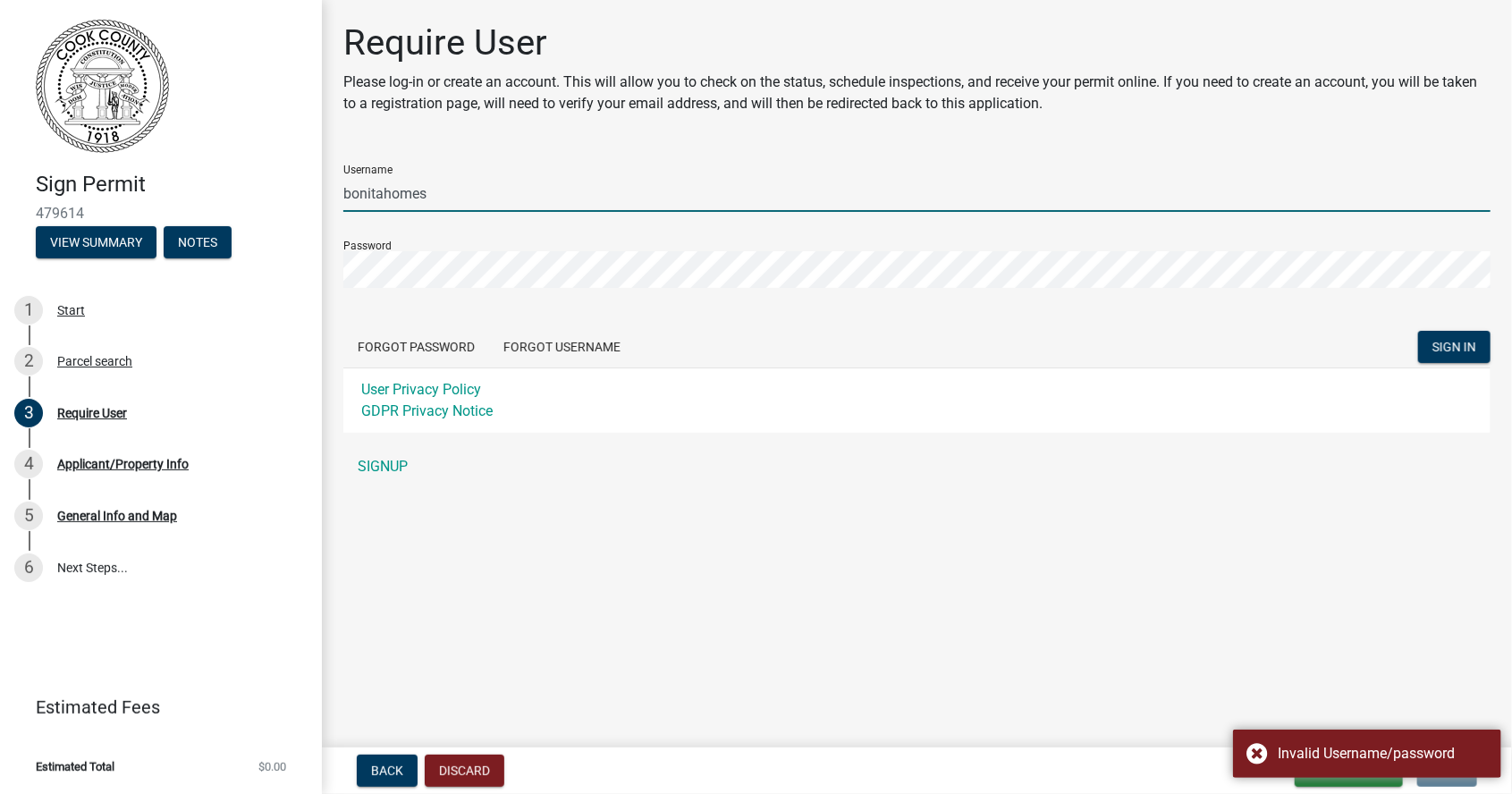
click at [379, 211] on input "bonitahomes" at bounding box center [917, 193] width 1147 height 37
click at [390, 197] on input "bonitahomes" at bounding box center [917, 193] width 1147 height 37
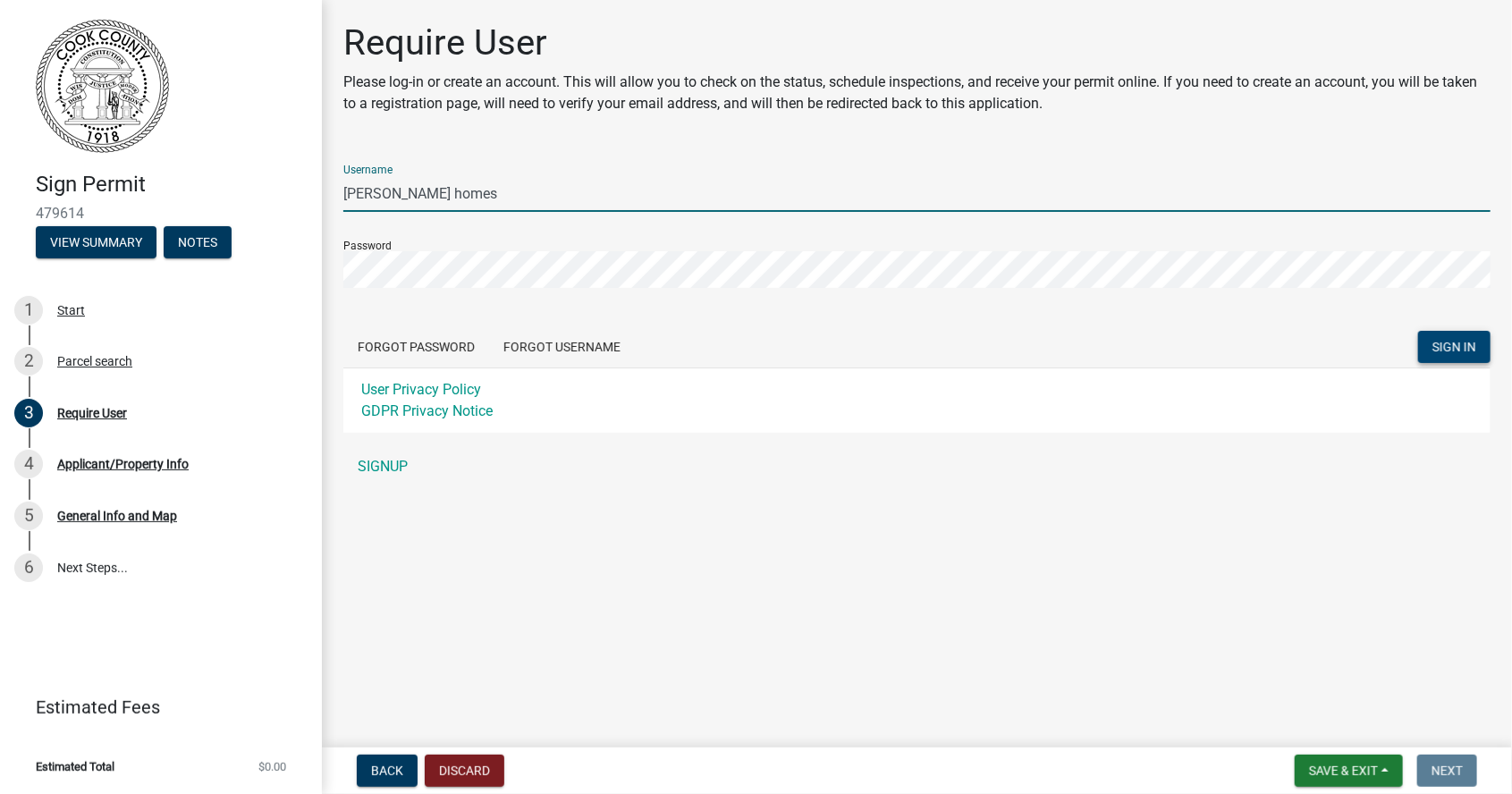
click at [1450, 352] on span "SIGN IN" at bounding box center [1454, 347] width 44 height 14
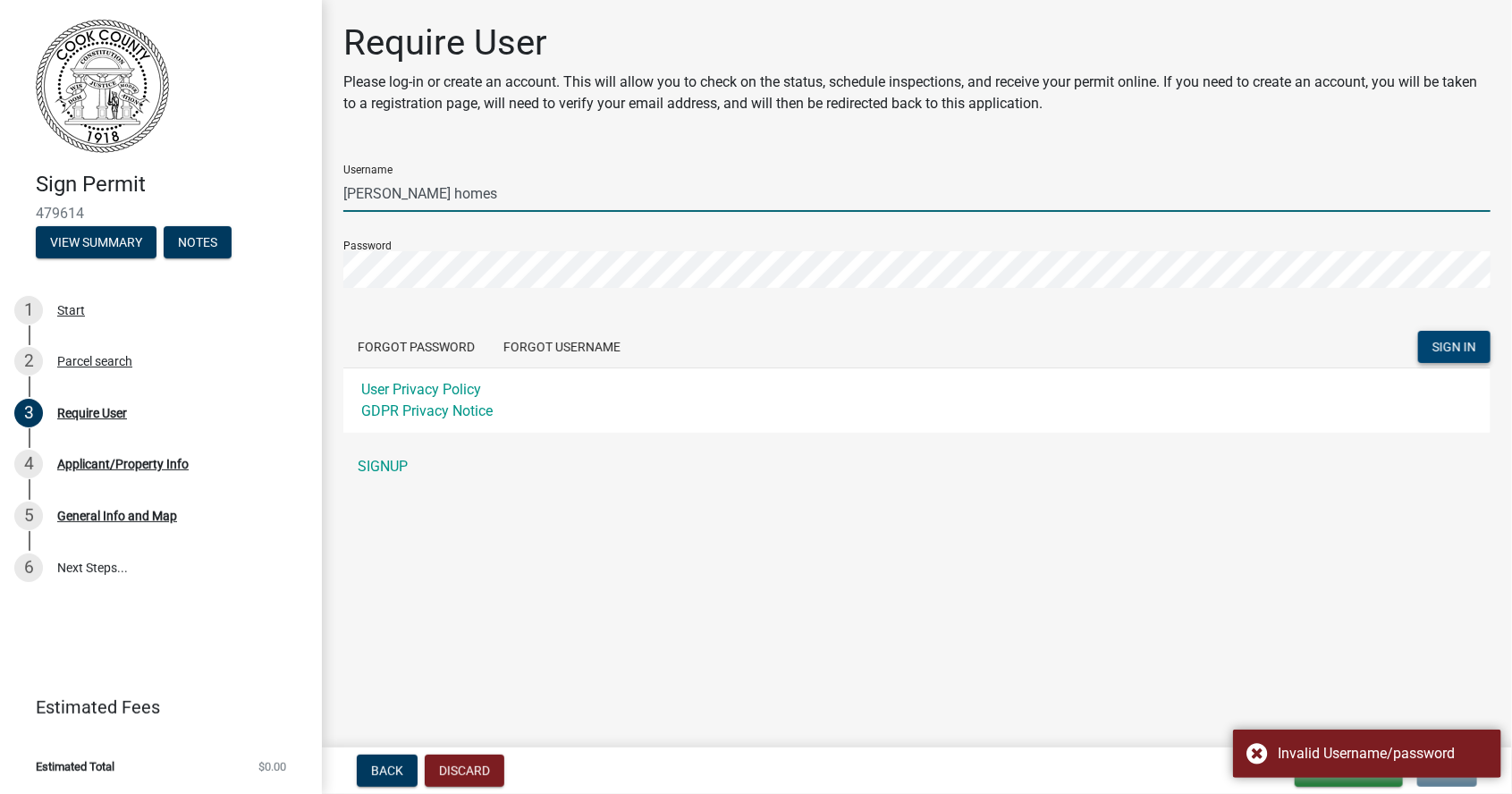
click at [460, 197] on input "[PERSON_NAME] homes" at bounding box center [917, 193] width 1147 height 37
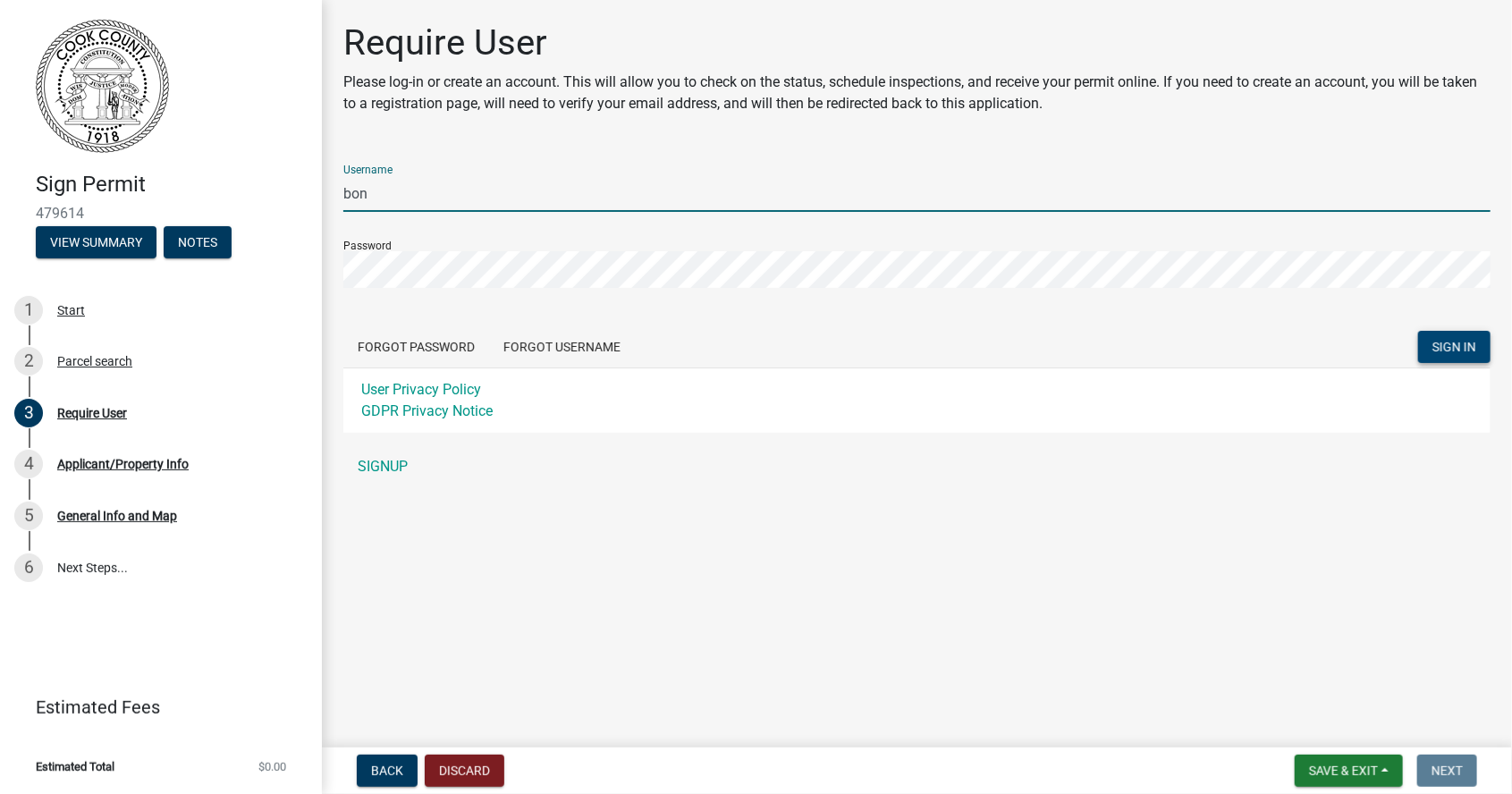
type input "bo"
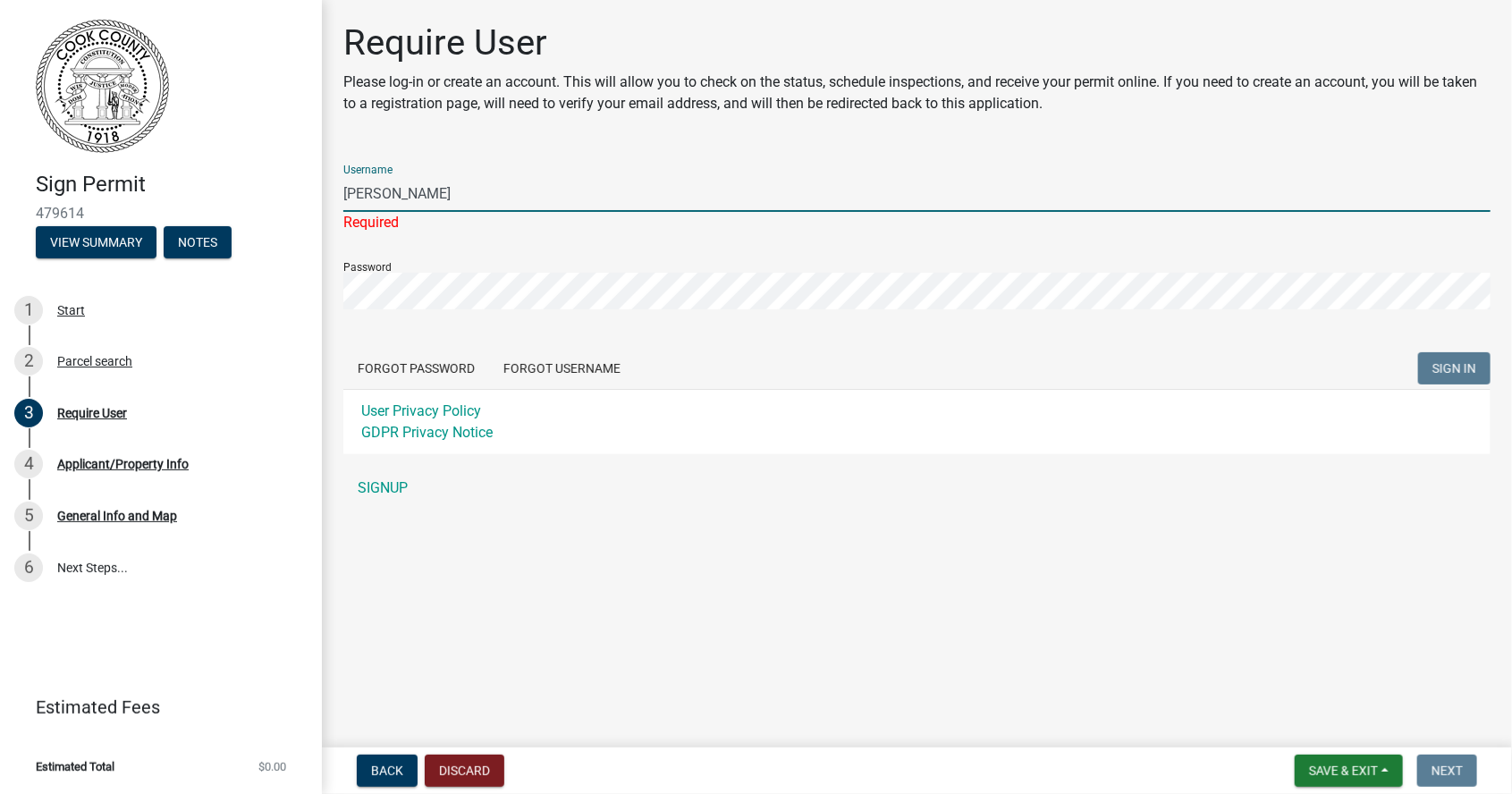
type input "[PERSON_NAME]"
click at [580, 295] on form "Username [PERSON_NAME] Required Password Forgot Password Forgot Username SIGN I…" at bounding box center [917, 301] width 1147 height 304
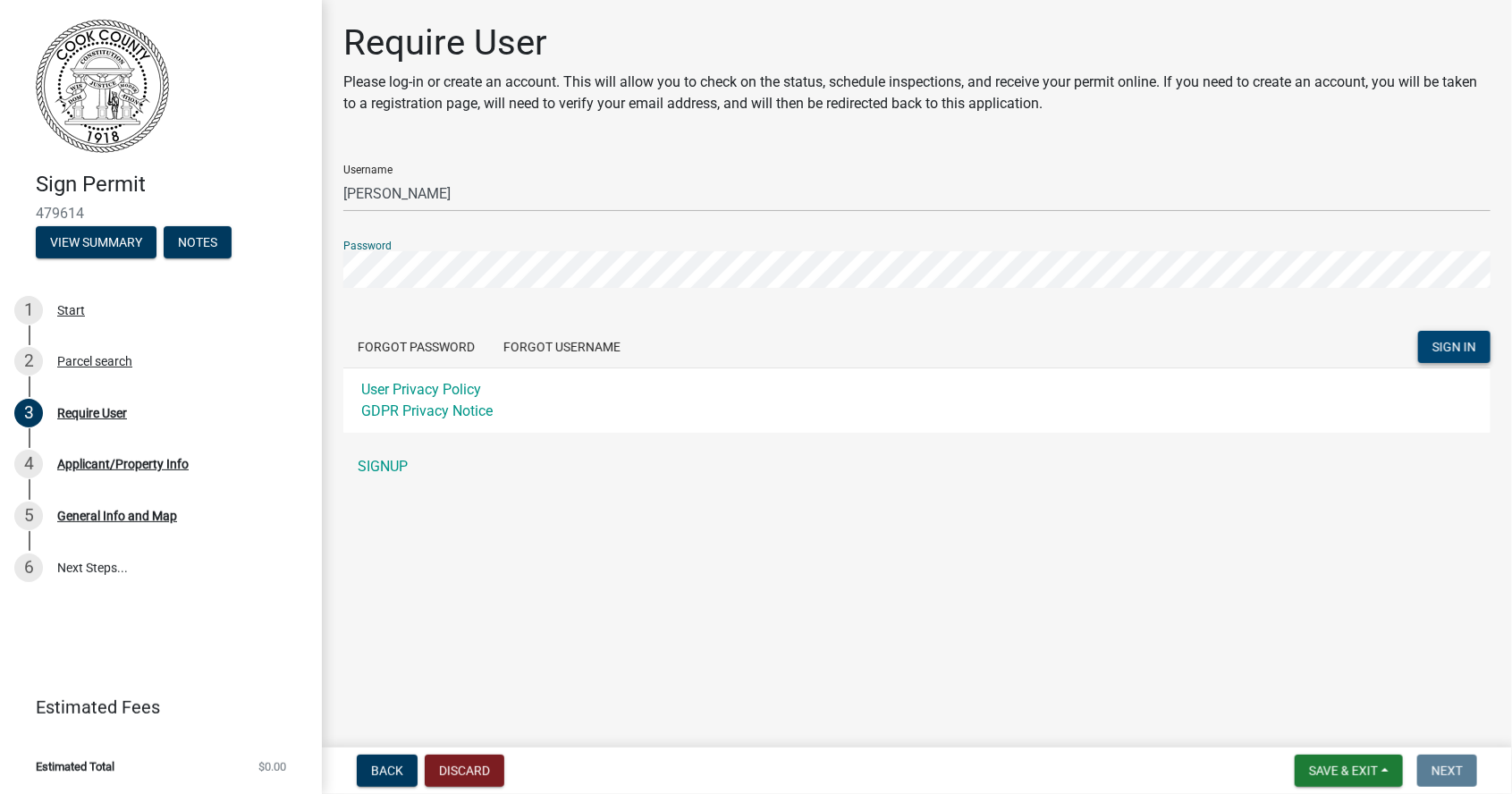
click at [1466, 344] on span "SIGN IN" at bounding box center [1454, 347] width 44 height 14
click at [83, 257] on button "View Summary" at bounding box center [96, 242] width 121 height 32
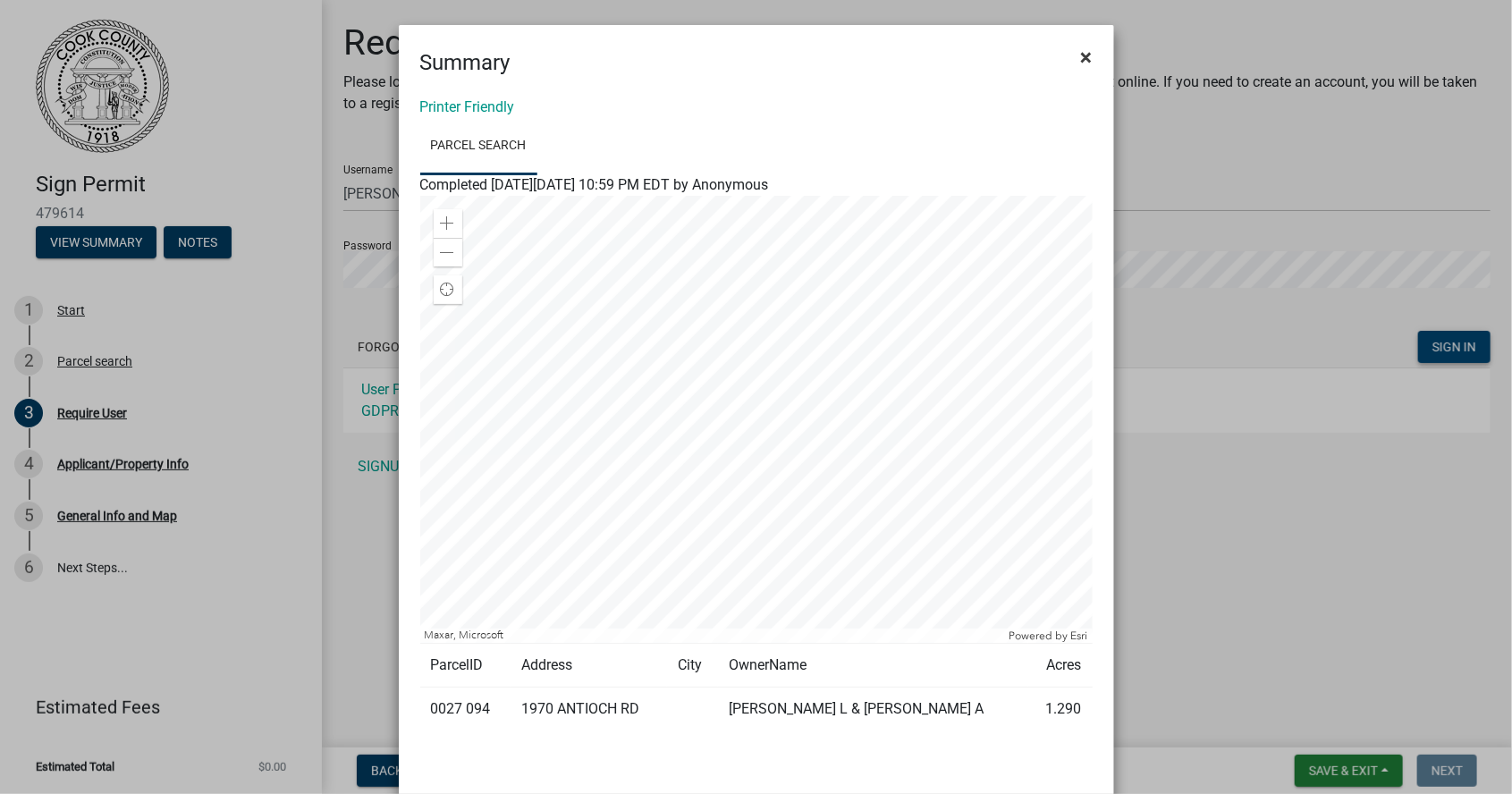
click at [1098, 54] on button "×" at bounding box center [1087, 57] width 40 height 50
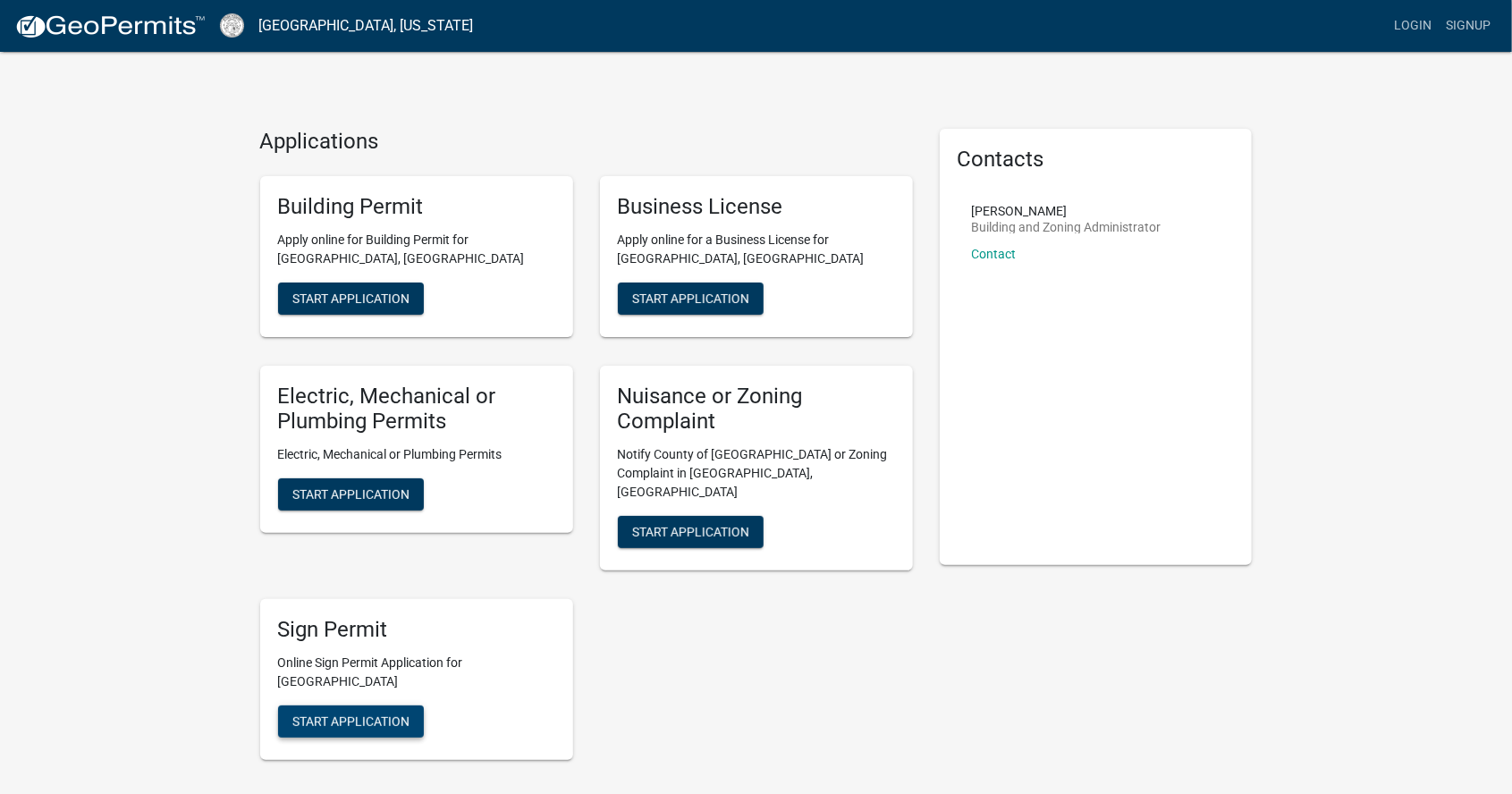
click at [386, 705] on button "Start Application" at bounding box center [351, 721] width 145 height 32
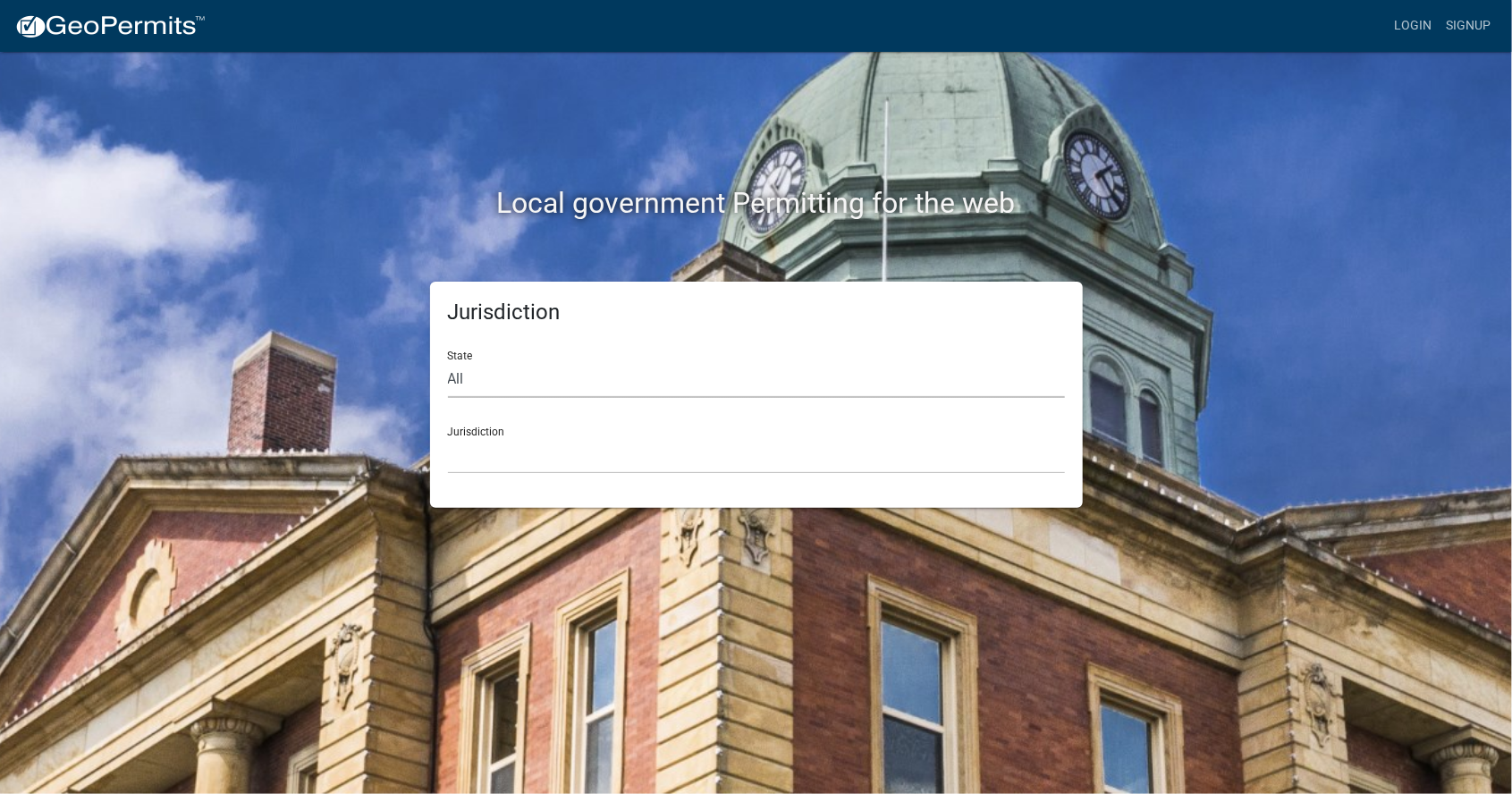
click at [551, 382] on select "All [US_STATE] [US_STATE] [US_STATE] [US_STATE] [US_STATE] [US_STATE] [US_STATE…" at bounding box center [756, 380] width 617 height 37
select select "[US_STATE]"
click at [448, 362] on select "All [US_STATE] [US_STATE] [US_STATE] [US_STATE] [US_STATE] [US_STATE] [US_STATE…" at bounding box center [756, 380] width 617 height 37
click at [572, 449] on select "[GEOGRAPHIC_DATA], [US_STATE][PERSON_NAME][GEOGRAPHIC_DATA], [US_STATE][PERSON_…" at bounding box center [756, 455] width 617 height 37
